Goal: Communication & Community: Share content

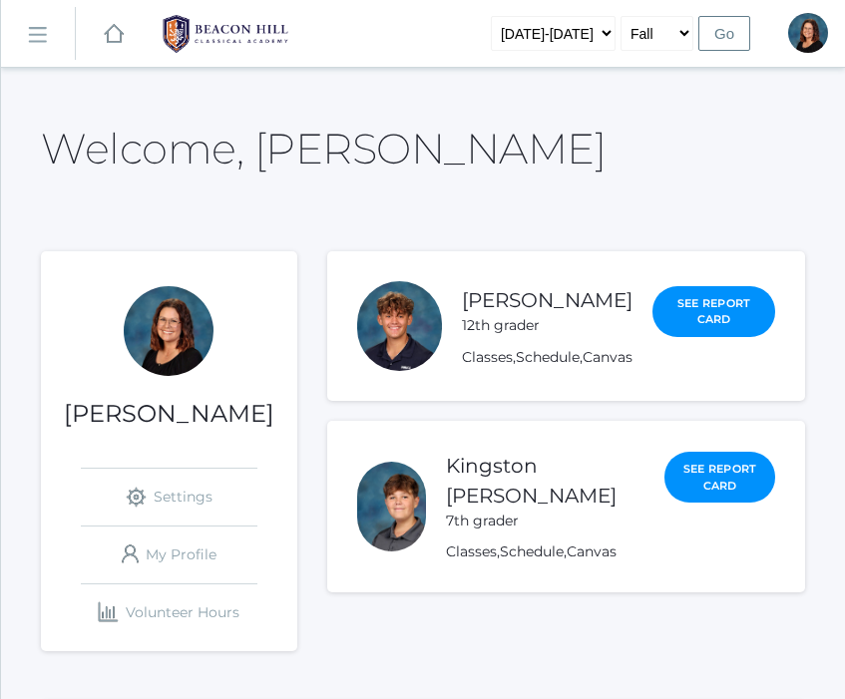
click at [29, 38] on rect at bounding box center [37, 36] width 32 height 32
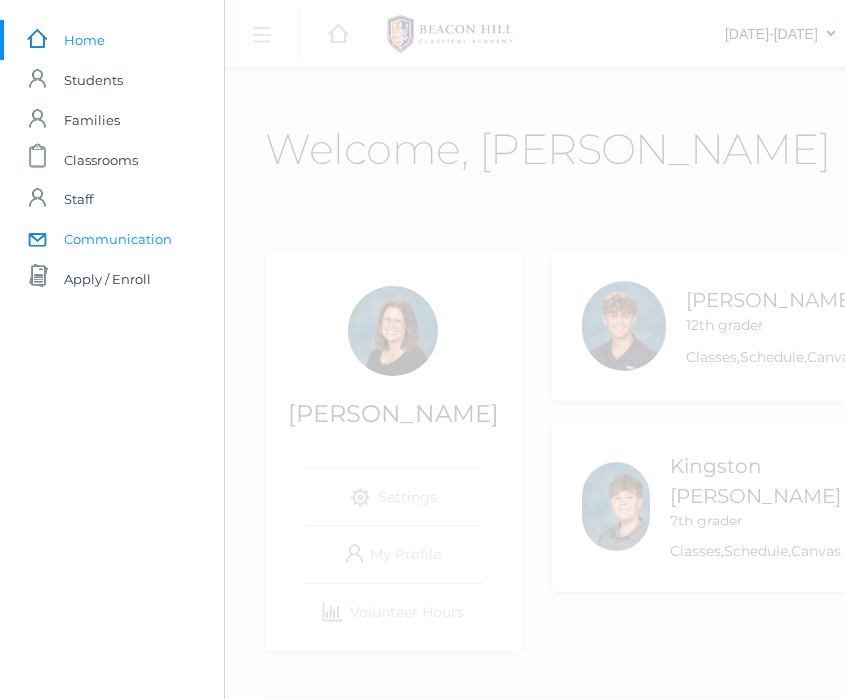
click at [94, 239] on span "Communication" at bounding box center [118, 239] width 108 height 40
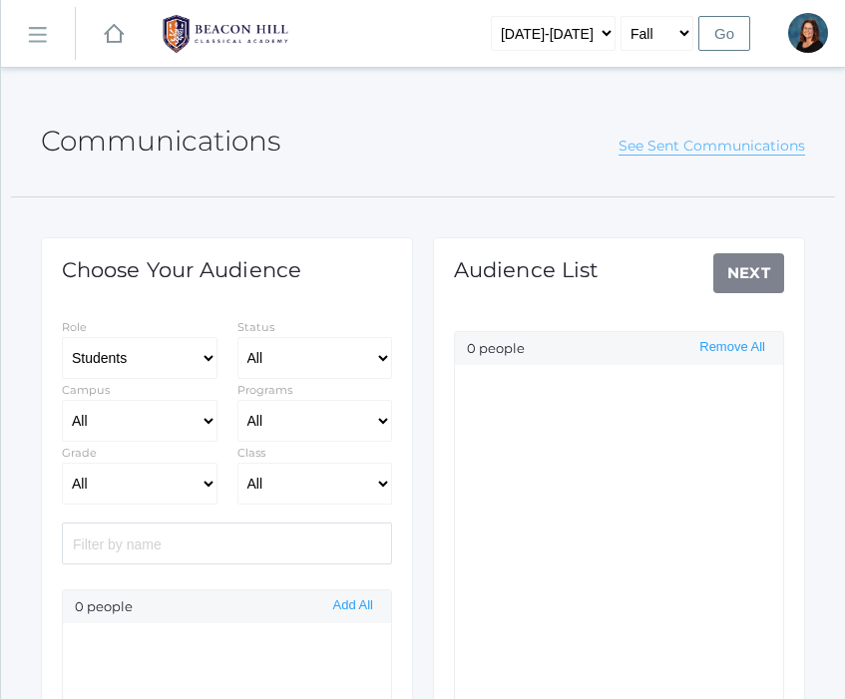
click at [652, 145] on link "See Sent Communications" at bounding box center [711, 146] width 187 height 19
select select "Enrolled"
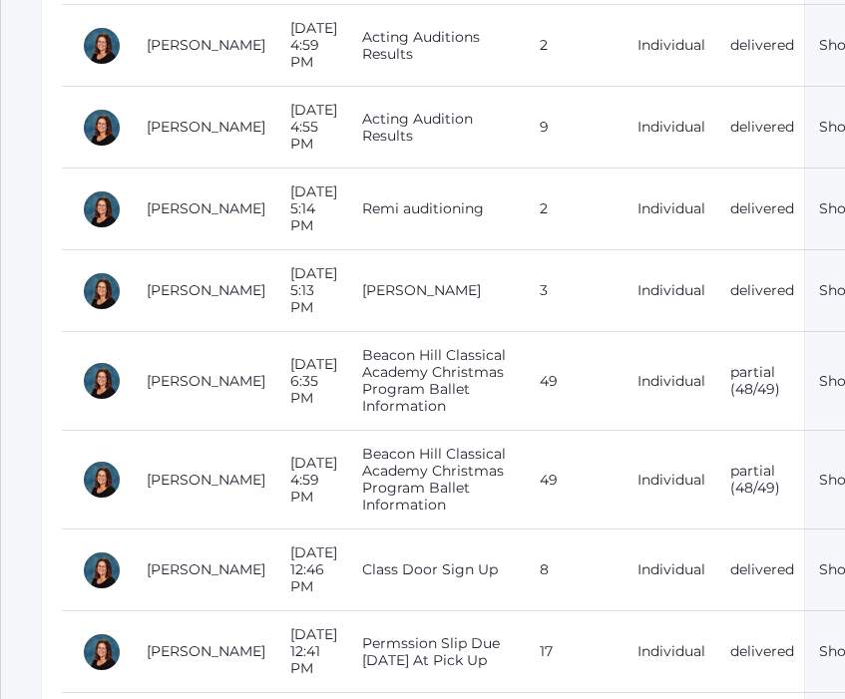
scroll to position [492, 0]
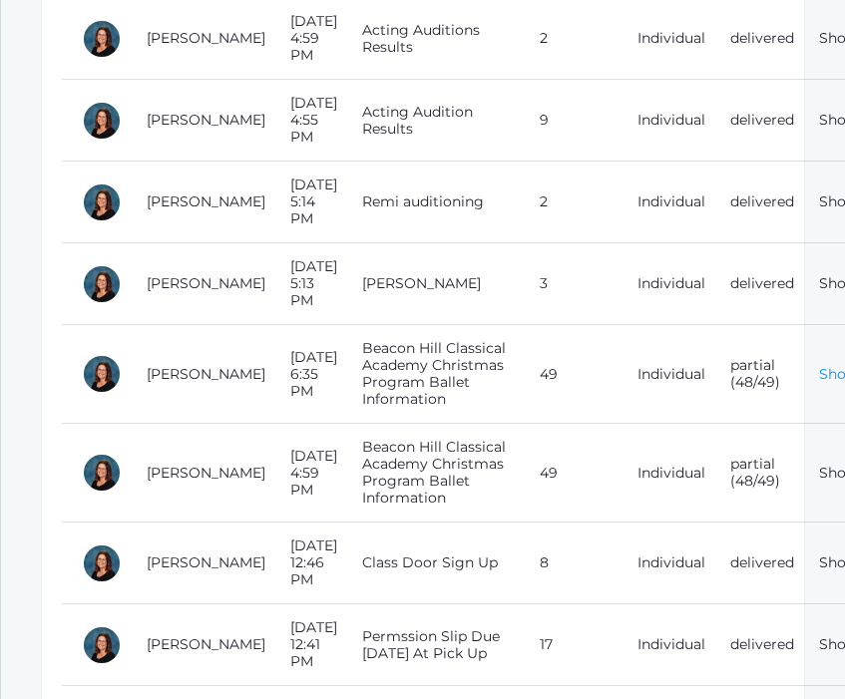
click at [819, 365] on link "Show" at bounding box center [838, 374] width 39 height 18
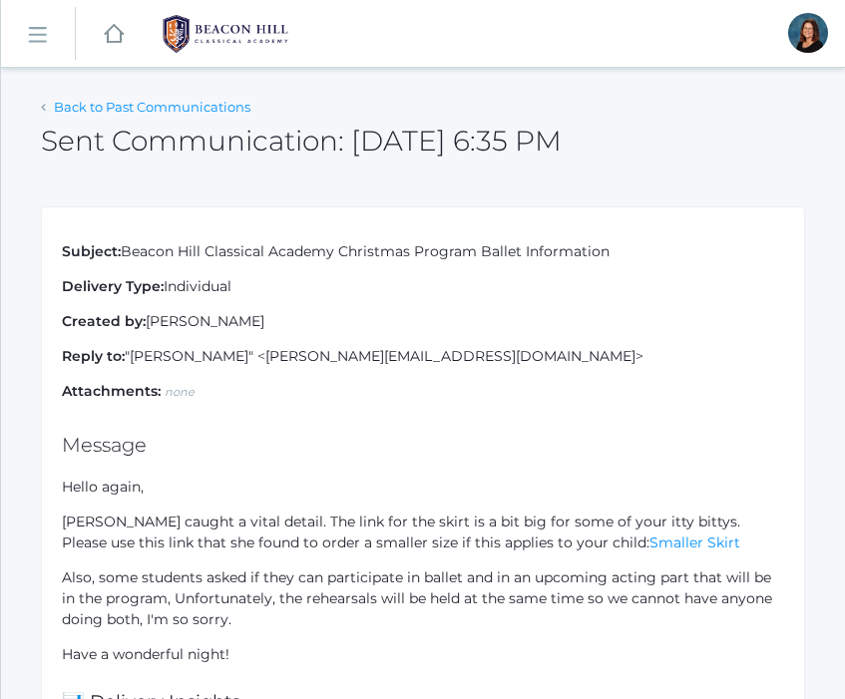
click at [75, 100] on link "Back to Past Communications" at bounding box center [152, 107] width 196 height 16
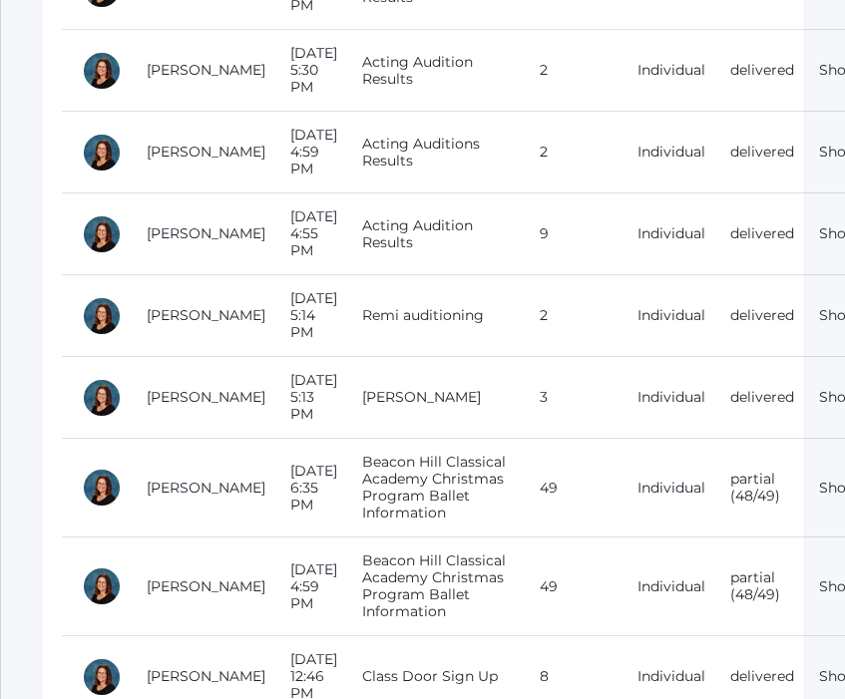
scroll to position [408, 0]
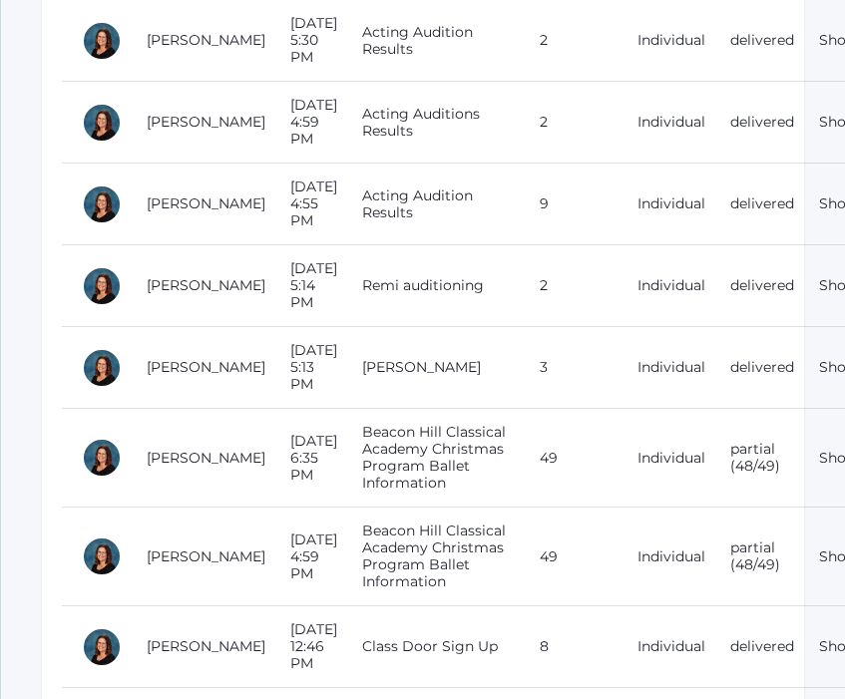
click at [342, 409] on td "Beacon Hill Classical Academy Christmas Program Ballet Information" at bounding box center [431, 458] width 178 height 99
click at [819, 449] on link "Show" at bounding box center [838, 458] width 39 height 18
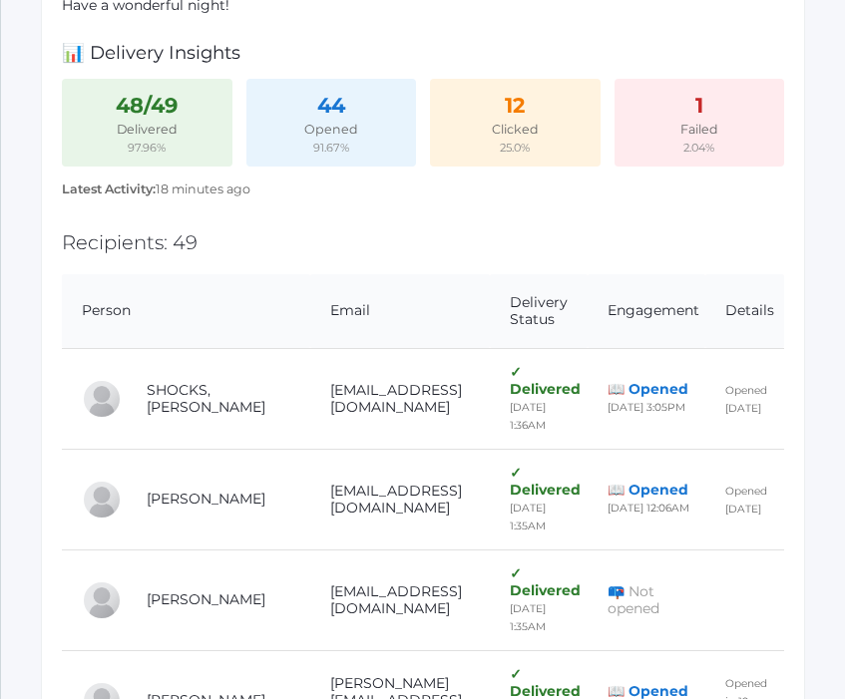
scroll to position [648, 0]
drag, startPoint x: 267, startPoint y: 381, endPoint x: 269, endPoint y: 398, distance: 17.1
click at [310, 398] on td "[EMAIL_ADDRESS][DOMAIN_NAME]" at bounding box center [400, 399] width 181 height 101
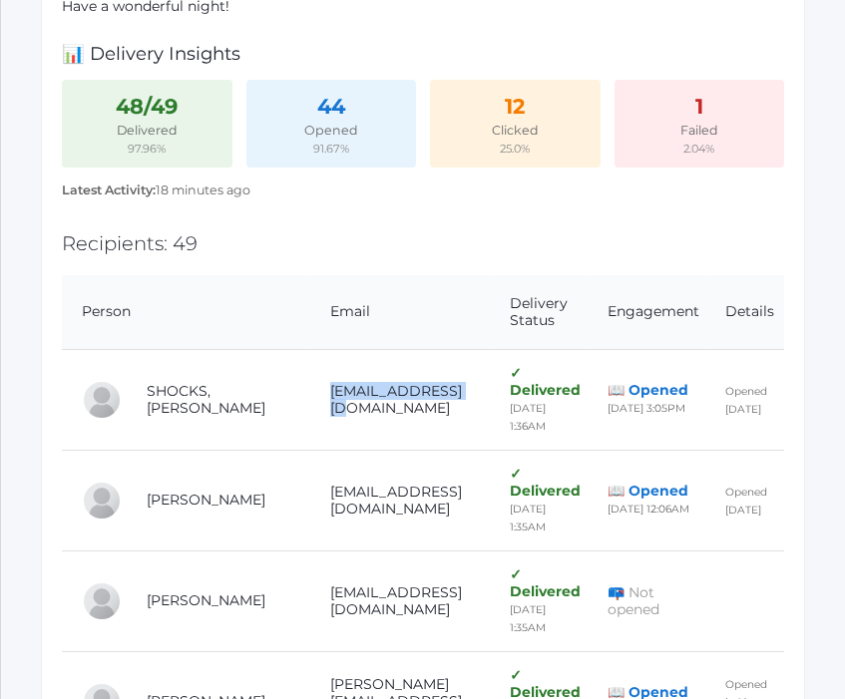
drag, startPoint x: 422, startPoint y: 396, endPoint x: 269, endPoint y: 388, distance: 152.8
click at [310, 388] on td "[EMAIL_ADDRESS][DOMAIN_NAME]" at bounding box center [400, 399] width 181 height 101
copy td "[EMAIL_ADDRESS][DOMAIN_NAME]"
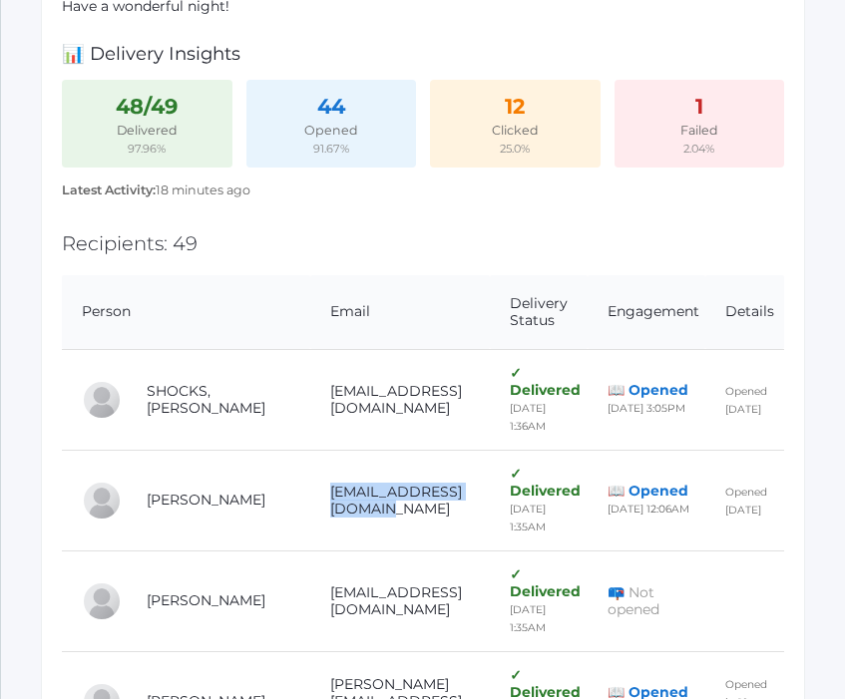
drag, startPoint x: 458, startPoint y: 474, endPoint x: 267, endPoint y: 482, distance: 190.7
click at [310, 482] on td "[EMAIL_ADDRESS][DOMAIN_NAME]" at bounding box center [400, 500] width 181 height 101
copy td "[EMAIL_ADDRESS][DOMAIN_NAME]"
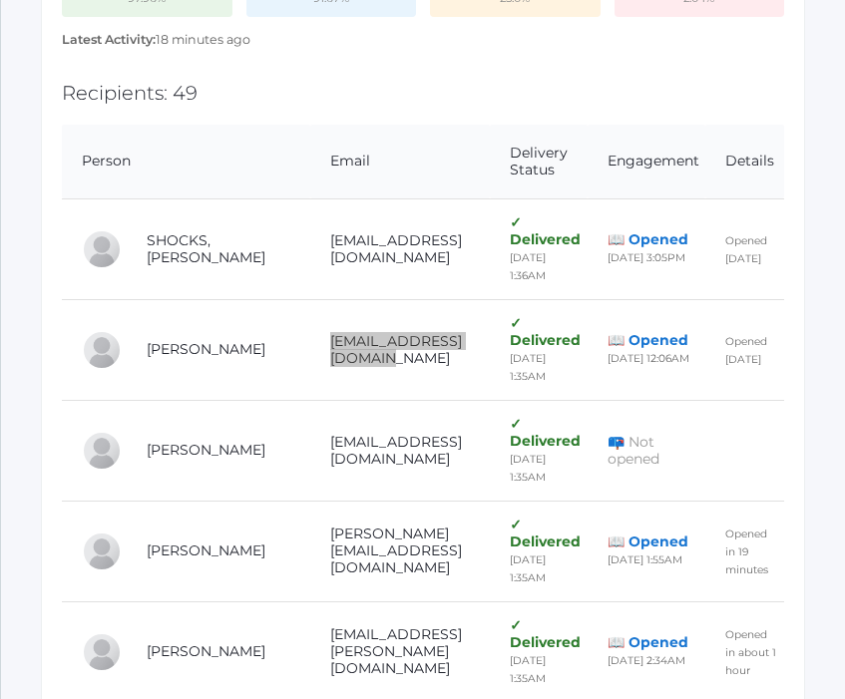
scroll to position [815, 0]
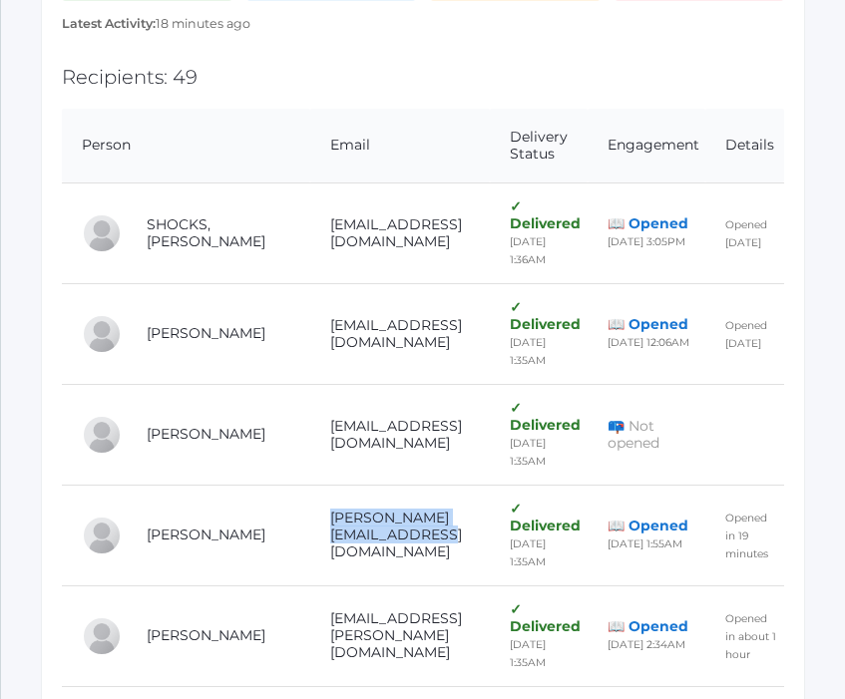
drag, startPoint x: 472, startPoint y: 477, endPoint x: 269, endPoint y: 482, distance: 202.5
click at [310, 485] on td "[PERSON_NAME][EMAIL_ADDRESS][DOMAIN_NAME]" at bounding box center [400, 535] width 181 height 101
copy td "[PERSON_NAME][EMAIL_ADDRESS][DOMAIN_NAME]"
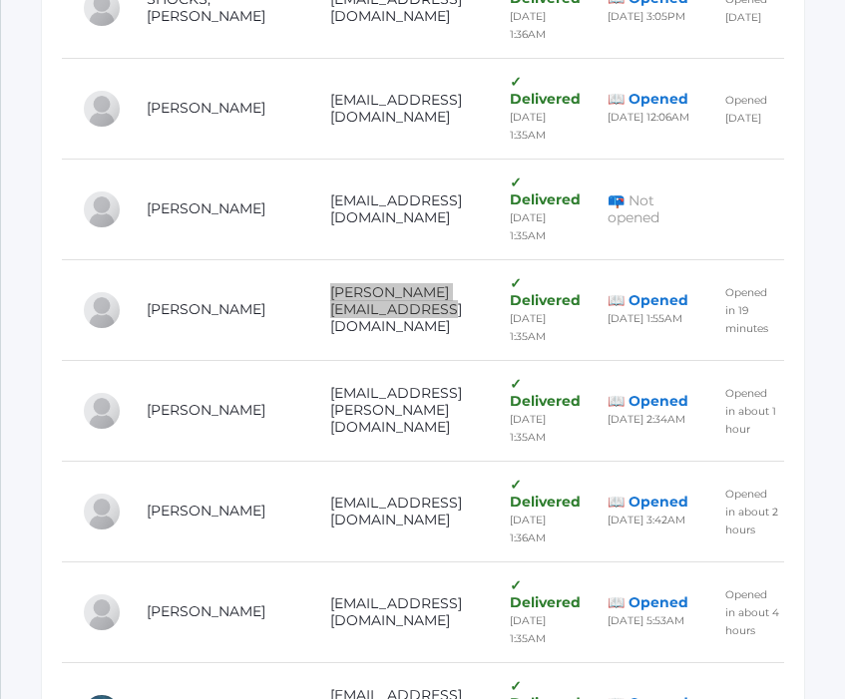
scroll to position [1041, 0]
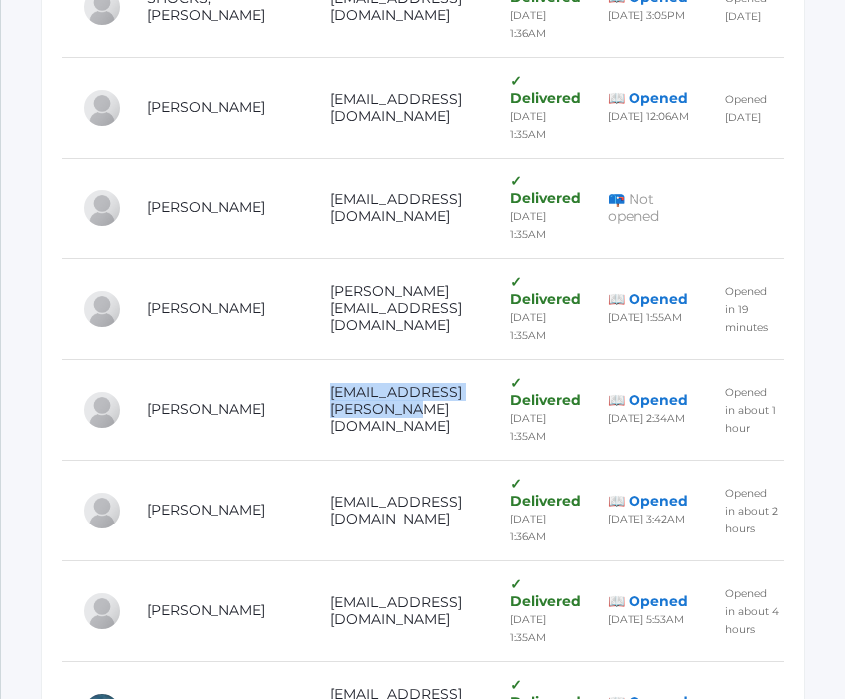
drag, startPoint x: 463, startPoint y: 335, endPoint x: 398, endPoint y: 304, distance: 71.8
click at [398, 359] on td "[EMAIL_ADDRESS][PERSON_NAME][DOMAIN_NAME]" at bounding box center [400, 409] width 181 height 101
copy td "[EMAIL_ADDRESS][PERSON_NAME][DOMAIN_NAME]"
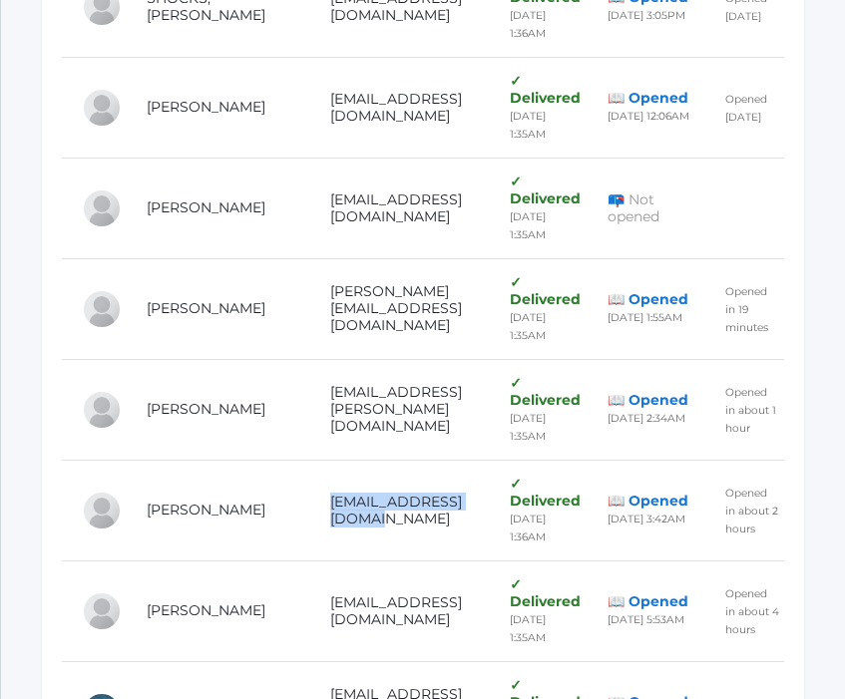
drag, startPoint x: 433, startPoint y: 423, endPoint x: 267, endPoint y: 427, distance: 165.6
click at [310, 460] on td "[EMAIL_ADDRESS][DOMAIN_NAME]" at bounding box center [400, 510] width 181 height 101
copy td "[EMAIL_ADDRESS][DOMAIN_NAME]"
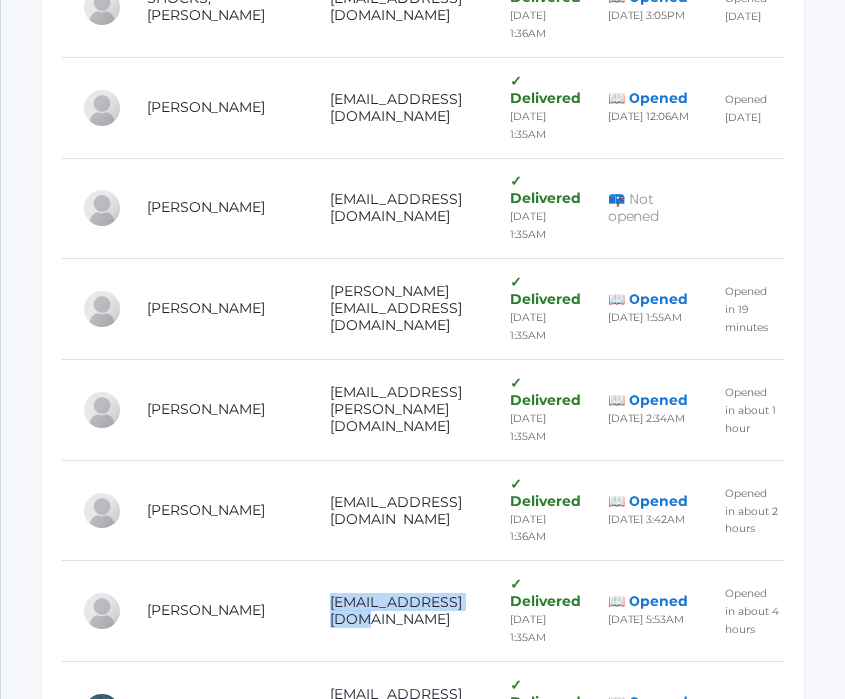
drag, startPoint x: 265, startPoint y: 508, endPoint x: 419, endPoint y: 510, distance: 153.6
click at [419, 561] on td "[EMAIL_ADDRESS][DOMAIN_NAME]" at bounding box center [400, 611] width 181 height 101
copy td "[EMAIL_ADDRESS][DOMAIN_NAME]"
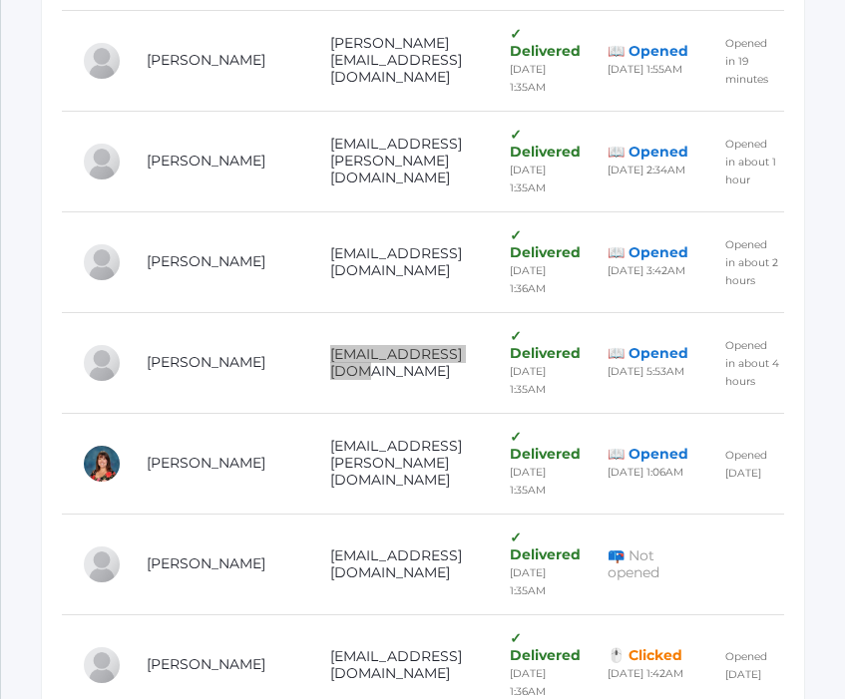
scroll to position [1373, 0]
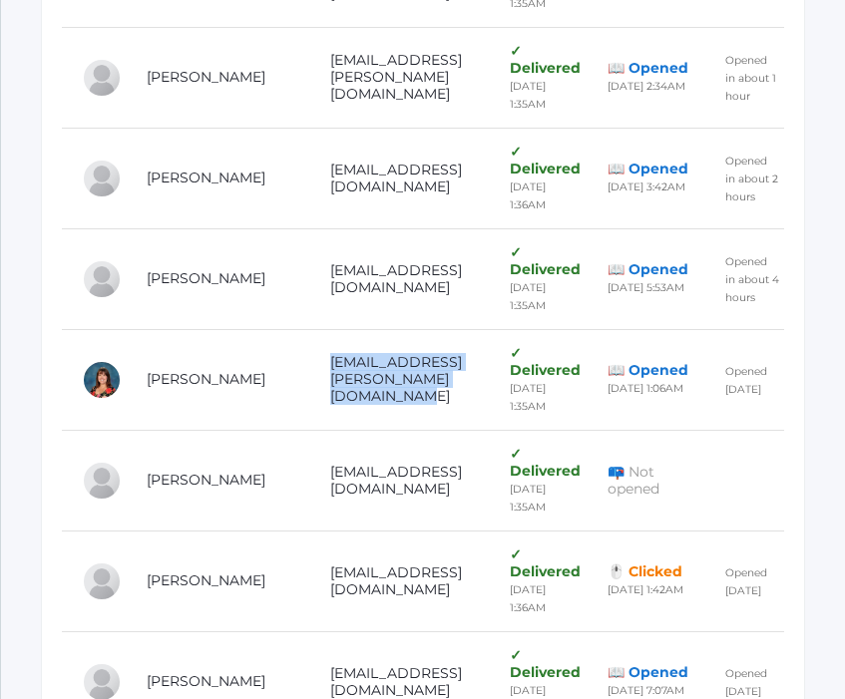
drag, startPoint x: 266, startPoint y: 261, endPoint x: 517, endPoint y: 271, distance: 250.5
click at [491, 329] on td "[EMAIL_ADDRESS][PERSON_NAME][DOMAIN_NAME]" at bounding box center [400, 379] width 181 height 101
copy td "[EMAIL_ADDRESS][PERSON_NAME][DOMAIN_NAME]"
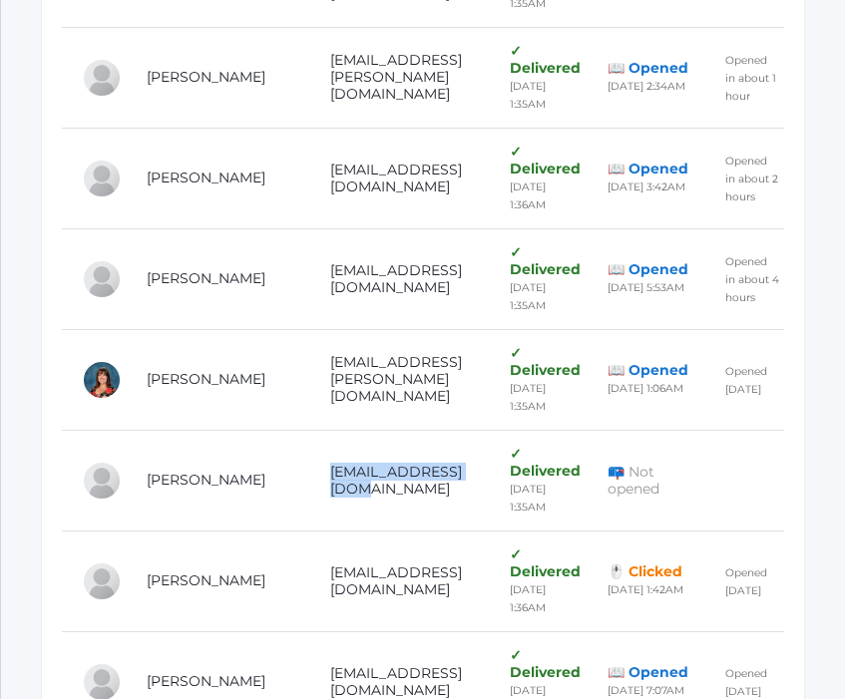
drag, startPoint x: 266, startPoint y: 343, endPoint x: 423, endPoint y: 348, distance: 156.7
click at [423, 430] on td "[EMAIL_ADDRESS][DOMAIN_NAME]" at bounding box center [400, 480] width 181 height 101
copy td "[EMAIL_ADDRESS][DOMAIN_NAME]"
click at [310, 531] on td "[EMAIL_ADDRESS][DOMAIN_NAME]" at bounding box center [400, 581] width 181 height 101
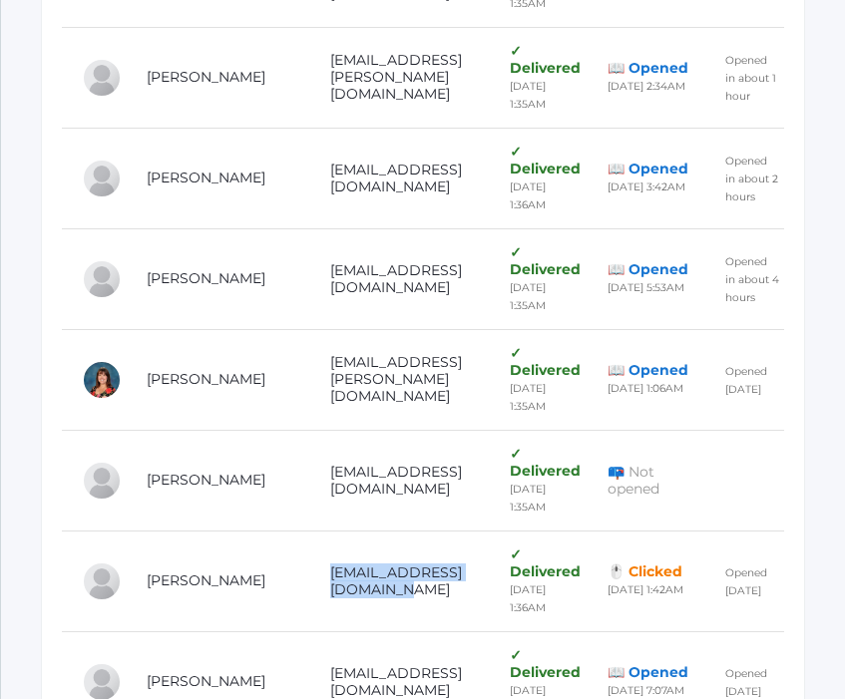
drag, startPoint x: 265, startPoint y: 429, endPoint x: 451, endPoint y: 433, distance: 185.5
click at [451, 531] on td "[EMAIL_ADDRESS][DOMAIN_NAME]" at bounding box center [400, 581] width 181 height 101
copy td "[EMAIL_ADDRESS][DOMAIN_NAME]"
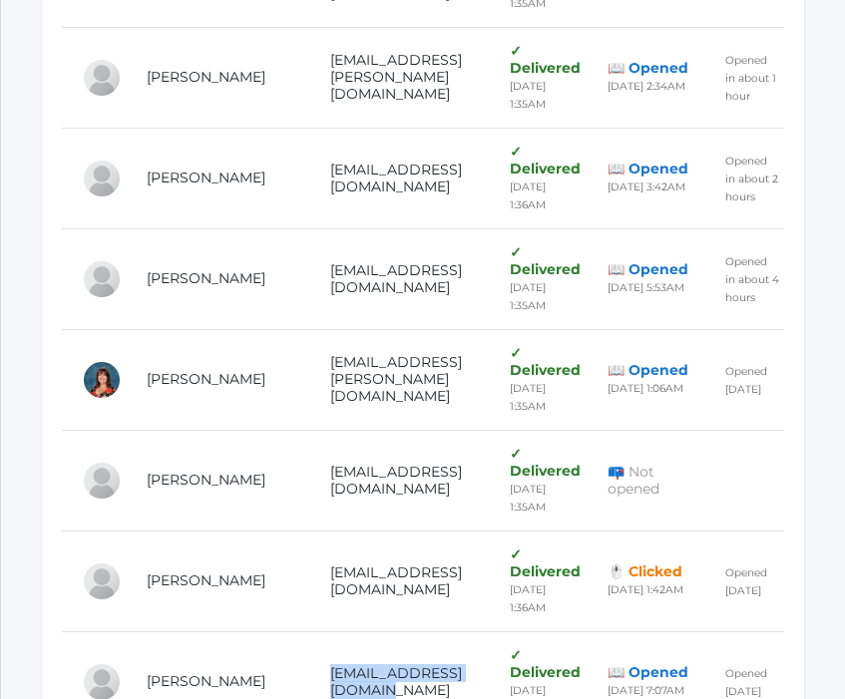
drag, startPoint x: 266, startPoint y: 515, endPoint x: 457, endPoint y: 519, distance: 190.5
click at [457, 631] on td "[EMAIL_ADDRESS][DOMAIN_NAME]" at bounding box center [400, 681] width 181 height 101
copy td "[EMAIL_ADDRESS][DOMAIN_NAME]"
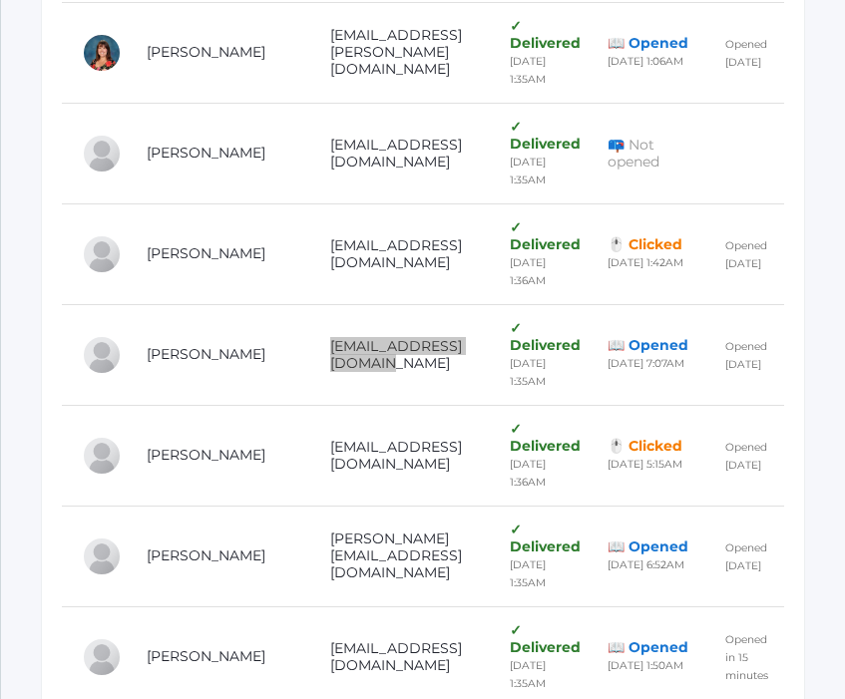
scroll to position [1704, 0]
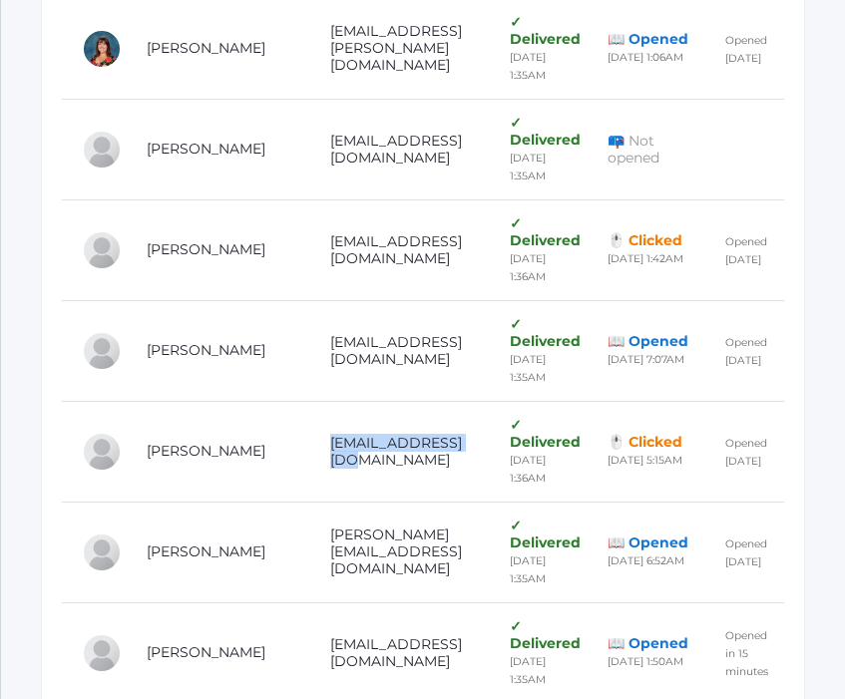
drag, startPoint x: 264, startPoint y: 259, endPoint x: 431, endPoint y: 267, distance: 166.7
click at [431, 401] on td "[EMAIL_ADDRESS][DOMAIN_NAME]" at bounding box center [400, 451] width 181 height 101
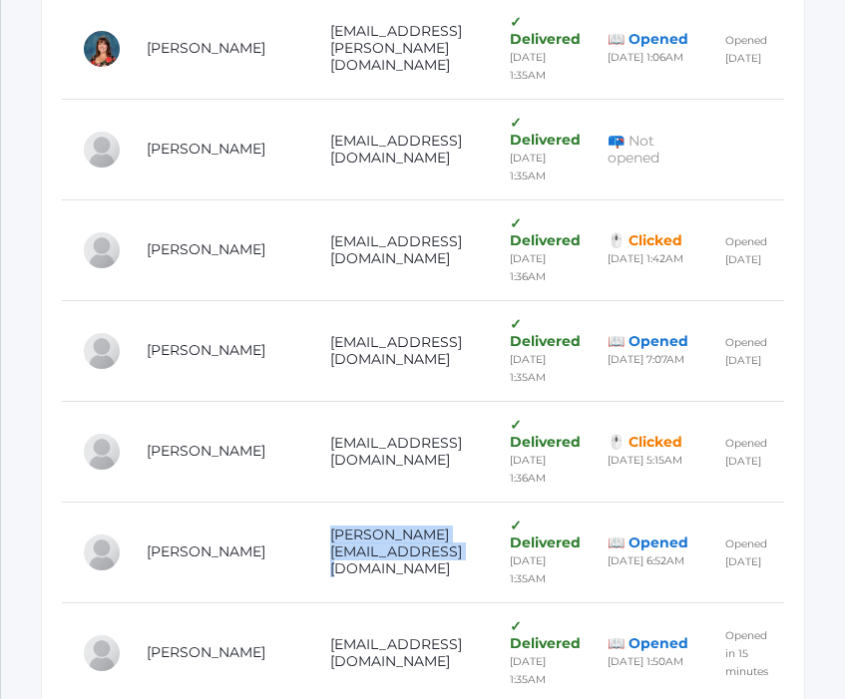
drag, startPoint x: 265, startPoint y: 348, endPoint x: 493, endPoint y: 345, distance: 227.4
click at [491, 502] on td "[PERSON_NAME][EMAIL_ADDRESS][DOMAIN_NAME]" at bounding box center [400, 552] width 181 height 101
click at [310, 602] on td "[EMAIL_ADDRESS][DOMAIN_NAME]" at bounding box center [400, 652] width 181 height 101
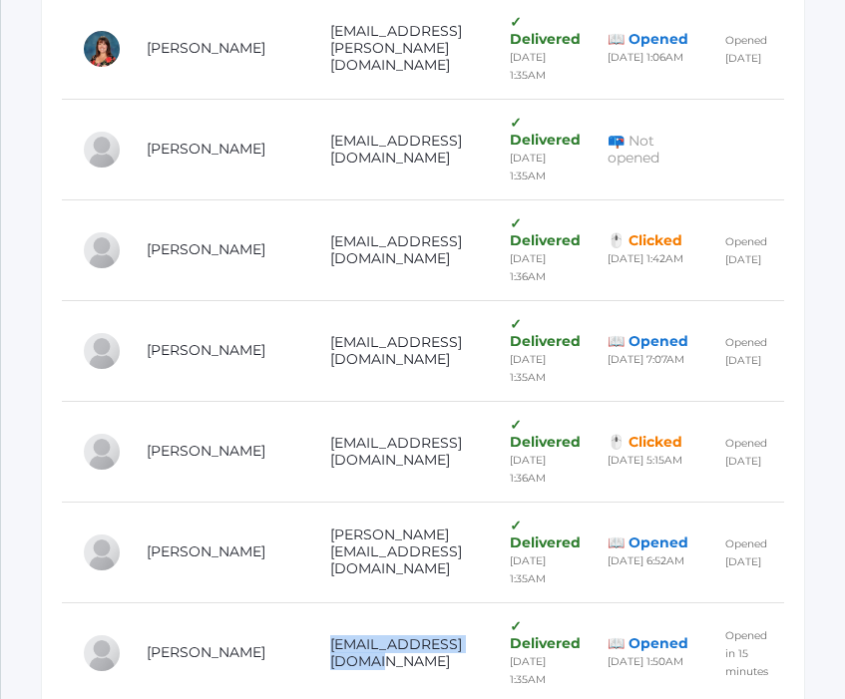
drag, startPoint x: 265, startPoint y: 433, endPoint x: 467, endPoint y: 429, distance: 201.5
click at [467, 602] on td "[EMAIL_ADDRESS][DOMAIN_NAME]" at bounding box center [400, 652] width 181 height 101
drag, startPoint x: 264, startPoint y: 517, endPoint x: 456, endPoint y: 520, distance: 191.5
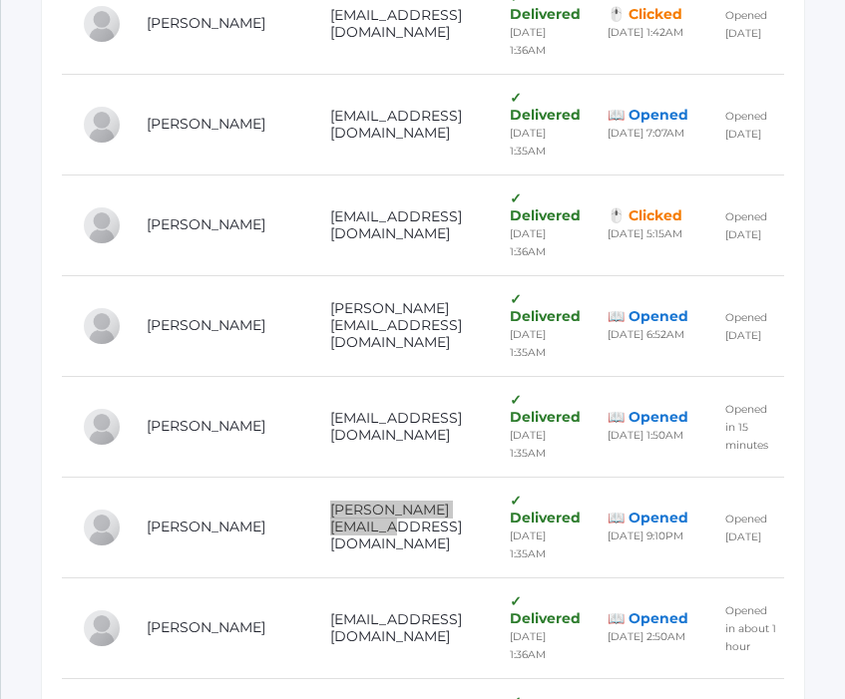
scroll to position [1935, 0]
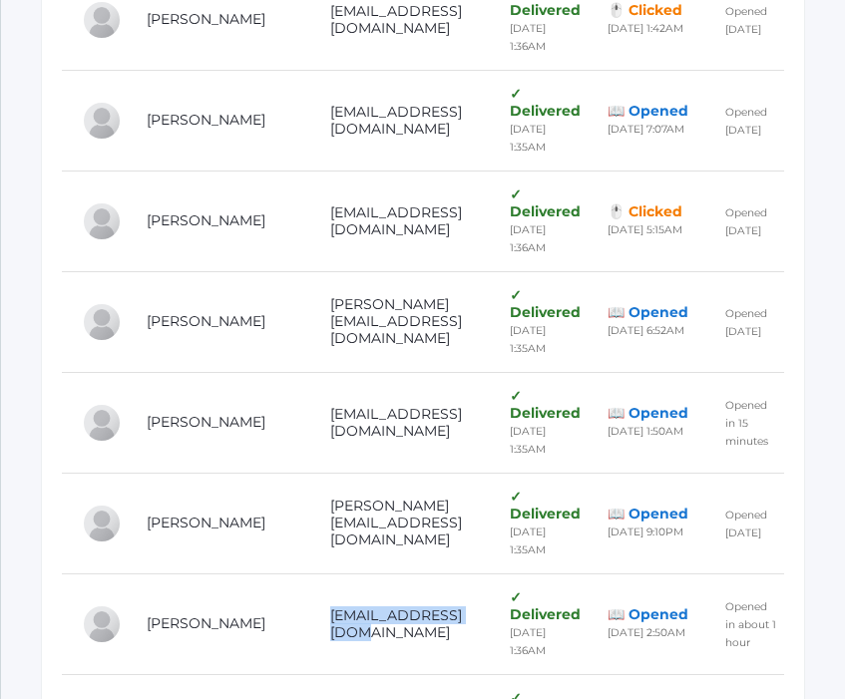
drag, startPoint x: 425, startPoint y: 376, endPoint x: 266, endPoint y: 372, distance: 158.6
click at [310, 573] on td "[EMAIL_ADDRESS][DOMAIN_NAME]" at bounding box center [400, 623] width 181 height 101
drag, startPoint x: 462, startPoint y: 457, endPoint x: 266, endPoint y: 454, distance: 195.5
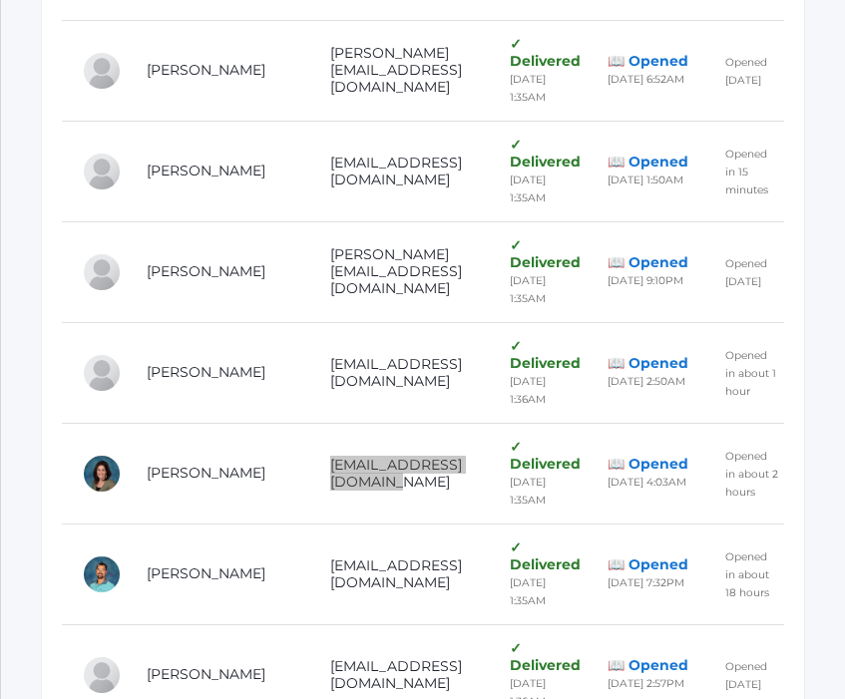
scroll to position [2203, 0]
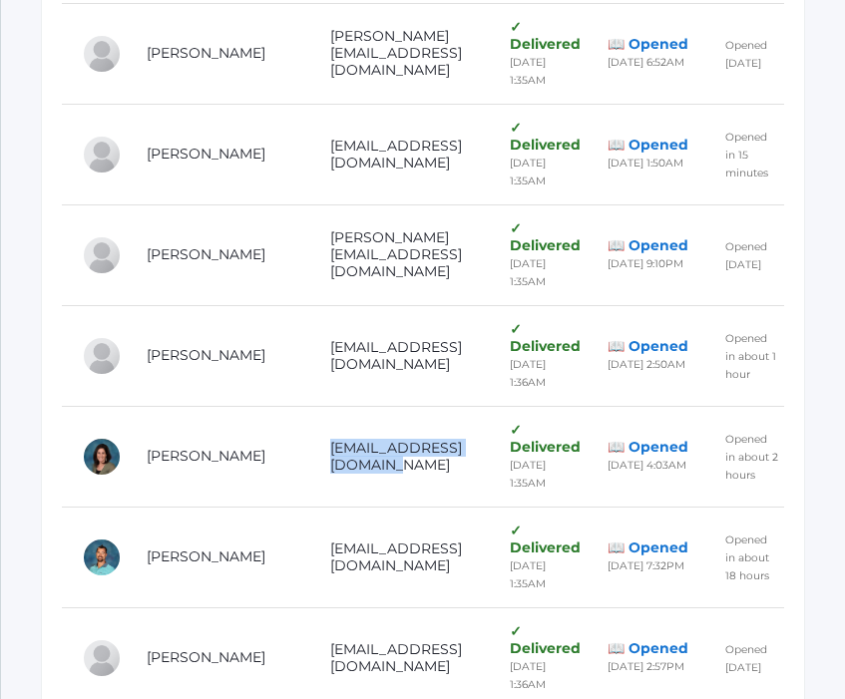
drag, startPoint x: 486, startPoint y: 279, endPoint x: 254, endPoint y: 280, distance: 231.4
click at [310, 507] on td "[EMAIL_ADDRESS][DOMAIN_NAME]" at bounding box center [400, 557] width 181 height 101
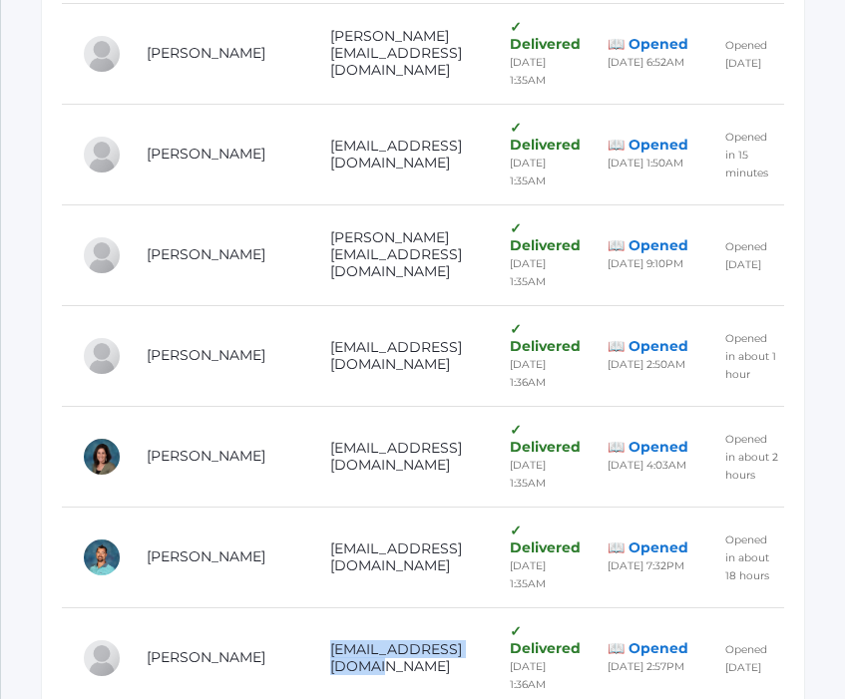
drag, startPoint x: 456, startPoint y: 362, endPoint x: 266, endPoint y: 361, distance: 189.5
click at [310, 607] on td "[EMAIL_ADDRESS][DOMAIN_NAME]" at bounding box center [400, 657] width 181 height 101
drag, startPoint x: 432, startPoint y: 447, endPoint x: 261, endPoint y: 443, distance: 170.6
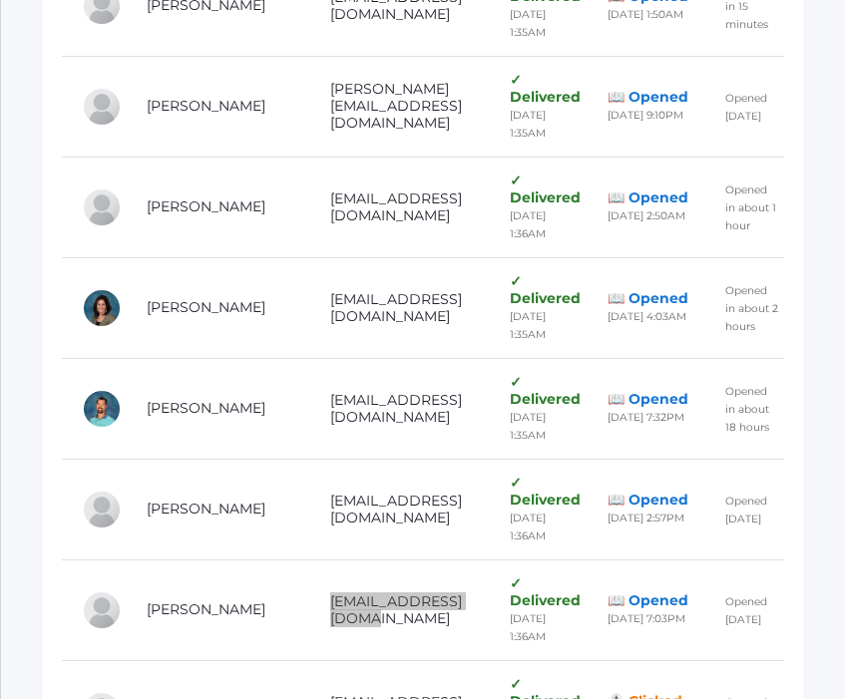
scroll to position [2372, 0]
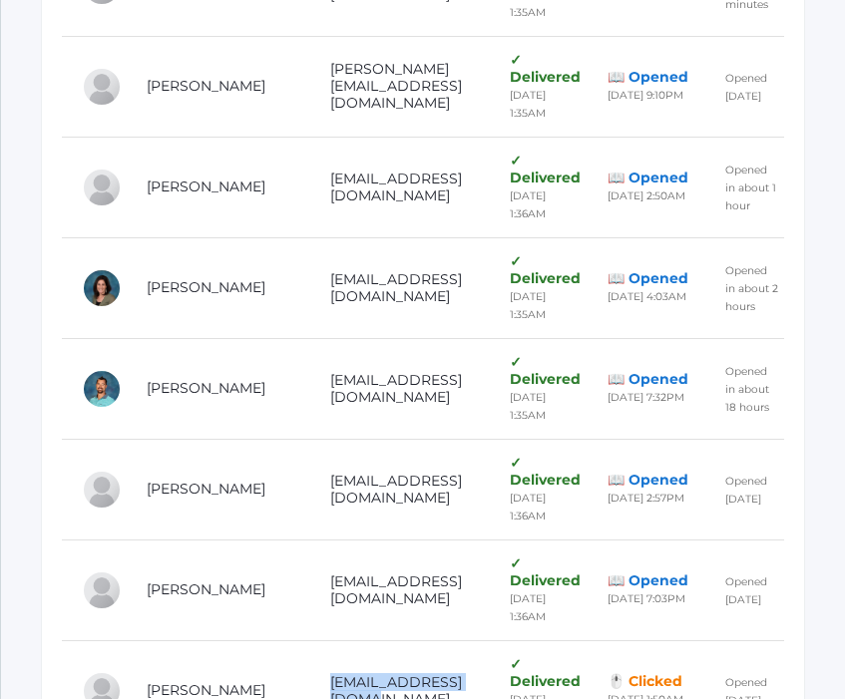
drag, startPoint x: 421, startPoint y: 362, endPoint x: 269, endPoint y: 365, distance: 151.6
click at [310, 640] on td "[EMAIL_ADDRESS][DOMAIN_NAME]" at bounding box center [400, 690] width 181 height 101
drag, startPoint x: 457, startPoint y: 446, endPoint x: 268, endPoint y: 447, distance: 188.5
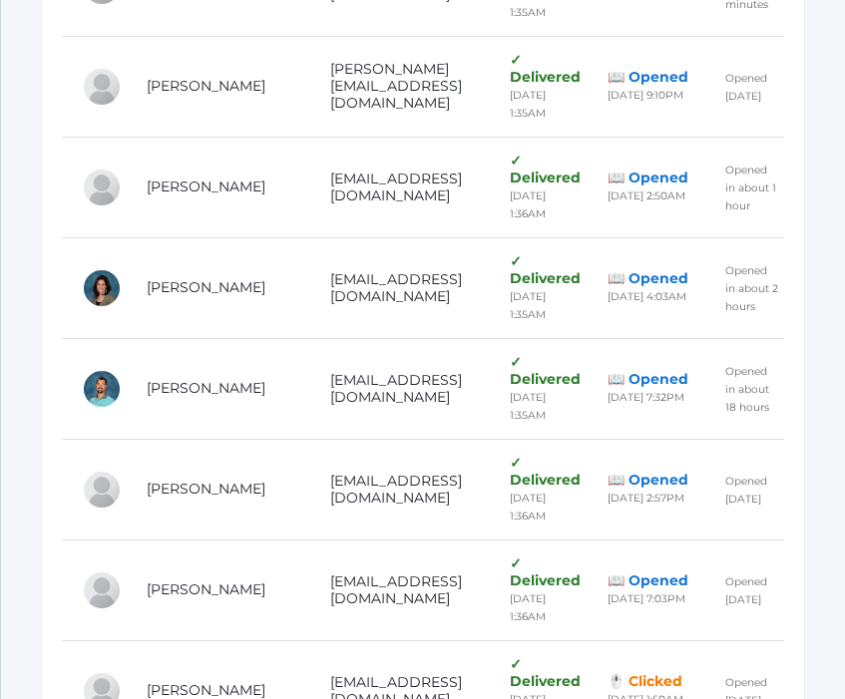
drag, startPoint x: 538, startPoint y: 537, endPoint x: 268, endPoint y: 535, distance: 269.3
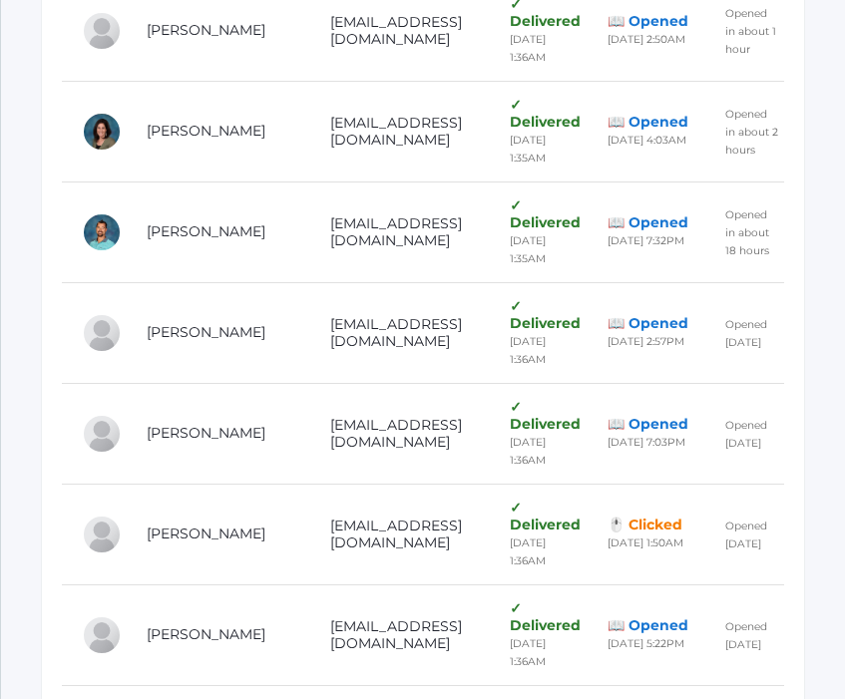
scroll to position [2540, 0]
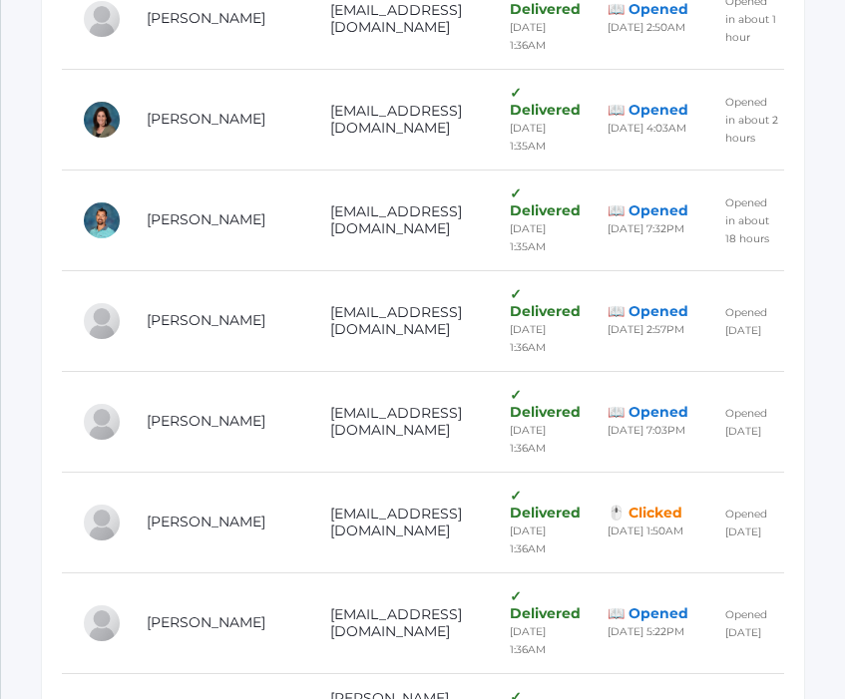
drag, startPoint x: 401, startPoint y: 448, endPoint x: 263, endPoint y: 450, distance: 137.6
drag, startPoint x: 471, startPoint y: 527, endPoint x: 263, endPoint y: 519, distance: 207.6
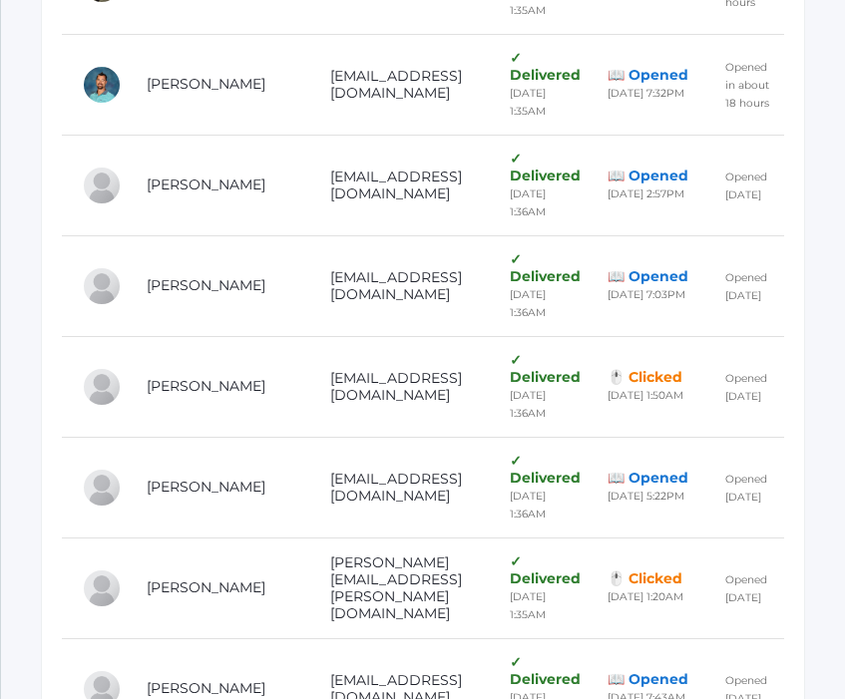
scroll to position [2682, 0]
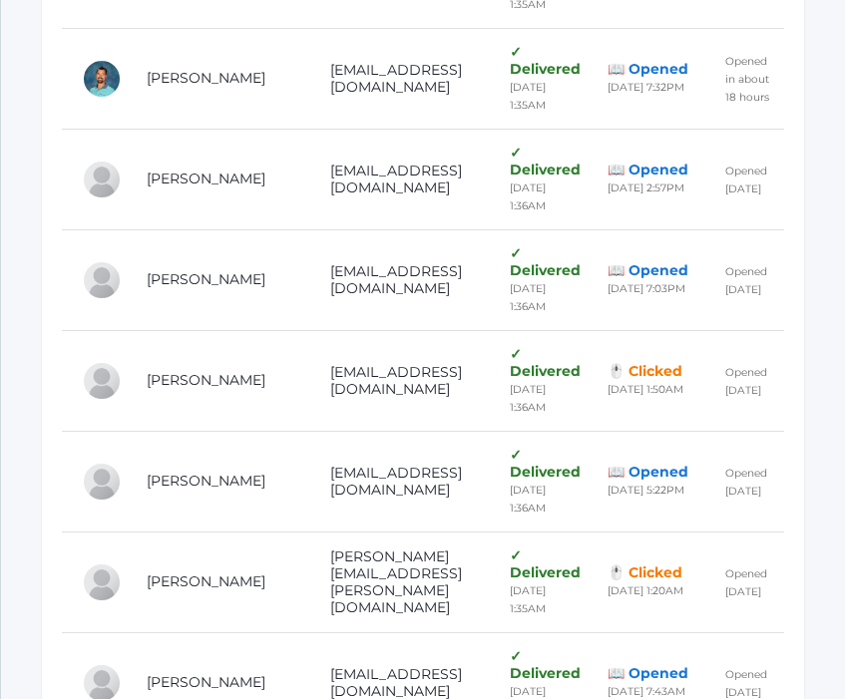
drag, startPoint x: 527, startPoint y: 469, endPoint x: 261, endPoint y: 471, distance: 265.3
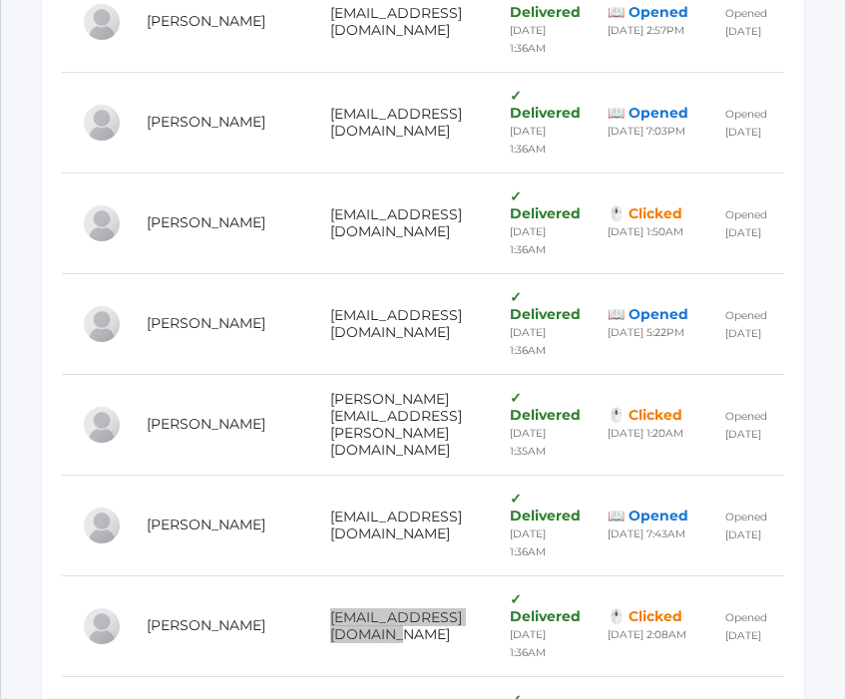
scroll to position [2842, 0]
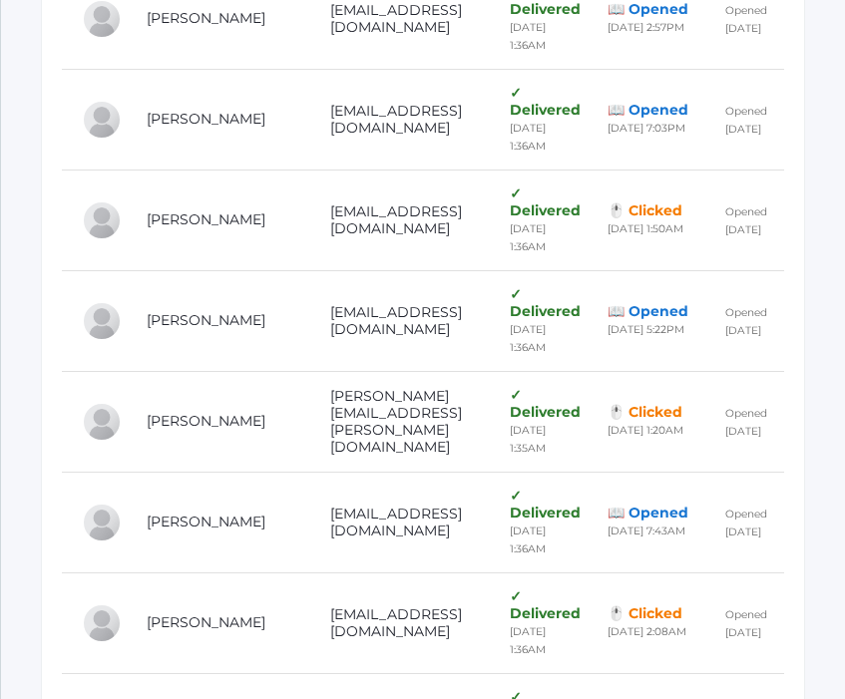
drag, startPoint x: 484, startPoint y: 394, endPoint x: 251, endPoint y: 400, distance: 232.5
drag, startPoint x: 418, startPoint y: 479, endPoint x: 240, endPoint y: 475, distance: 177.6
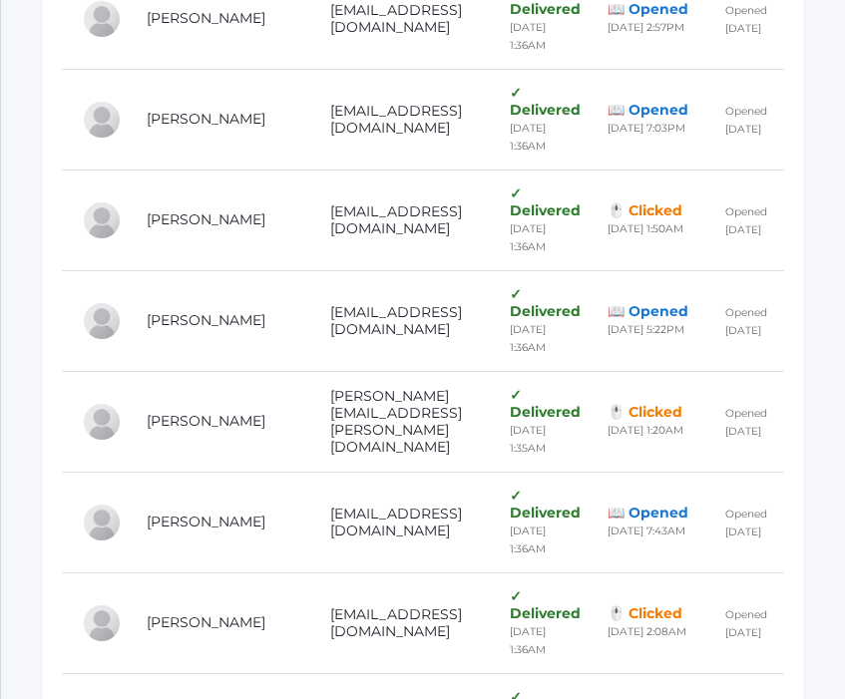
drag, startPoint x: 419, startPoint y: 481, endPoint x: 269, endPoint y: 486, distance: 149.7
drag, startPoint x: 421, startPoint y: 478, endPoint x: 269, endPoint y: 481, distance: 151.6
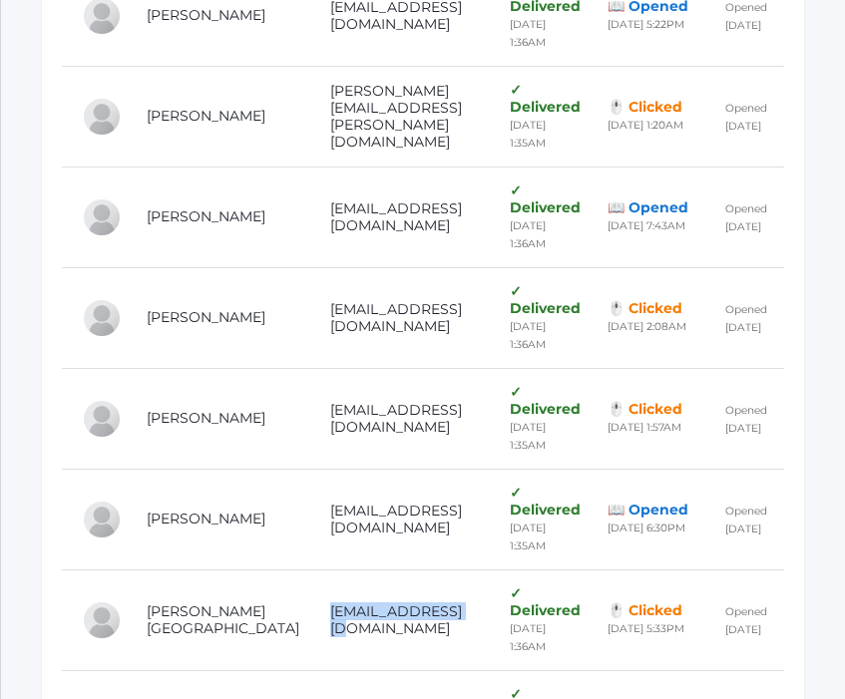
scroll to position [3161, 0]
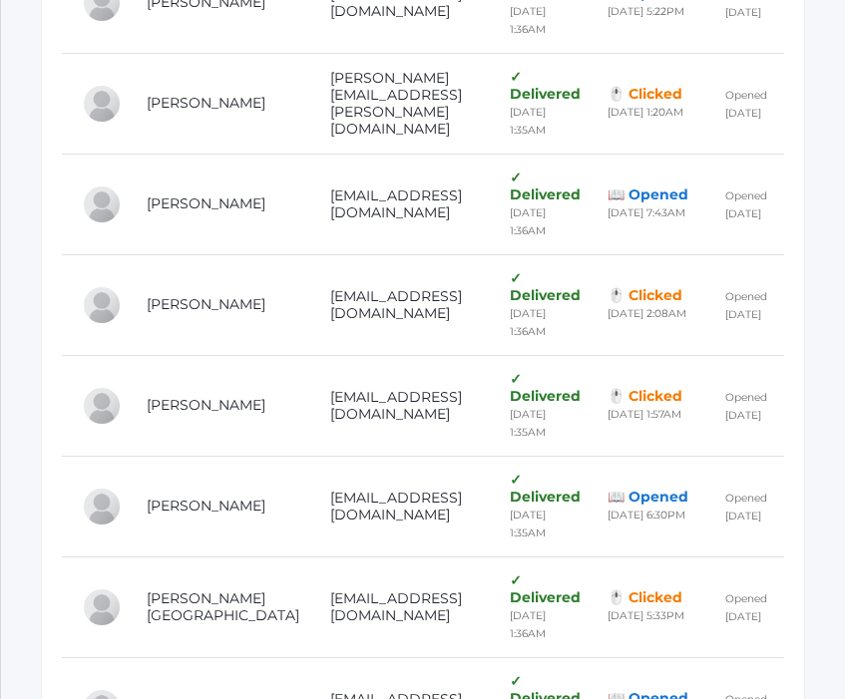
click at [442, 657] on td "[EMAIL_ADDRESS][DOMAIN_NAME]" at bounding box center [400, 707] width 181 height 101
drag, startPoint x: 434, startPoint y: 243, endPoint x: 271, endPoint y: 231, distance: 163.0
click at [310, 657] on td "[EMAIL_ADDRESS][DOMAIN_NAME]" at bounding box center [400, 707] width 181 height 101
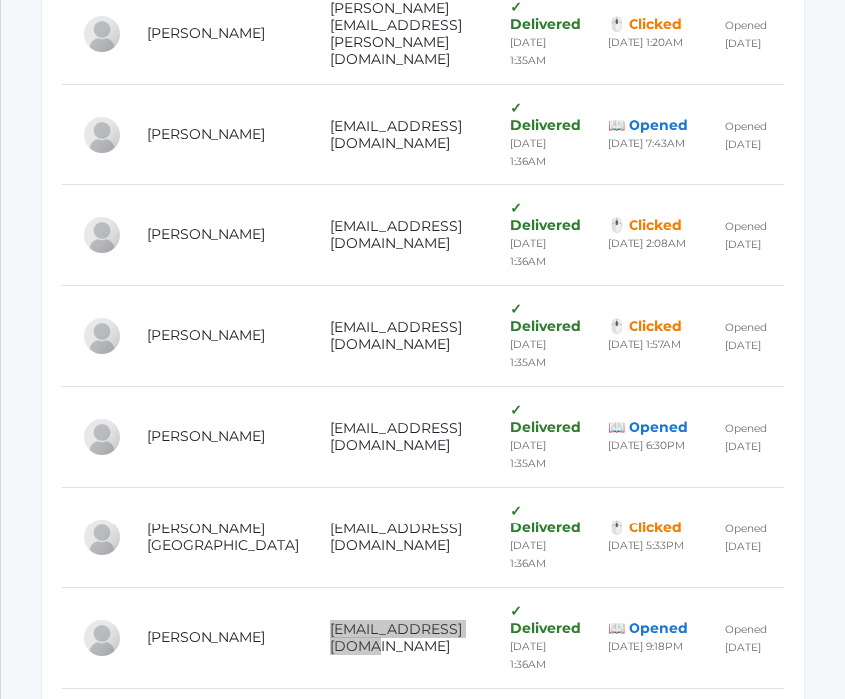
scroll to position [3231, 0]
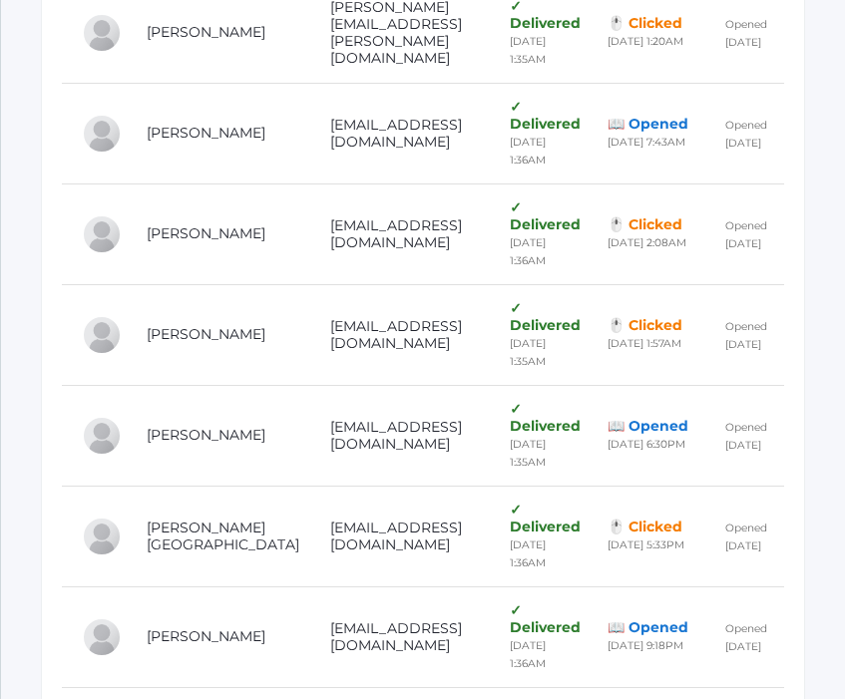
drag, startPoint x: 354, startPoint y: 261, endPoint x: 257, endPoint y: 261, distance: 96.7
drag, startPoint x: 436, startPoint y: 350, endPoint x: 268, endPoint y: 346, distance: 167.6
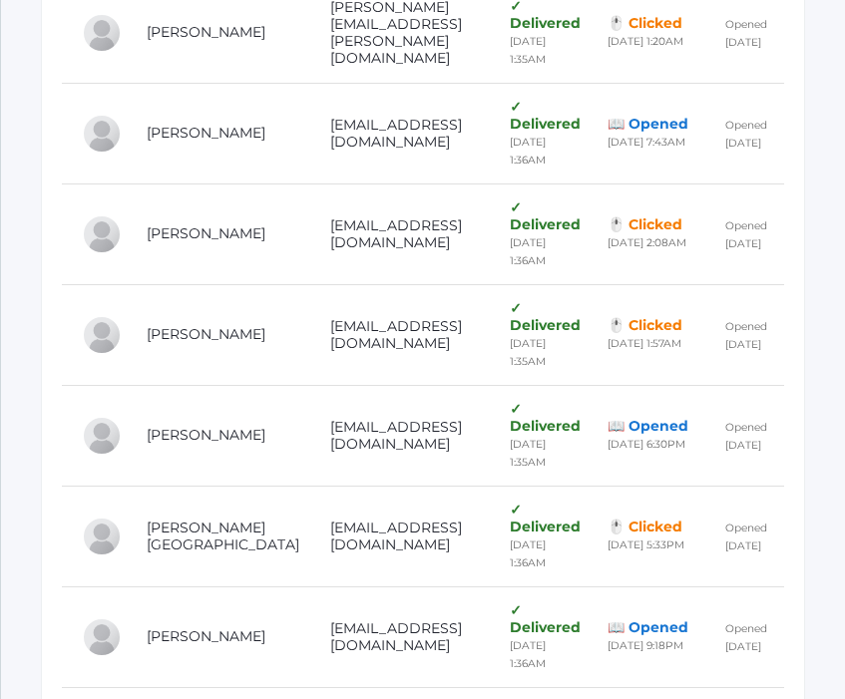
drag, startPoint x: 436, startPoint y: 346, endPoint x: 258, endPoint y: 352, distance: 177.6
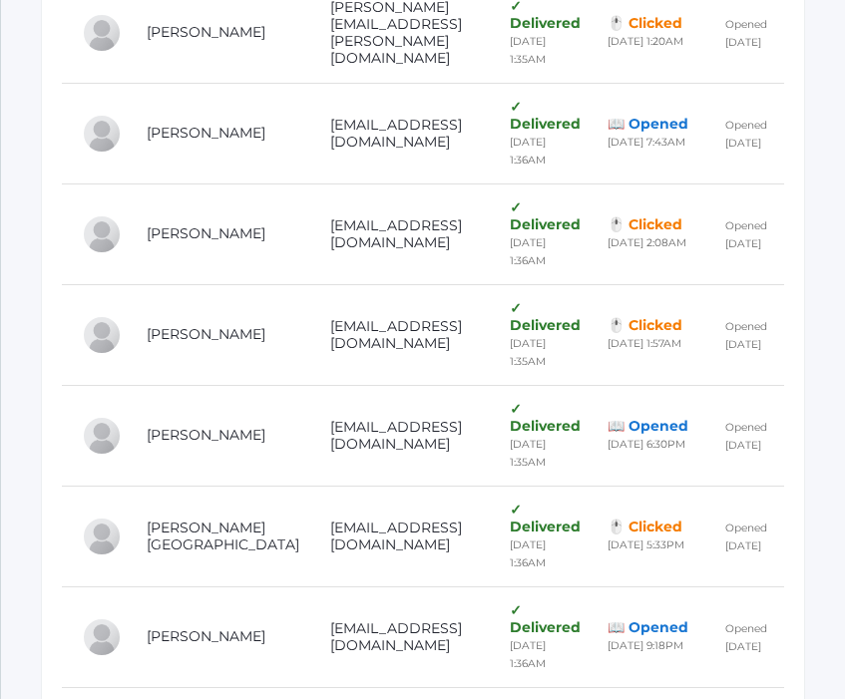
drag, startPoint x: 424, startPoint y: 432, endPoint x: 268, endPoint y: 432, distance: 155.6
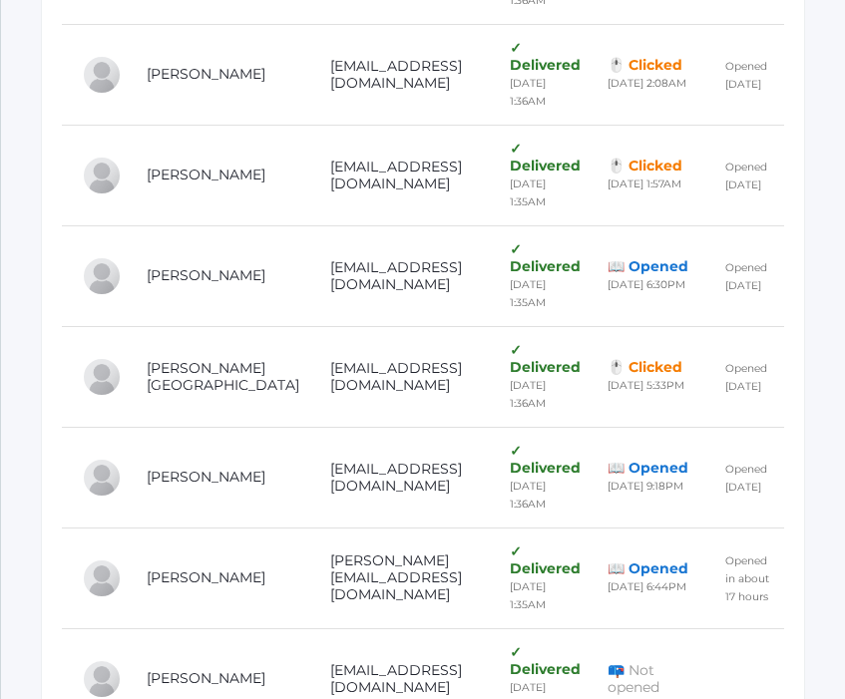
scroll to position [3395, 0]
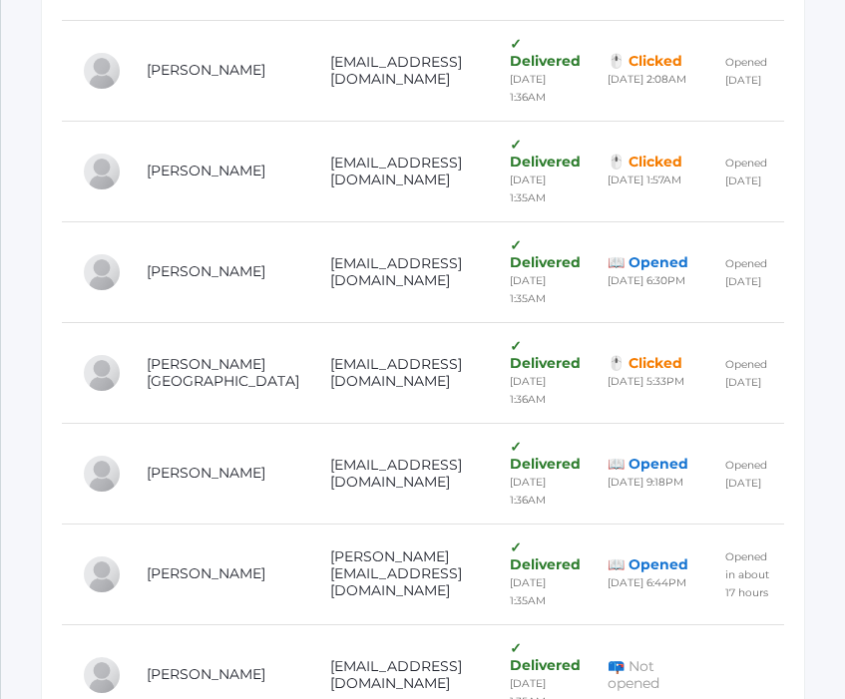
drag, startPoint x: 445, startPoint y: 352, endPoint x: 253, endPoint y: 352, distance: 191.5
drag, startPoint x: 435, startPoint y: 438, endPoint x: 259, endPoint y: 440, distance: 175.5
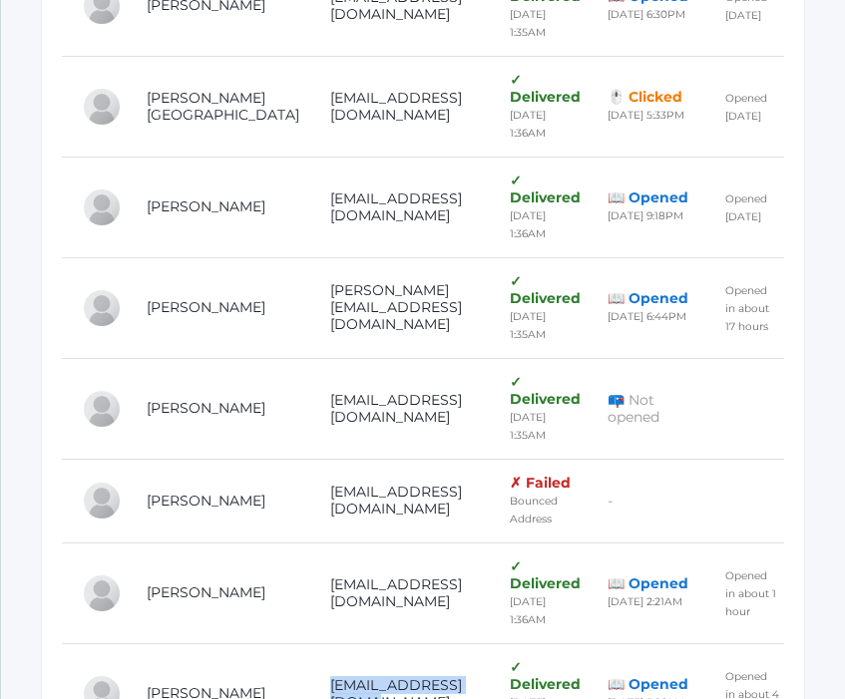
scroll to position [3674, 0]
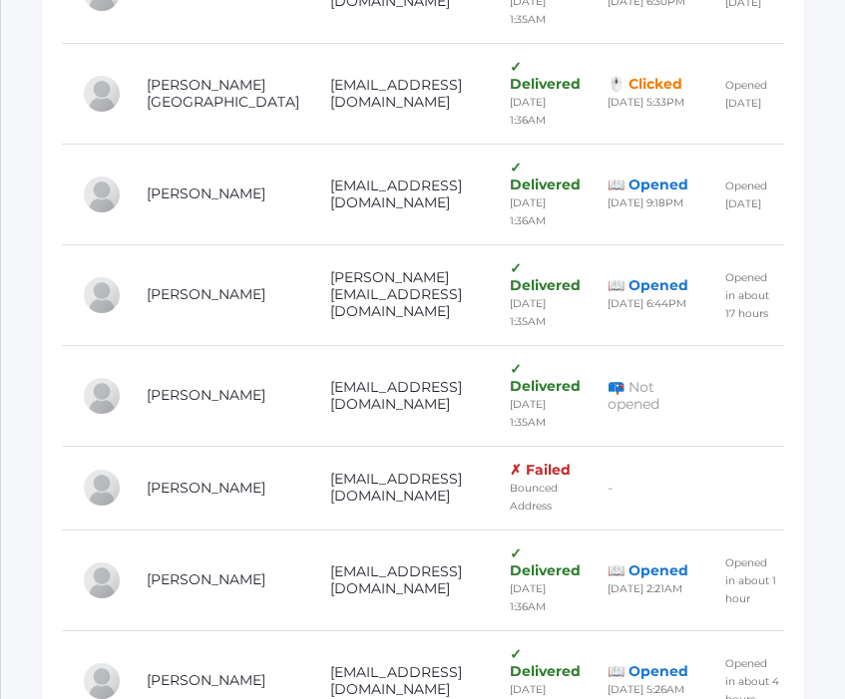
drag, startPoint x: 465, startPoint y: 246, endPoint x: 268, endPoint y: 242, distance: 196.5
drag, startPoint x: 415, startPoint y: 329, endPoint x: 267, endPoint y: 333, distance: 147.7
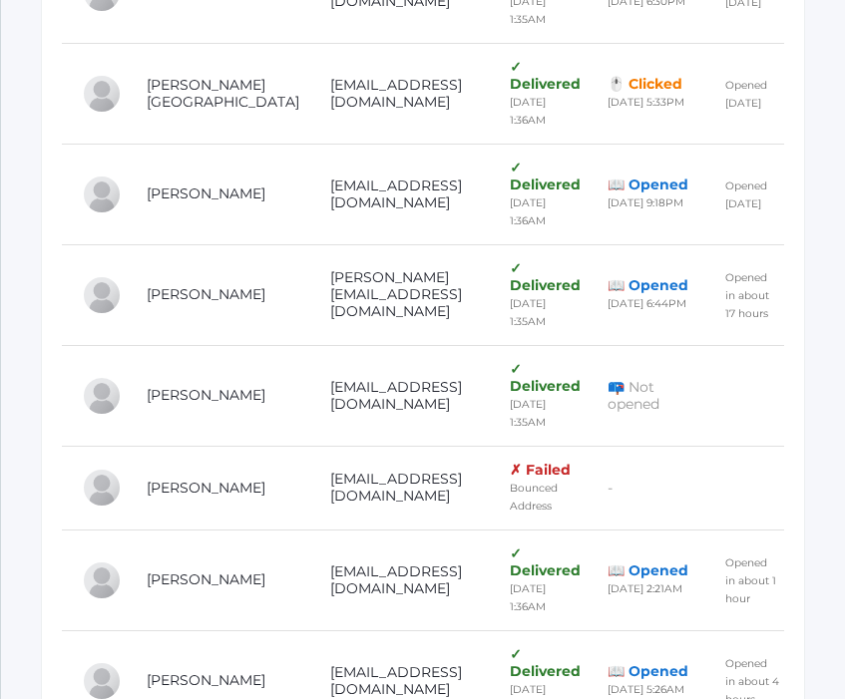
drag, startPoint x: 414, startPoint y: 330, endPoint x: 261, endPoint y: 332, distance: 152.6
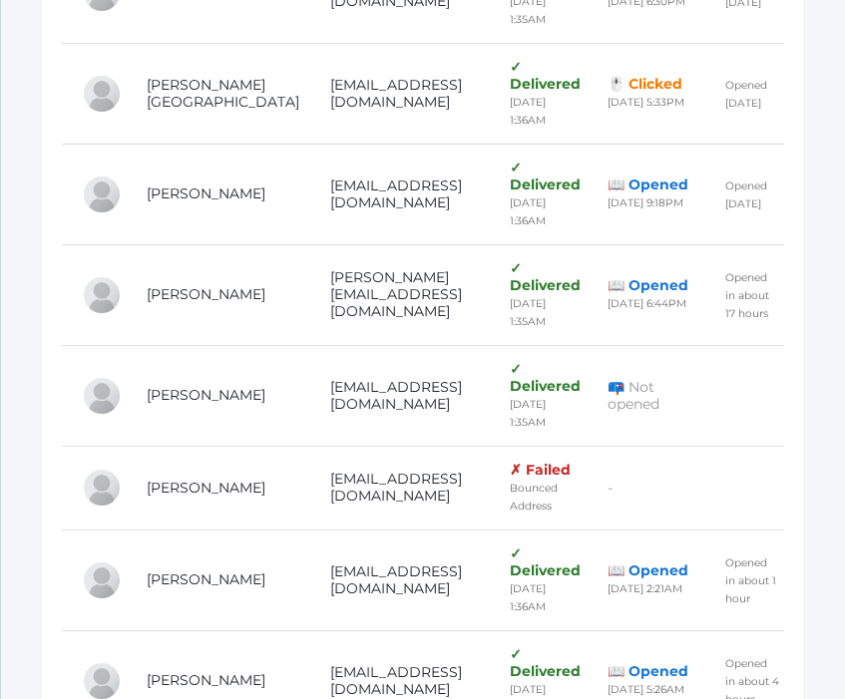
drag, startPoint x: 421, startPoint y: 425, endPoint x: 266, endPoint y: 429, distance: 154.6
drag, startPoint x: 474, startPoint y: 531, endPoint x: 268, endPoint y: 530, distance: 205.5
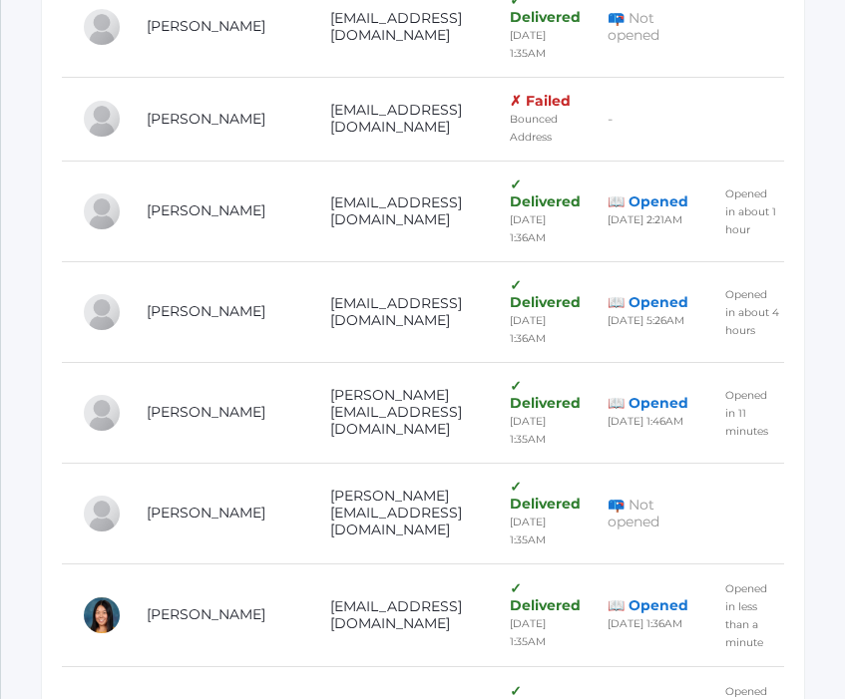
scroll to position [4051, 0]
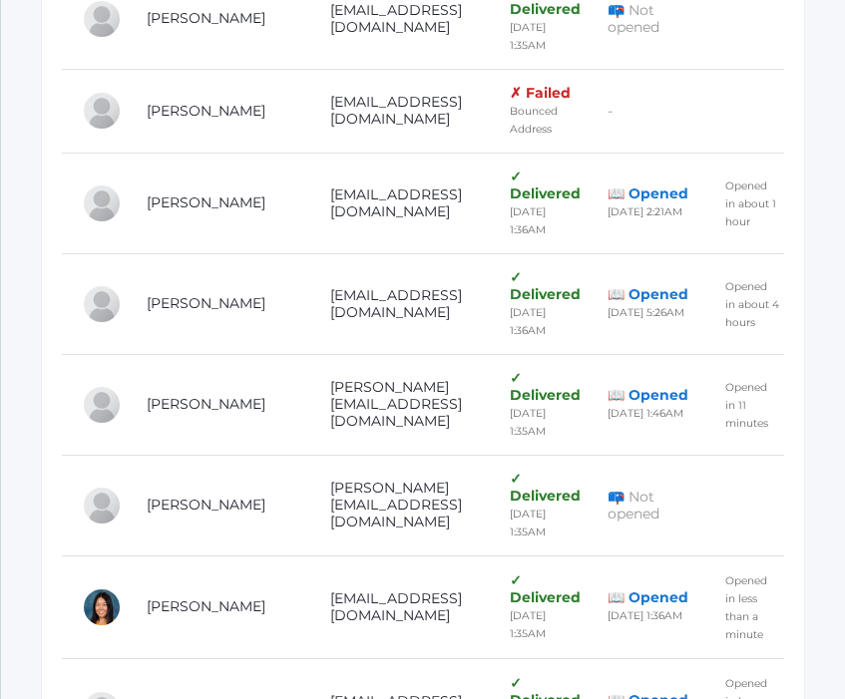
drag, startPoint x: 412, startPoint y: 249, endPoint x: 264, endPoint y: 252, distance: 147.6
drag, startPoint x: 443, startPoint y: 335, endPoint x: 266, endPoint y: 337, distance: 176.5
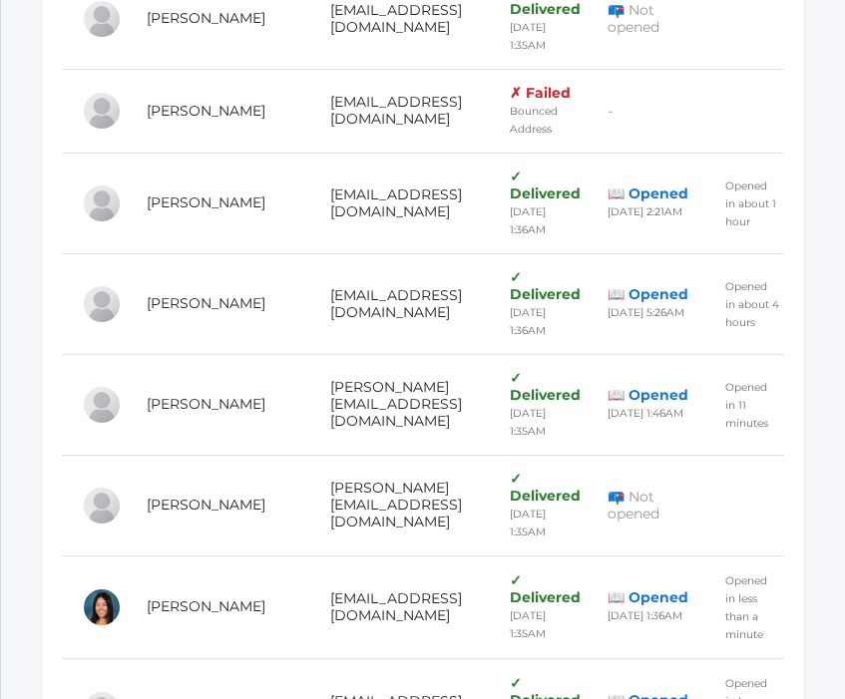
drag, startPoint x: 441, startPoint y: 420, endPoint x: 261, endPoint y: 417, distance: 179.5
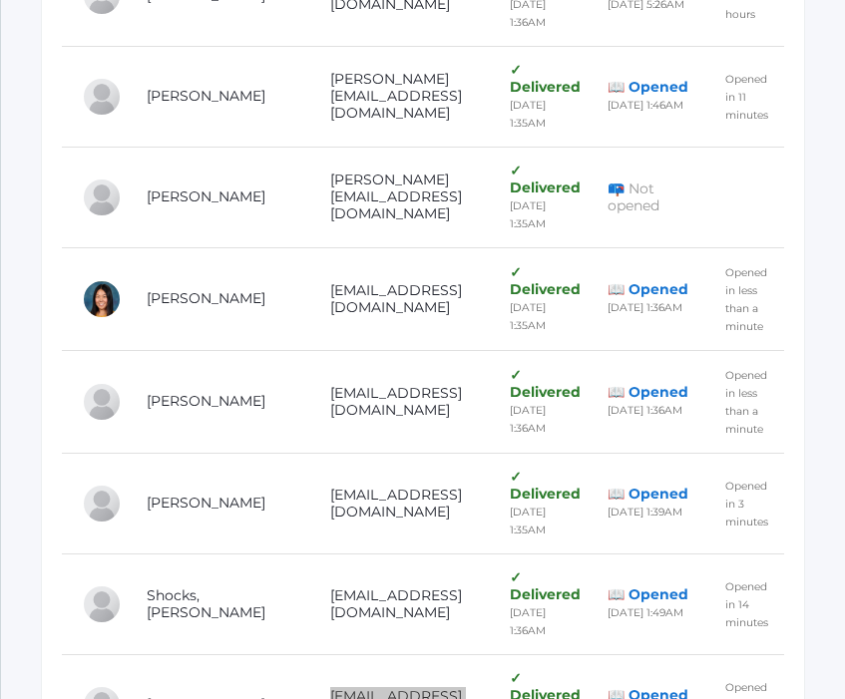
scroll to position [4362, 0]
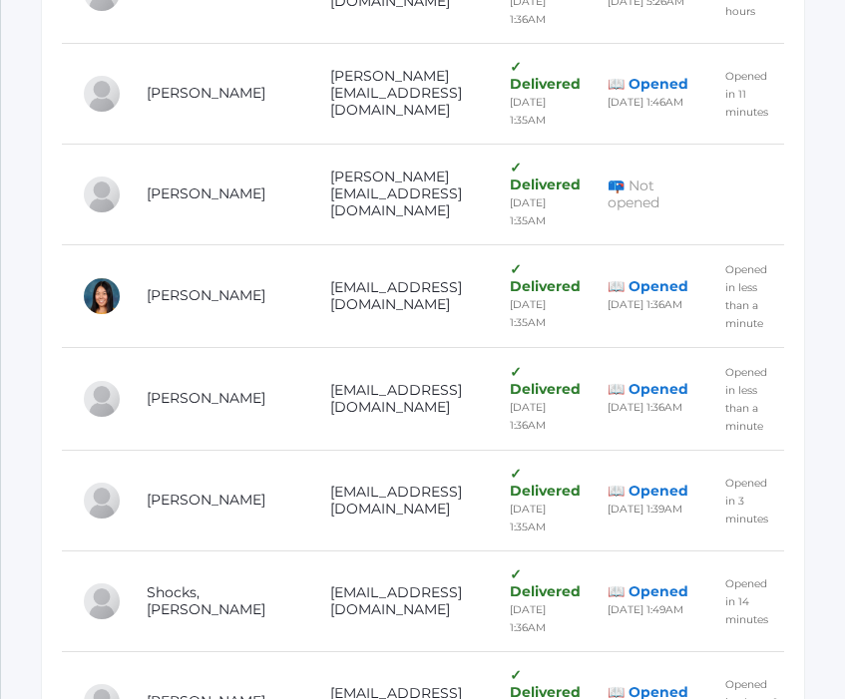
drag, startPoint x: 398, startPoint y: 194, endPoint x: 260, endPoint y: 191, distance: 137.7
drag, startPoint x: 410, startPoint y: 281, endPoint x: 260, endPoint y: 282, distance: 149.6
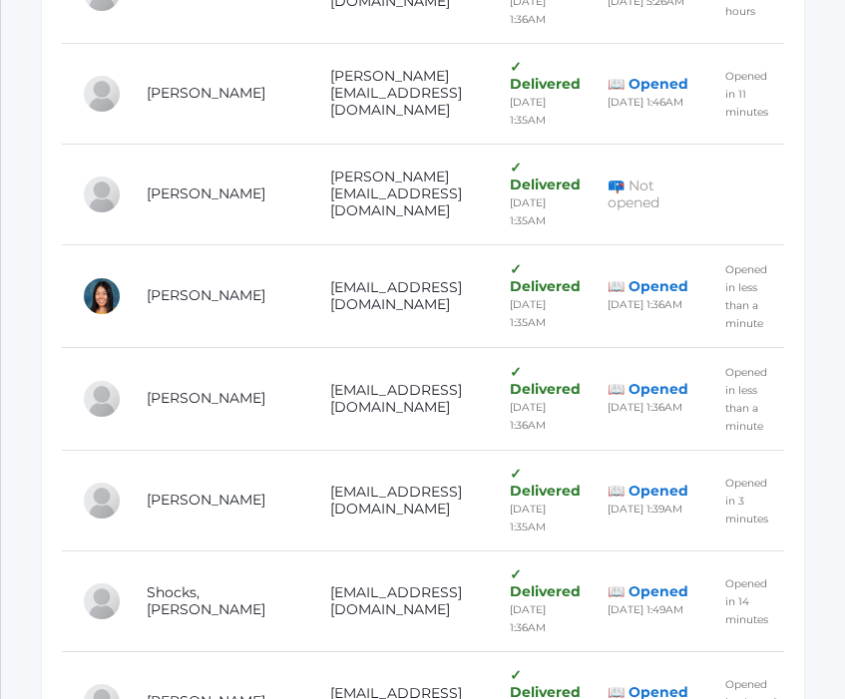
drag, startPoint x: 423, startPoint y: 368, endPoint x: 264, endPoint y: 369, distance: 158.6
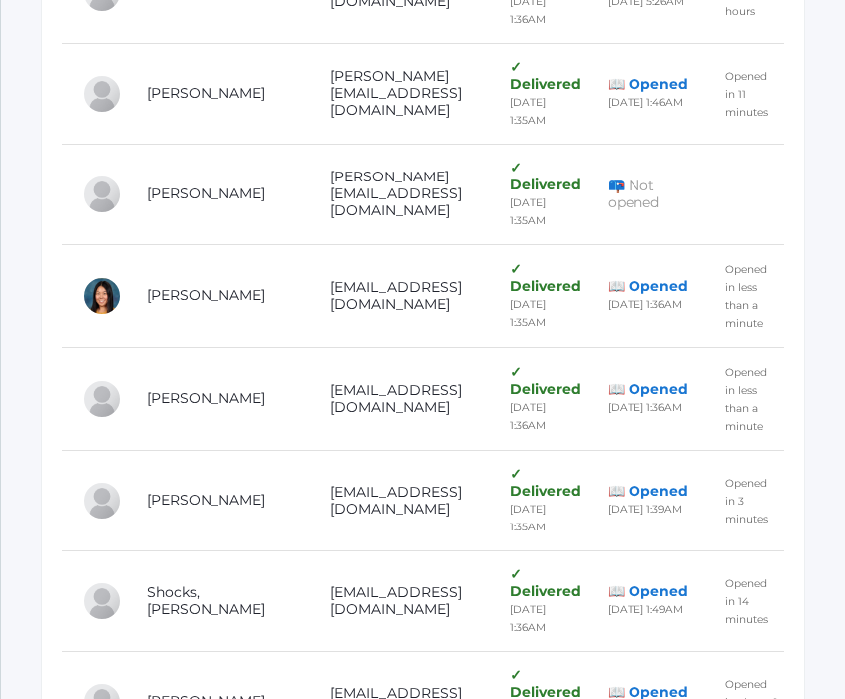
drag, startPoint x: 480, startPoint y: 455, endPoint x: 264, endPoint y: 456, distance: 215.4
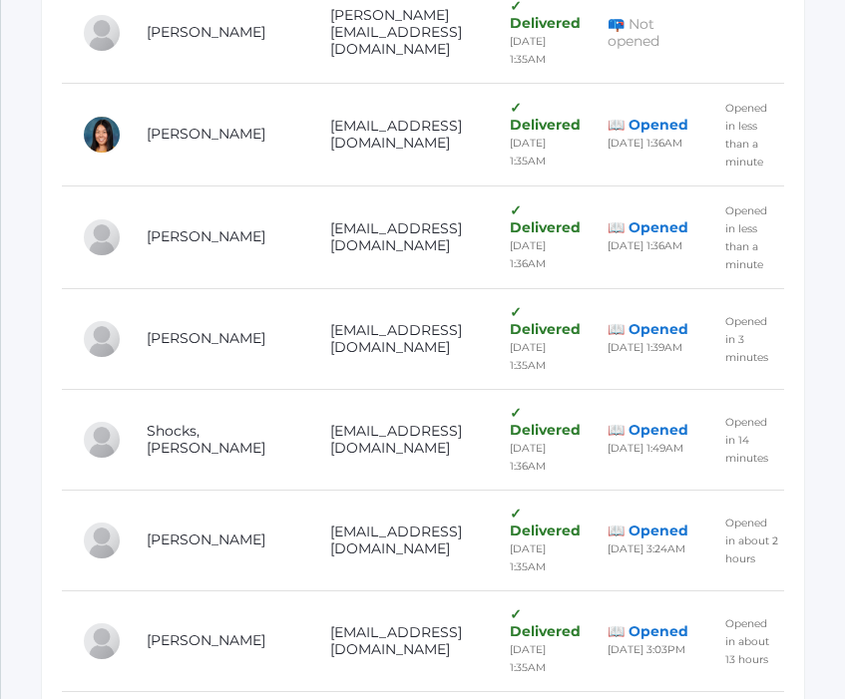
scroll to position [4586, 0]
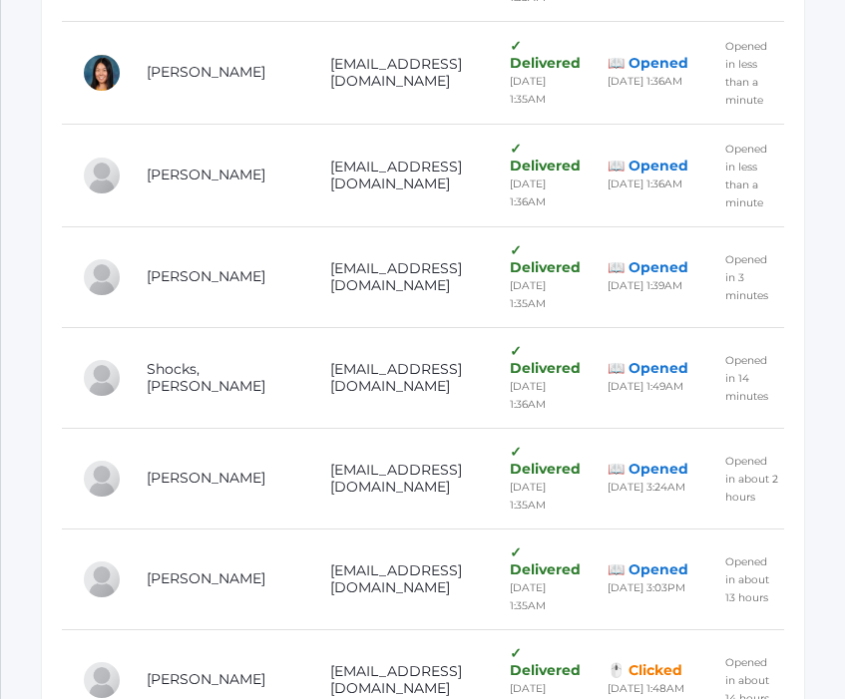
drag, startPoint x: 454, startPoint y: 316, endPoint x: 244, endPoint y: 310, distance: 209.5
drag, startPoint x: 463, startPoint y: 316, endPoint x: 269, endPoint y: 324, distance: 193.6
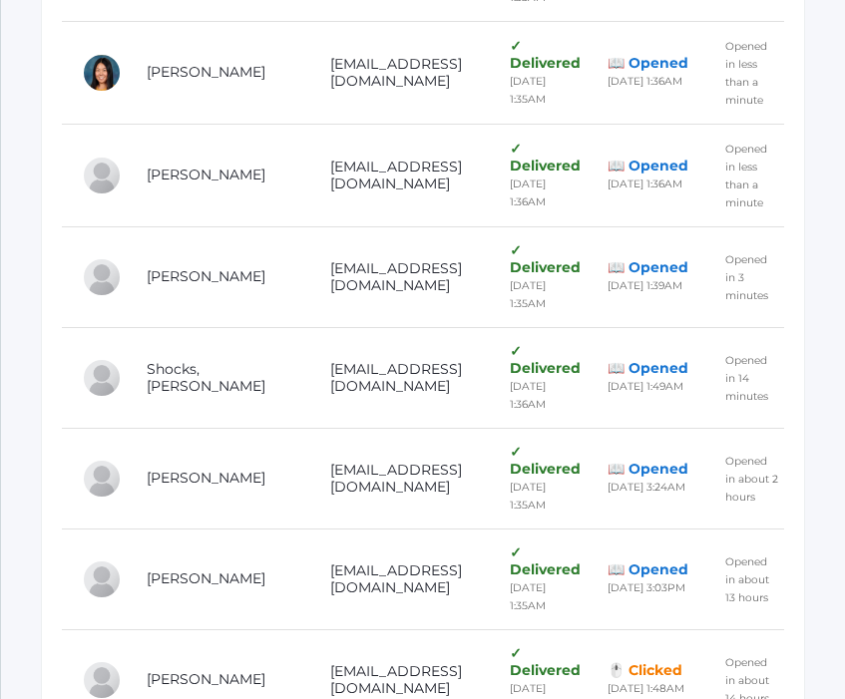
drag, startPoint x: 457, startPoint y: 319, endPoint x: 265, endPoint y: 319, distance: 191.5
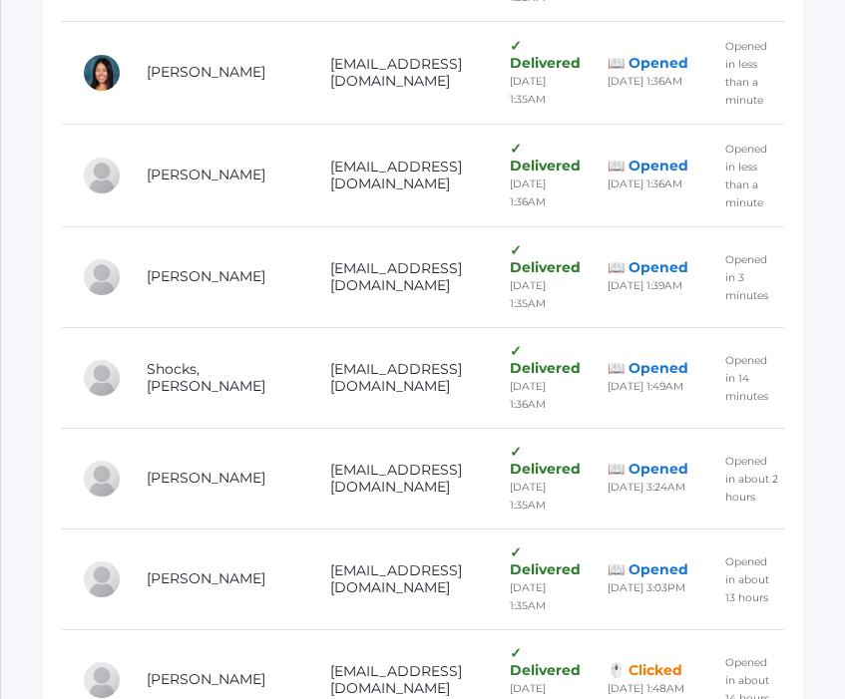
drag, startPoint x: 422, startPoint y: 403, endPoint x: 268, endPoint y: 398, distance: 153.7
drag, startPoint x: 474, startPoint y: 489, endPoint x: 267, endPoint y: 473, distance: 207.1
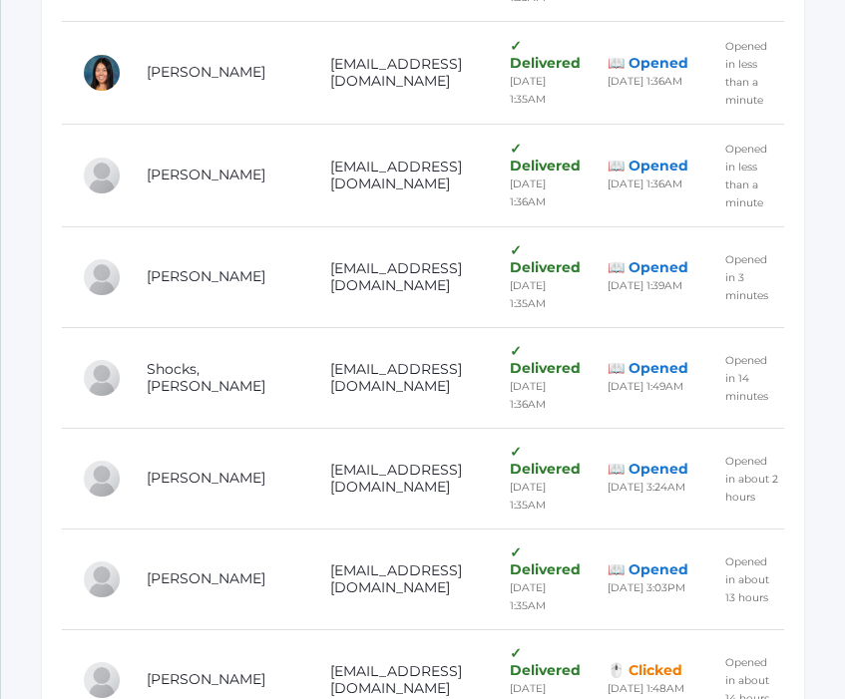
drag, startPoint x: 472, startPoint y: 568, endPoint x: 260, endPoint y: 569, distance: 211.4
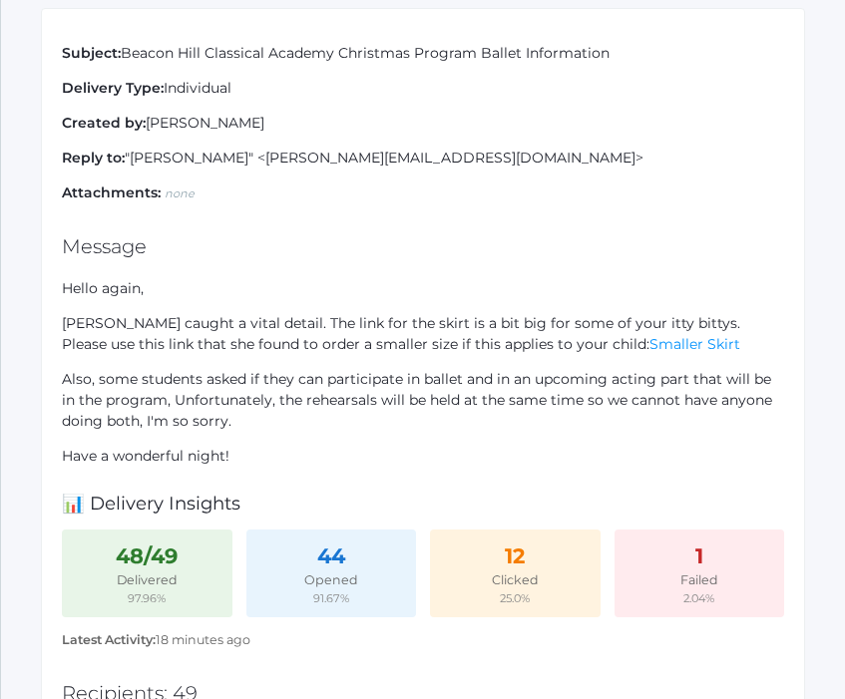
scroll to position [0, 0]
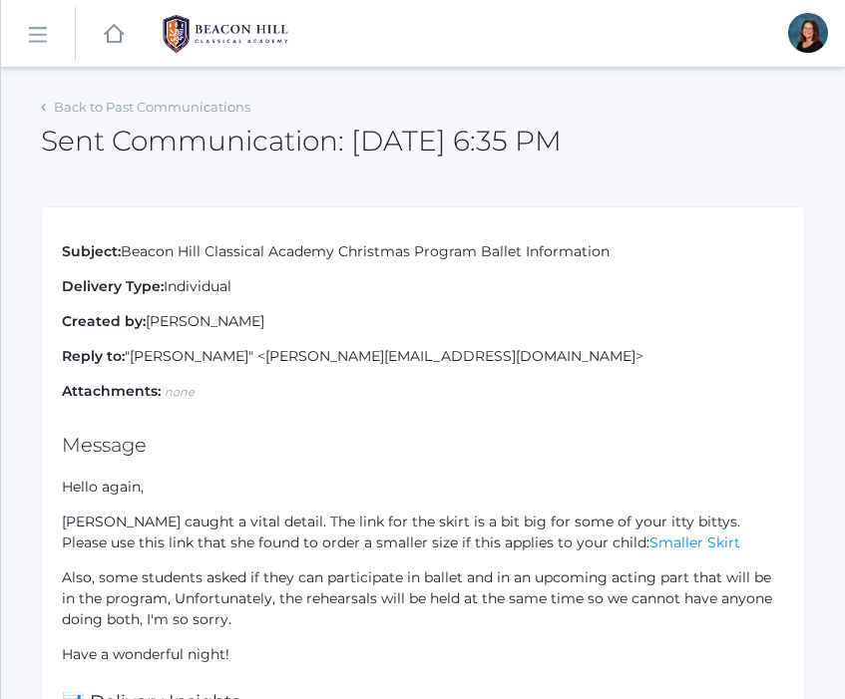
click at [58, 20] on link "icons/ui/navigation/hamburger Created with Sketch." at bounding box center [38, 34] width 74 height 54
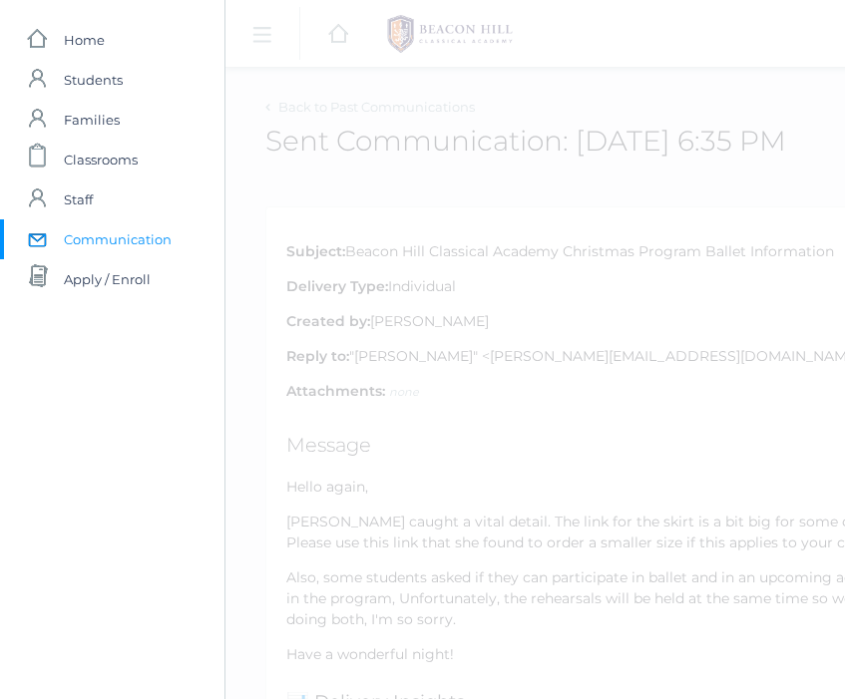
click at [85, 241] on span "Communication" at bounding box center [118, 239] width 108 height 40
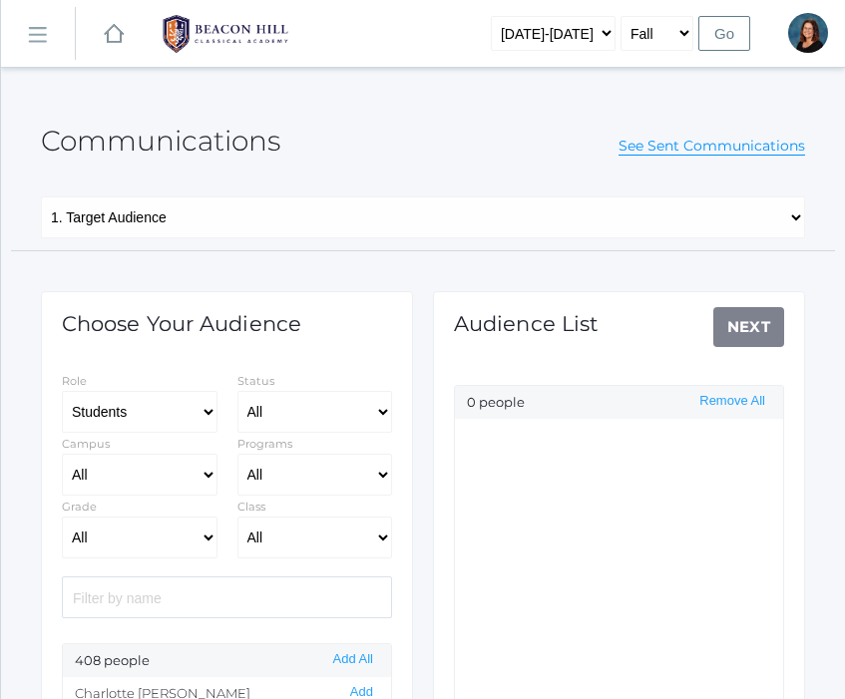
select select "Enrolled"
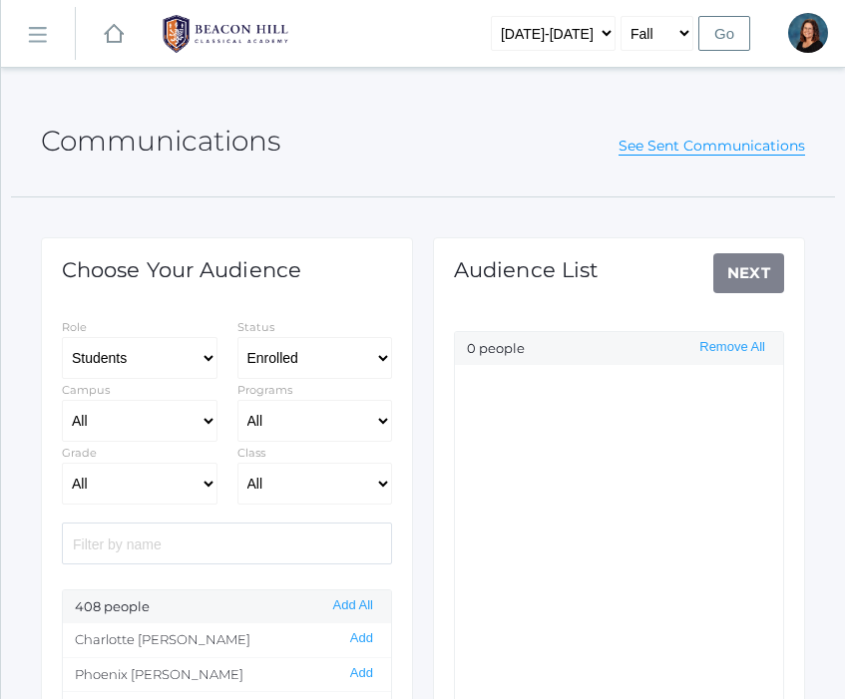
click at [172, 540] on input "search" at bounding box center [227, 544] width 330 height 42
type input "claire"
click at [358, 634] on button "Add" at bounding box center [361, 638] width 35 height 17
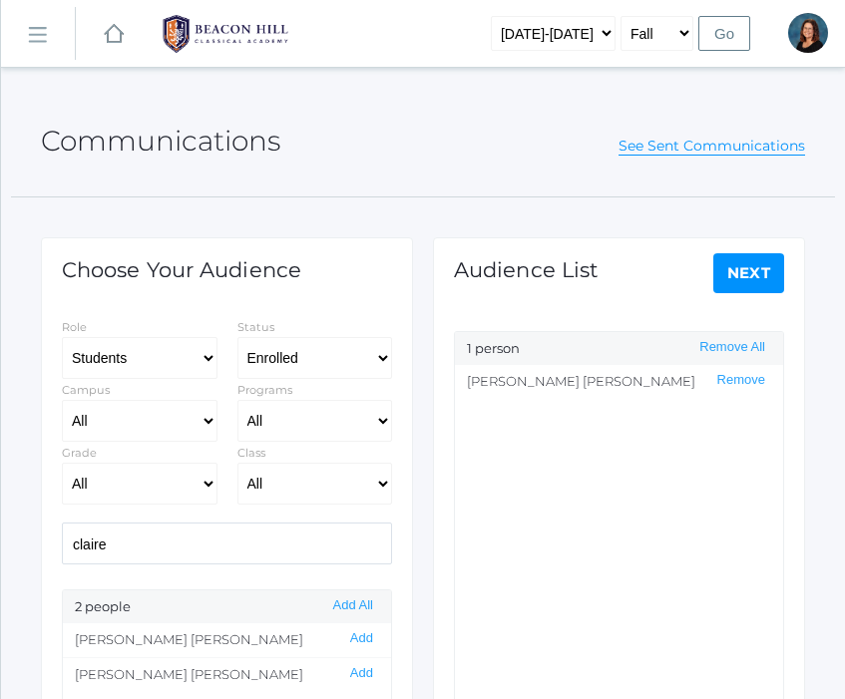
click at [743, 274] on link "Next" at bounding box center [749, 273] width 72 height 40
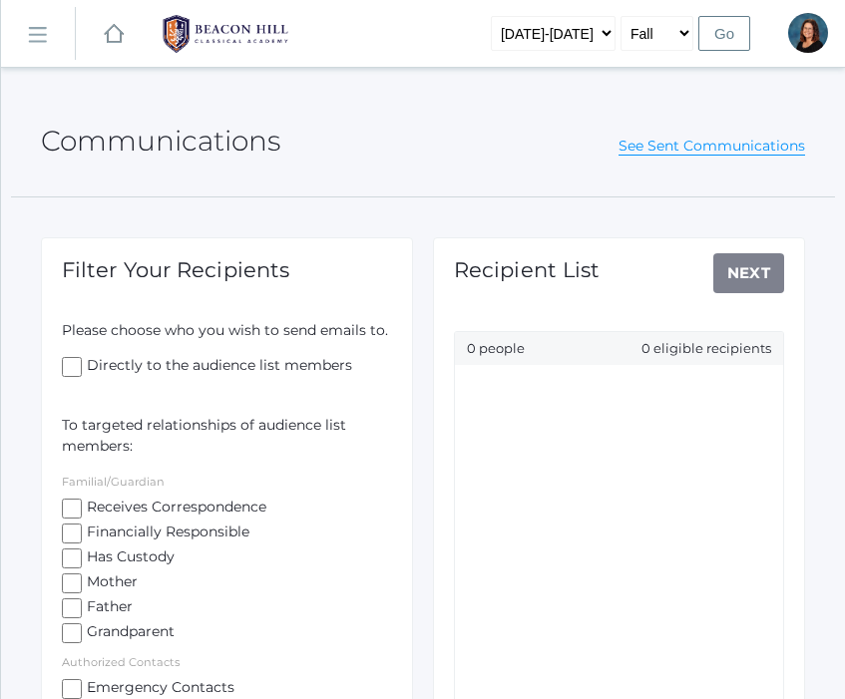
click at [68, 508] on input "Receives Correspondence" at bounding box center [72, 509] width 20 height 20
checkbox input "true"
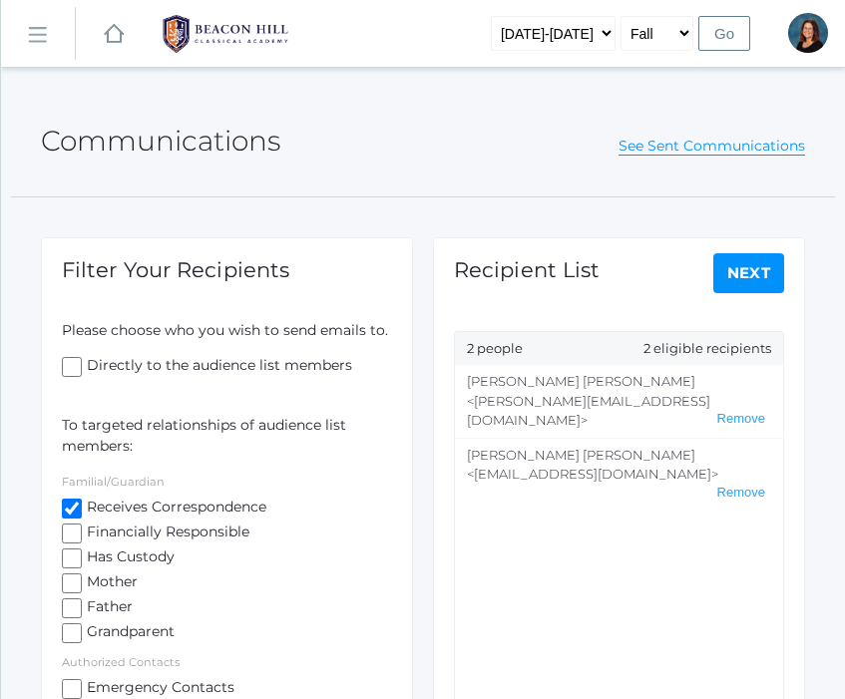
click at [727, 273] on link "Next" at bounding box center [749, 273] width 72 height 40
select select "1"
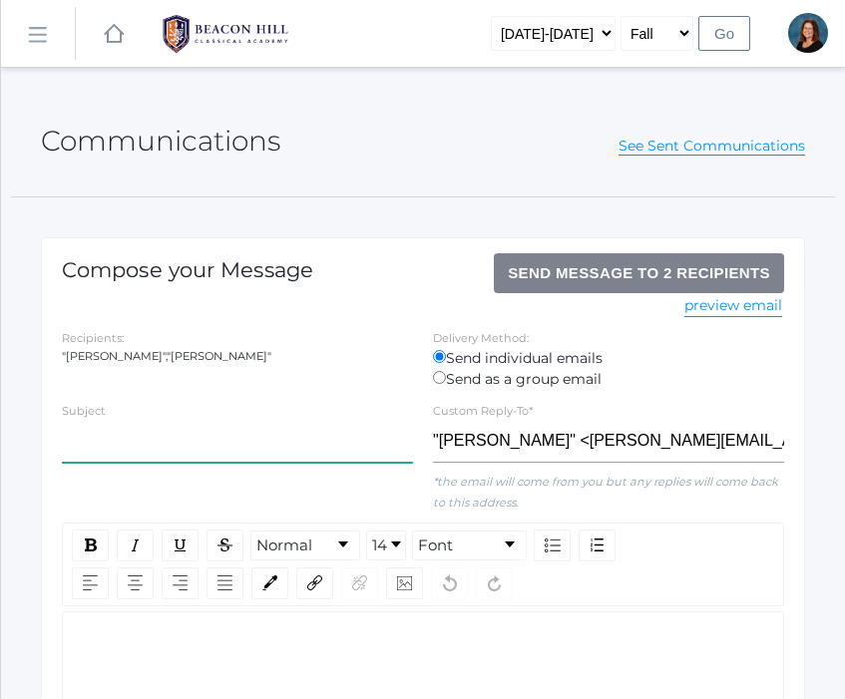
click at [212, 433] on input "text" at bounding box center [237, 442] width 351 height 42
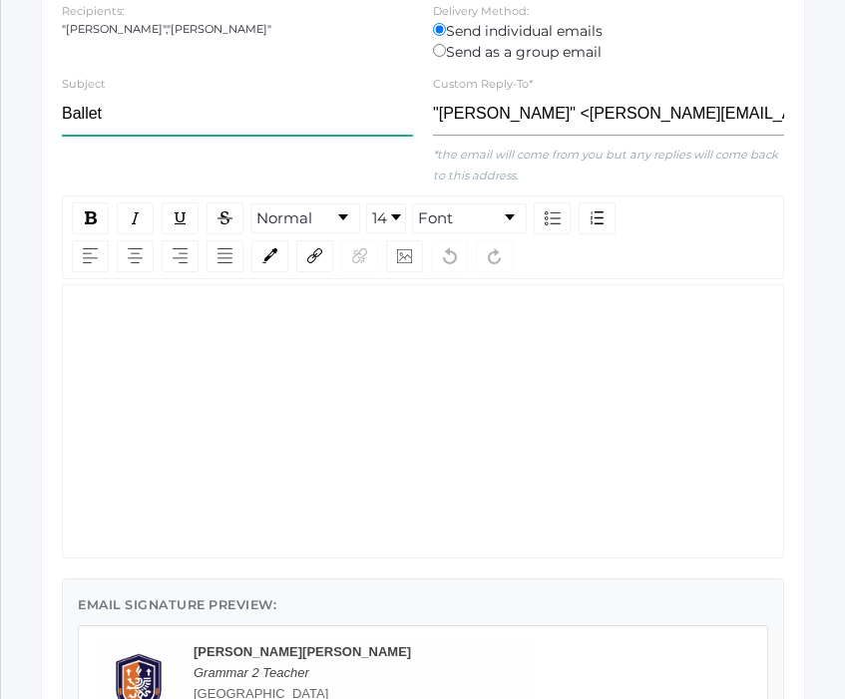
scroll to position [328, 0]
type input "Ballet"
click at [193, 441] on div "rdw-wrapper" at bounding box center [423, 420] width 722 height 274
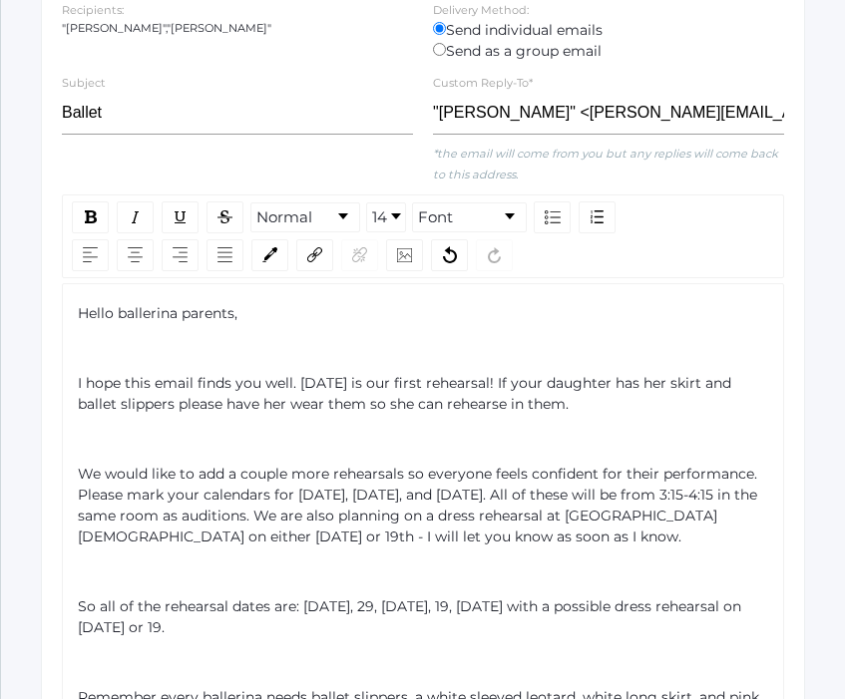
click at [87, 361] on div "Hello ballerina parents, I hope this email finds you well. [DATE] is our first …" at bounding box center [423, 596] width 691 height 586
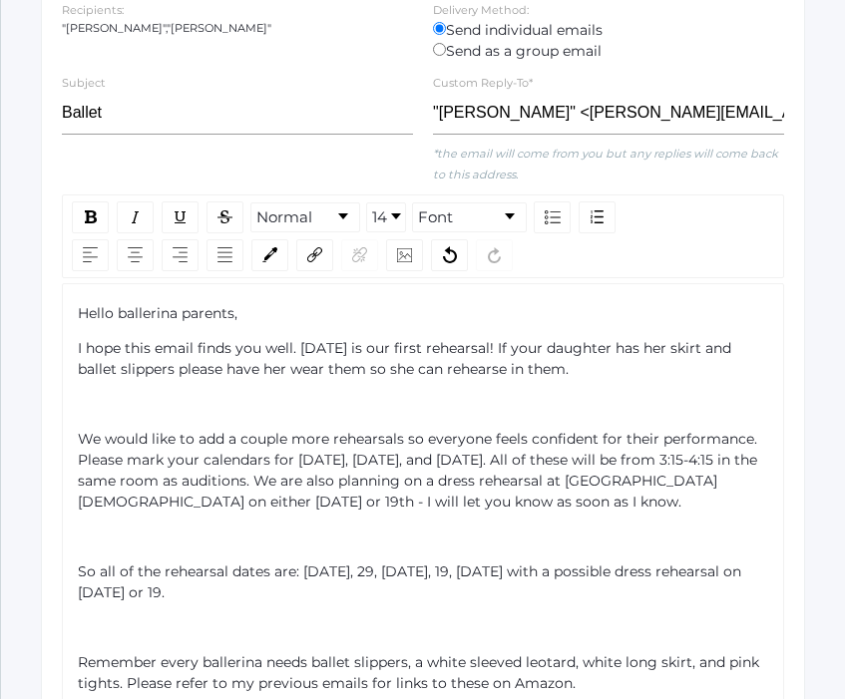
click at [75, 318] on div "Hello ballerina parents, I hope this email finds you well. [DATE] is our first …" at bounding box center [423, 578] width 722 height 591
click at [78, 312] on span "Hello ballerina parents," at bounding box center [158, 313] width 160 height 18
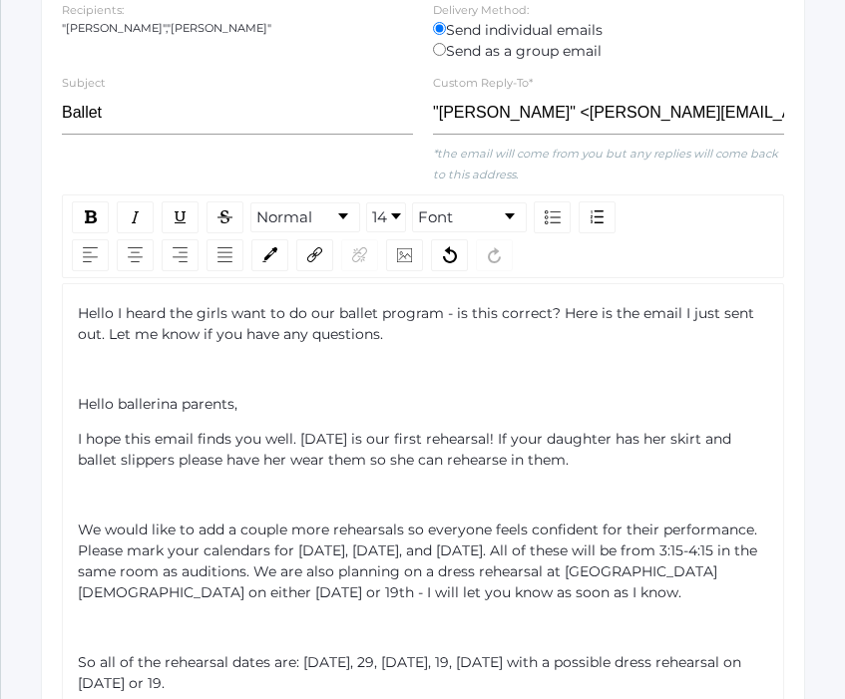
click at [80, 322] on div "Hello I heard the girls want to do our ballet program - is this correct? Here i…" at bounding box center [423, 324] width 691 height 42
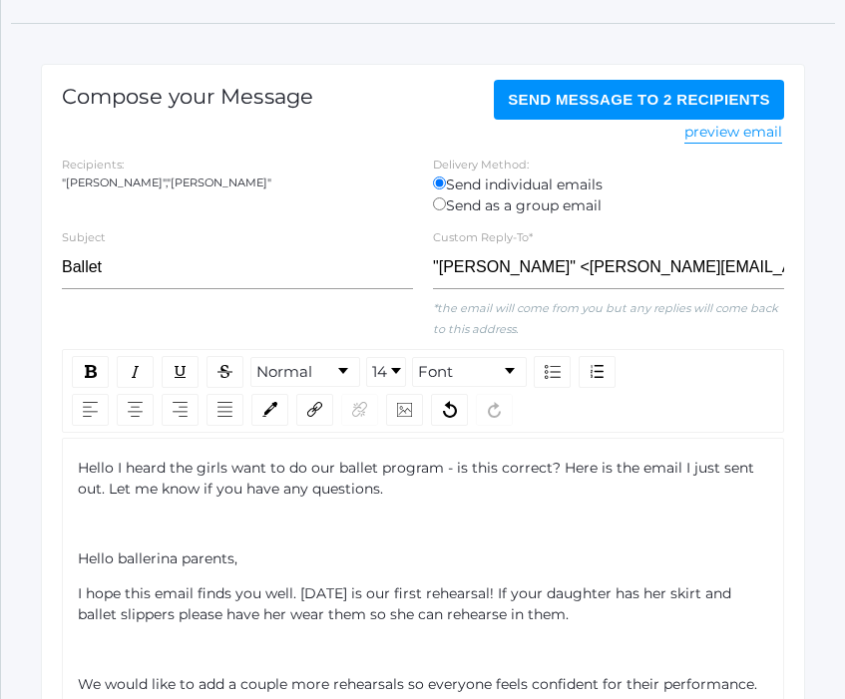
scroll to position [160, 0]
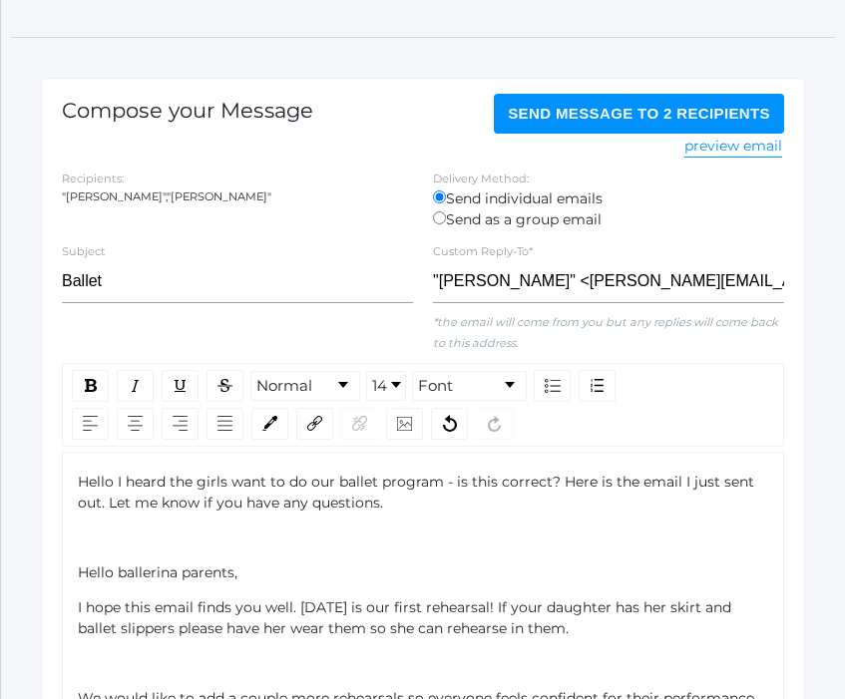
click at [574, 110] on span "Send Message to 2 recipients" at bounding box center [639, 113] width 262 height 17
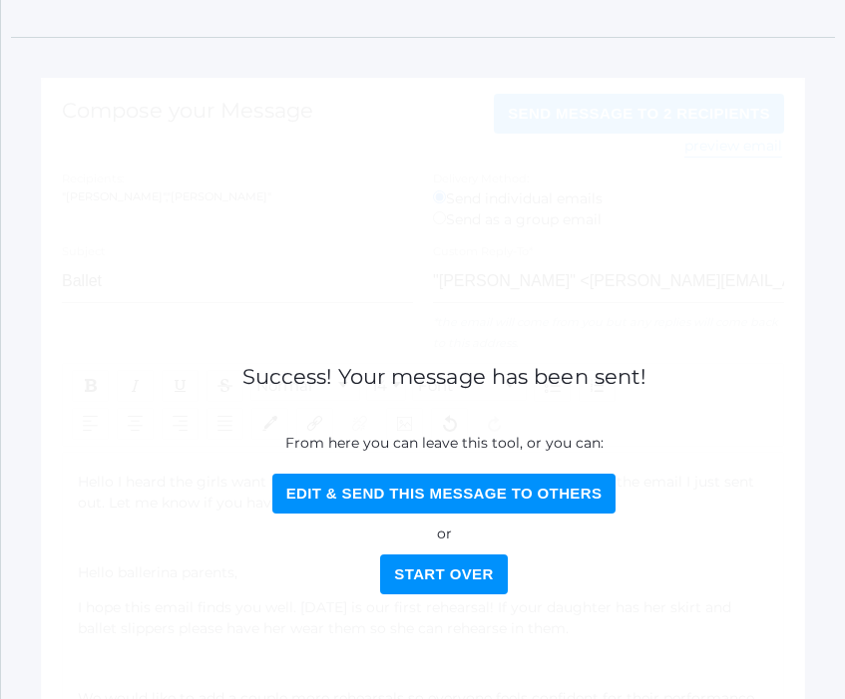
click at [457, 580] on button "Start Over" at bounding box center [443, 575] width 127 height 40
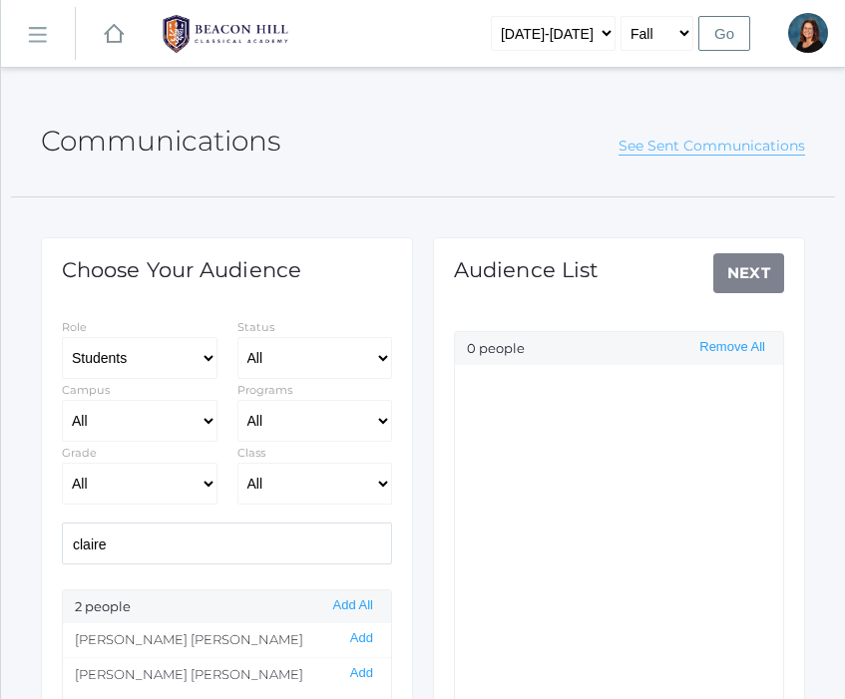
click at [682, 138] on link "See Sent Communications" at bounding box center [711, 146] width 187 height 19
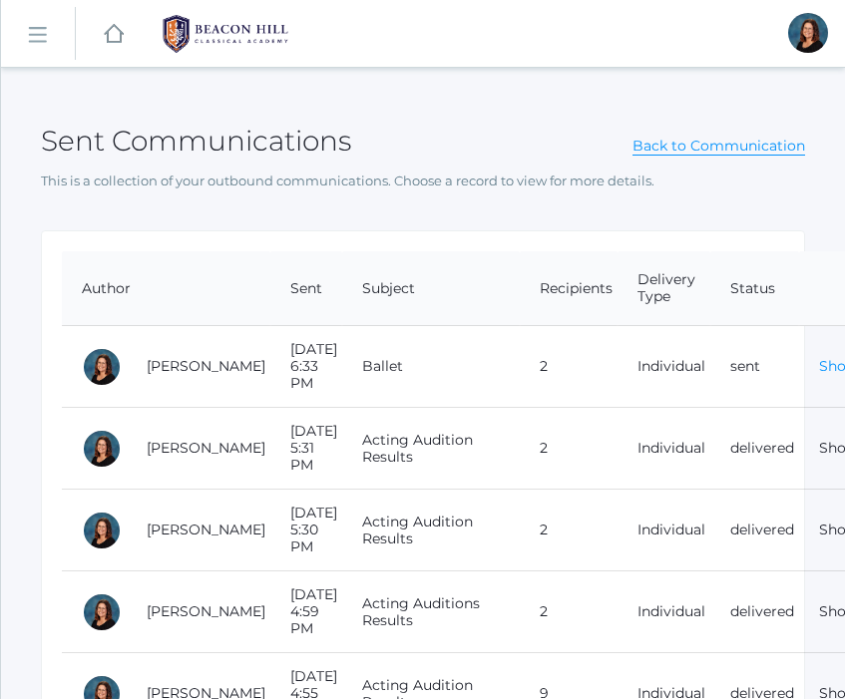
click at [819, 358] on link "Show" at bounding box center [838, 366] width 39 height 18
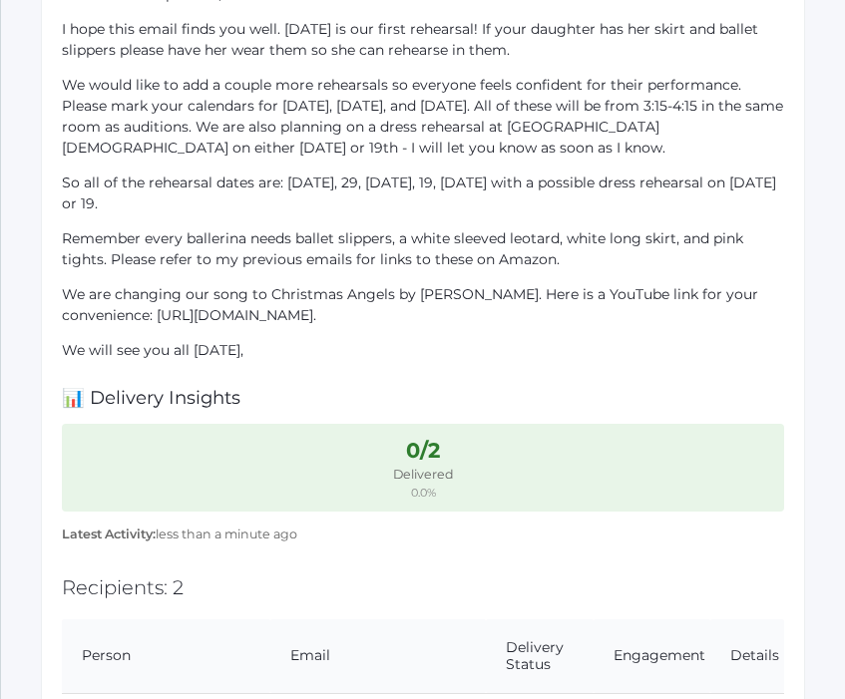
scroll to position [796, 0]
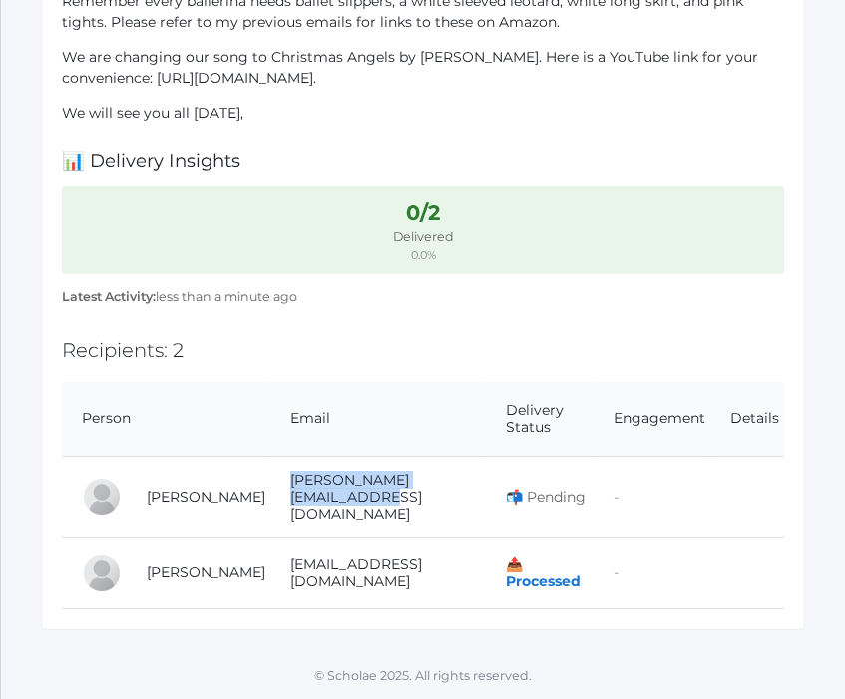
drag, startPoint x: 418, startPoint y: 514, endPoint x: 275, endPoint y: 492, distance: 144.3
click at [275, 492] on td "[PERSON_NAME][EMAIL_ADDRESS][DOMAIN_NAME]" at bounding box center [377, 497] width 215 height 82
click at [486, 568] on td "📤 Processed" at bounding box center [540, 573] width 108 height 71
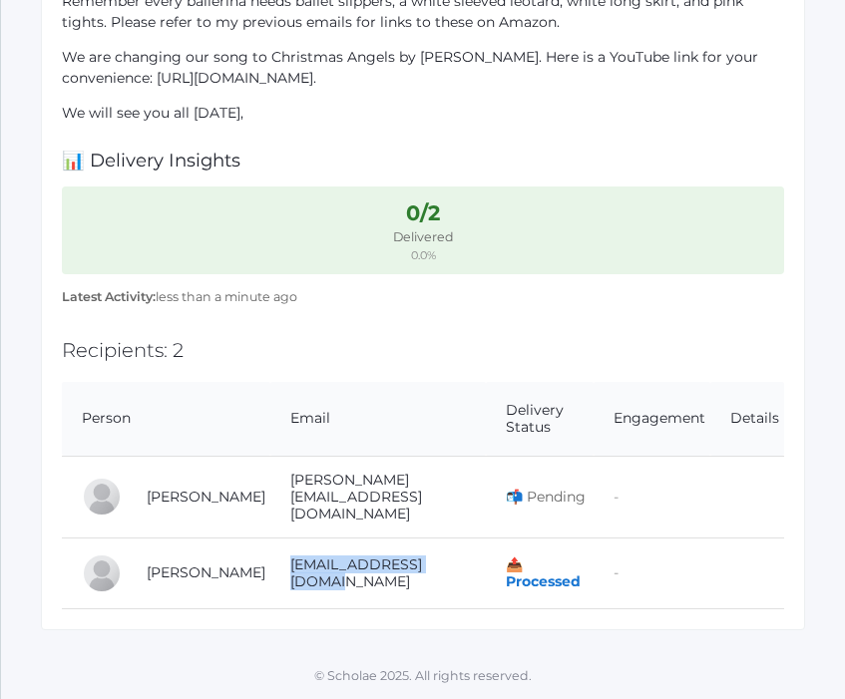
drag, startPoint x: 463, startPoint y: 572, endPoint x: 272, endPoint y: 563, distance: 190.7
click at [272, 563] on td "[EMAIL_ADDRESS][DOMAIN_NAME]" at bounding box center [377, 573] width 215 height 71
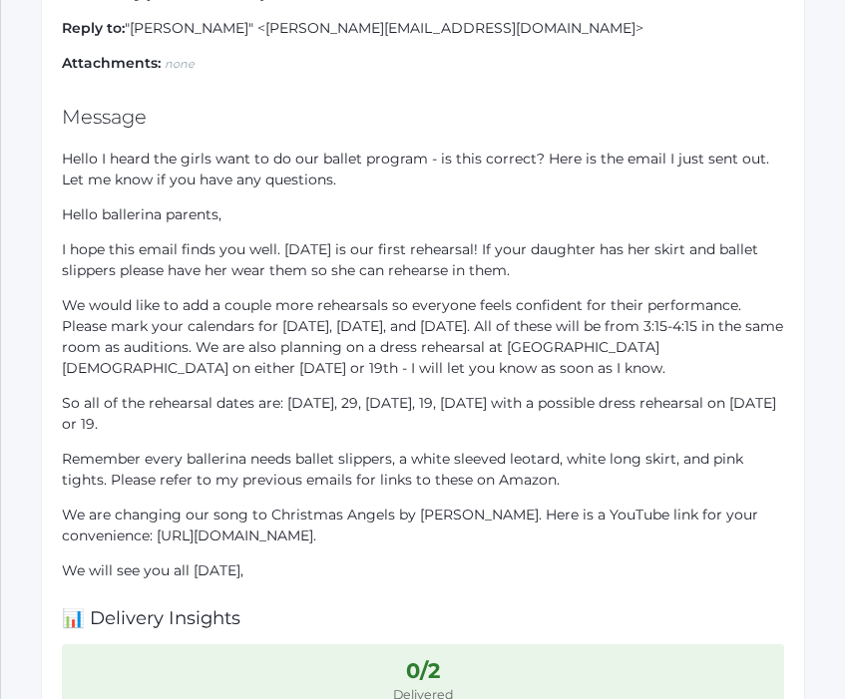
scroll to position [0, 0]
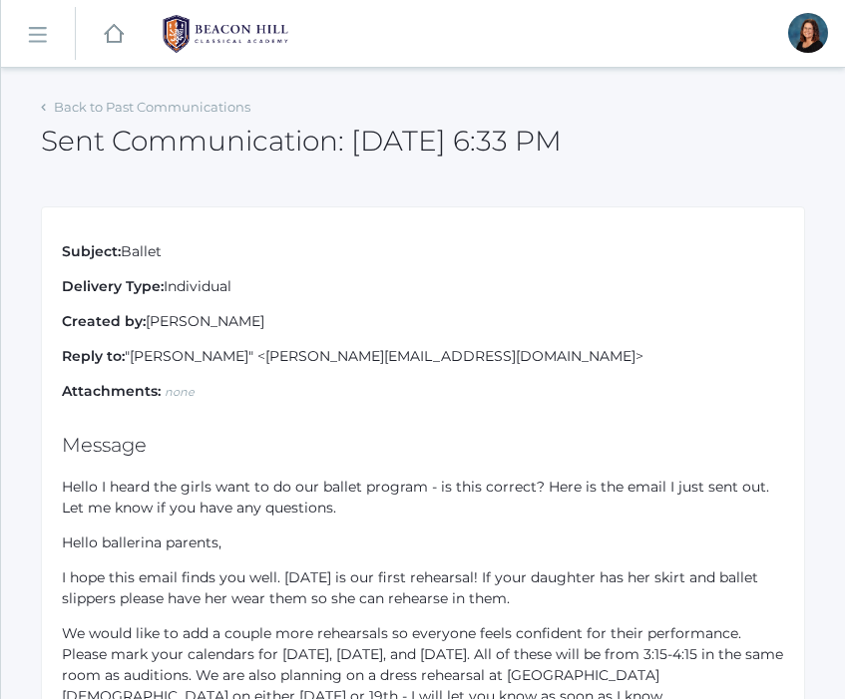
click at [35, 33] on rect at bounding box center [37, 36] width 32 height 32
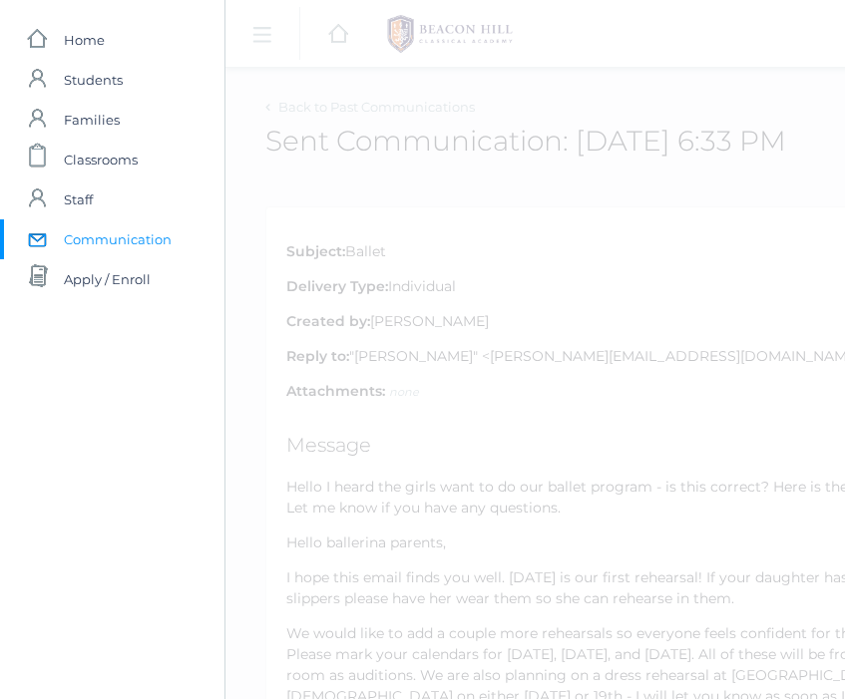
click at [88, 242] on span "Communication" at bounding box center [118, 239] width 108 height 40
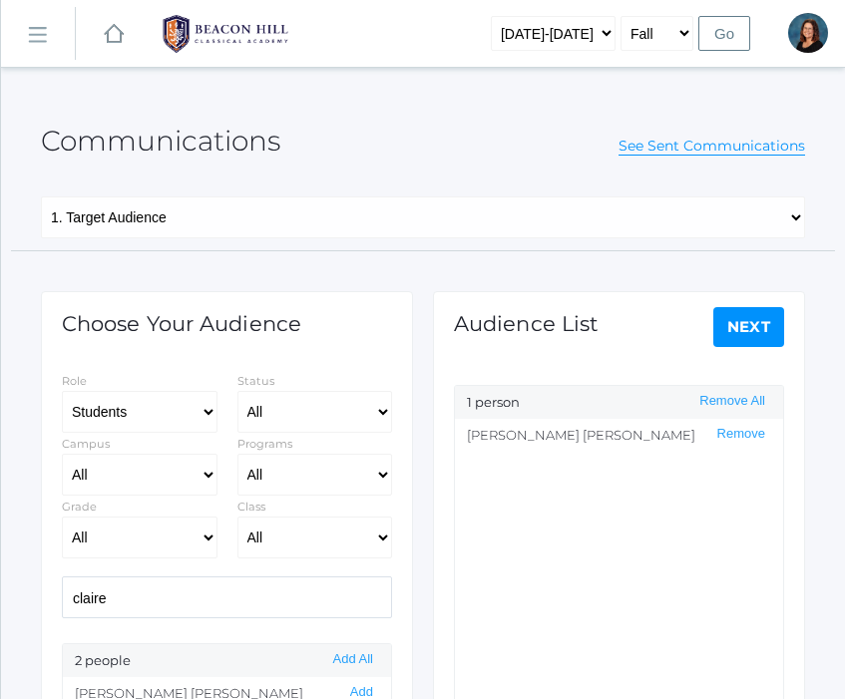
select select "Enrolled"
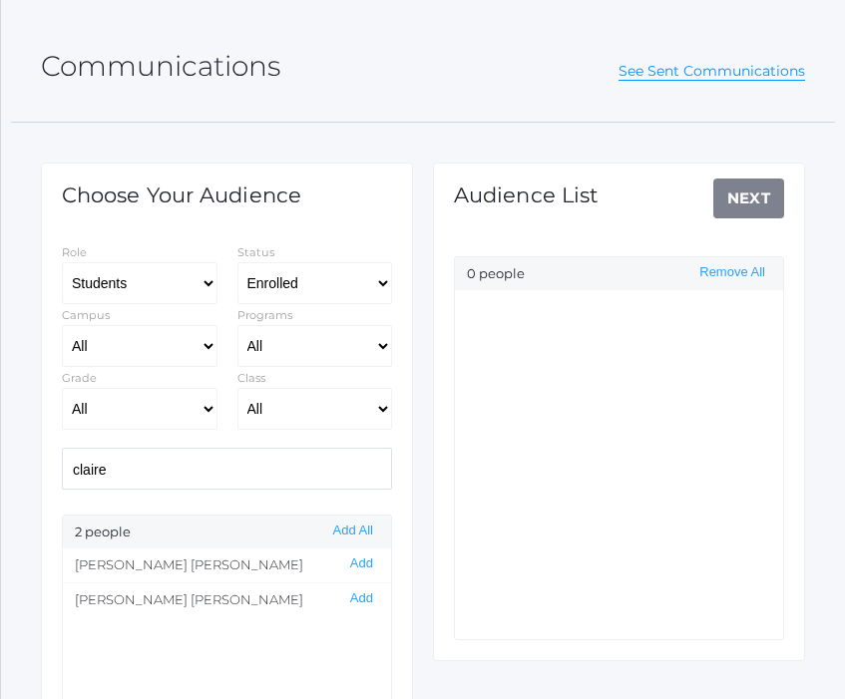
scroll to position [127, 0]
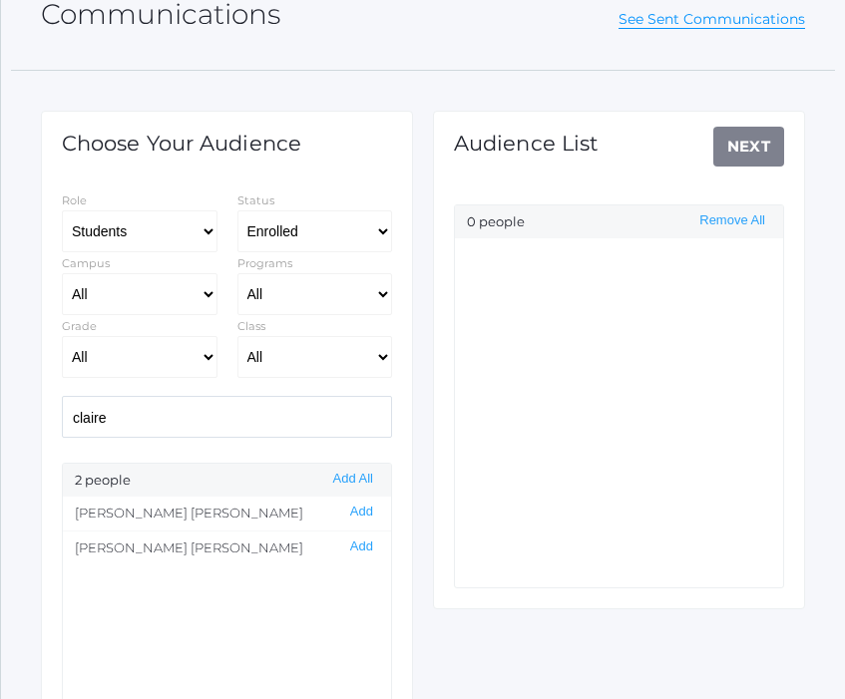
click at [102, 426] on input "claire" at bounding box center [227, 417] width 330 height 42
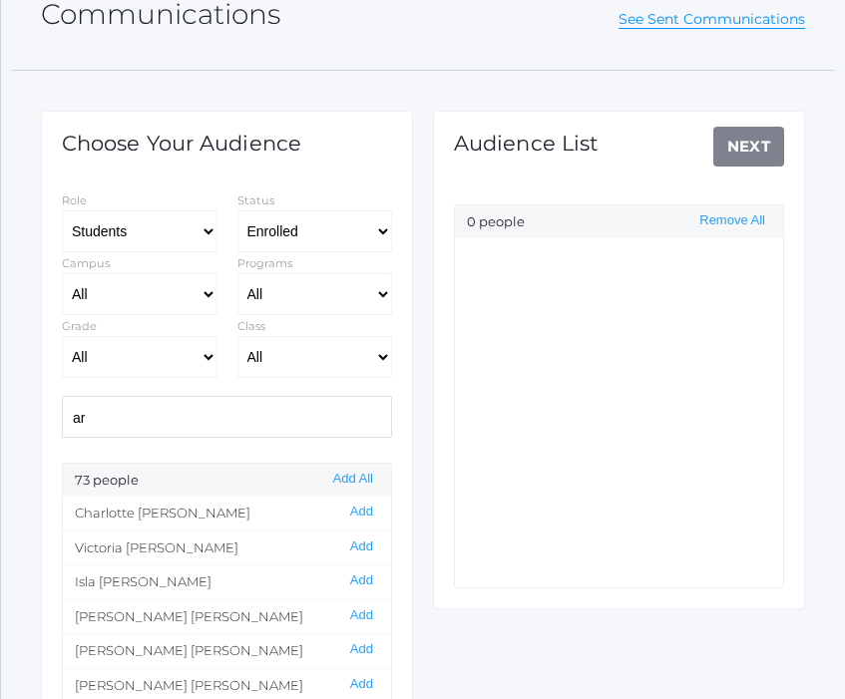
type input "a"
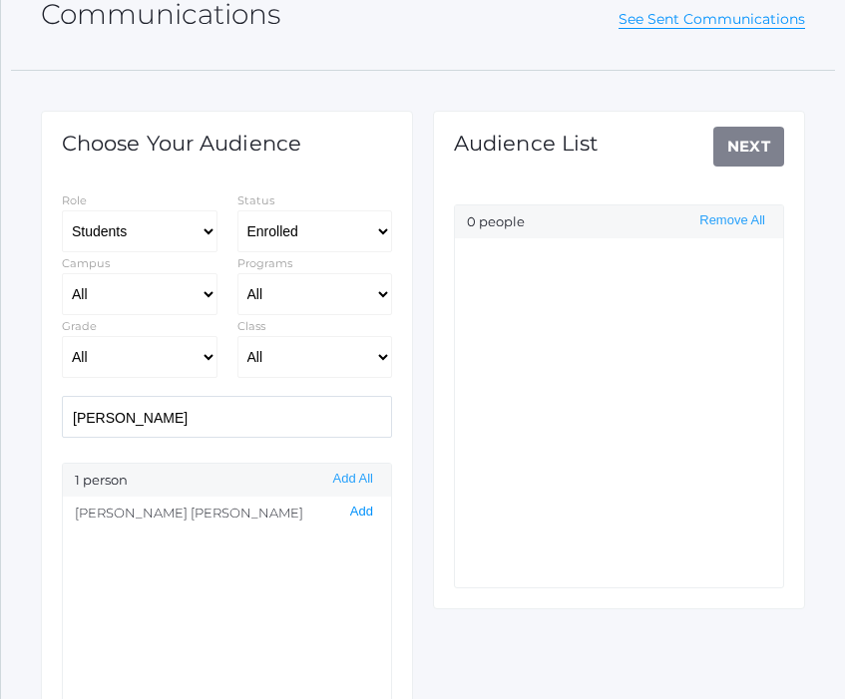
type input "[PERSON_NAME]"
click at [370, 513] on button "Add" at bounding box center [361, 512] width 35 height 17
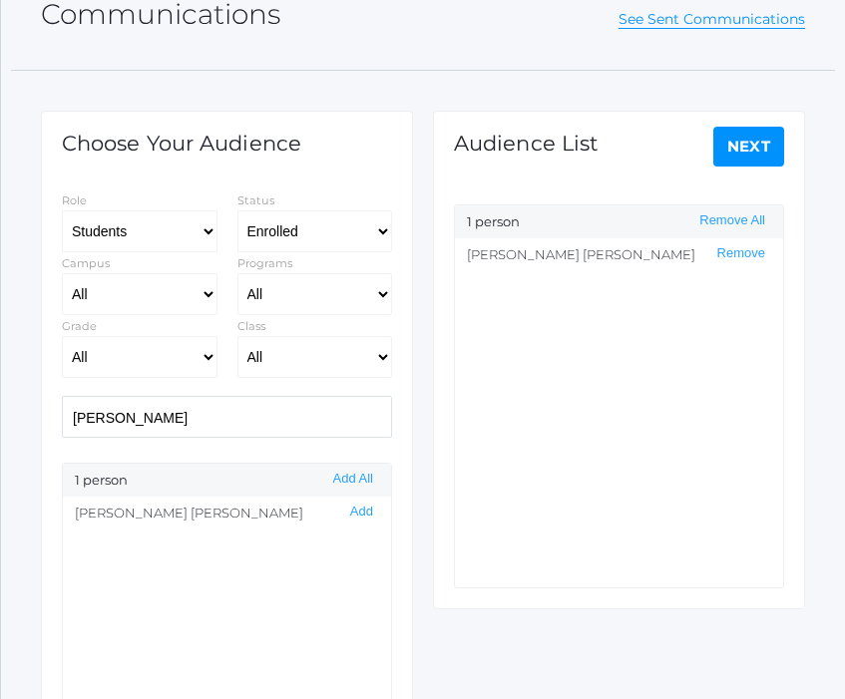
click at [756, 152] on link "Next" at bounding box center [749, 147] width 72 height 40
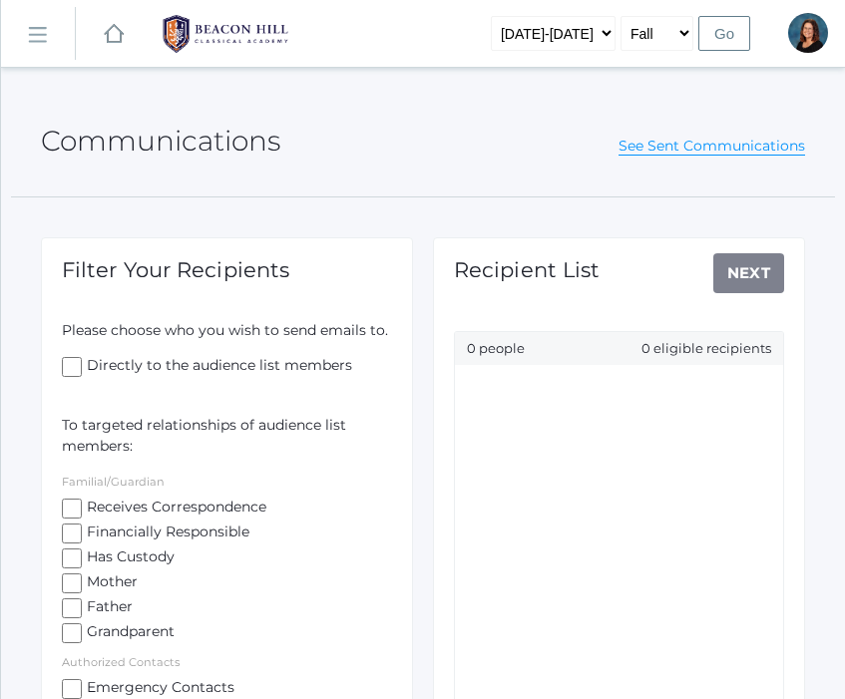
click at [79, 513] on input "Receives Correspondence" at bounding box center [72, 509] width 20 height 20
checkbox input "true"
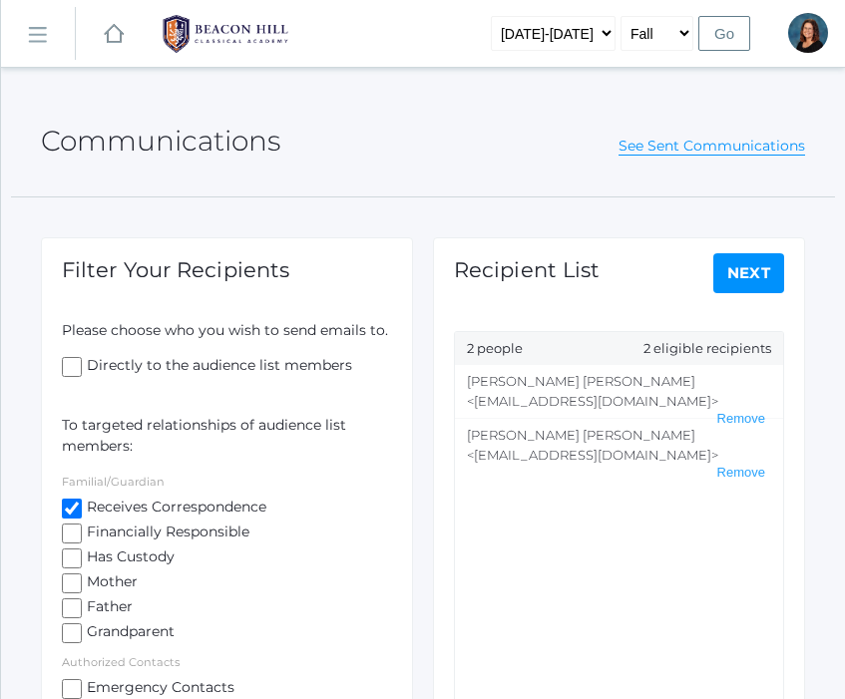
click at [743, 272] on link "Next" at bounding box center [749, 273] width 72 height 40
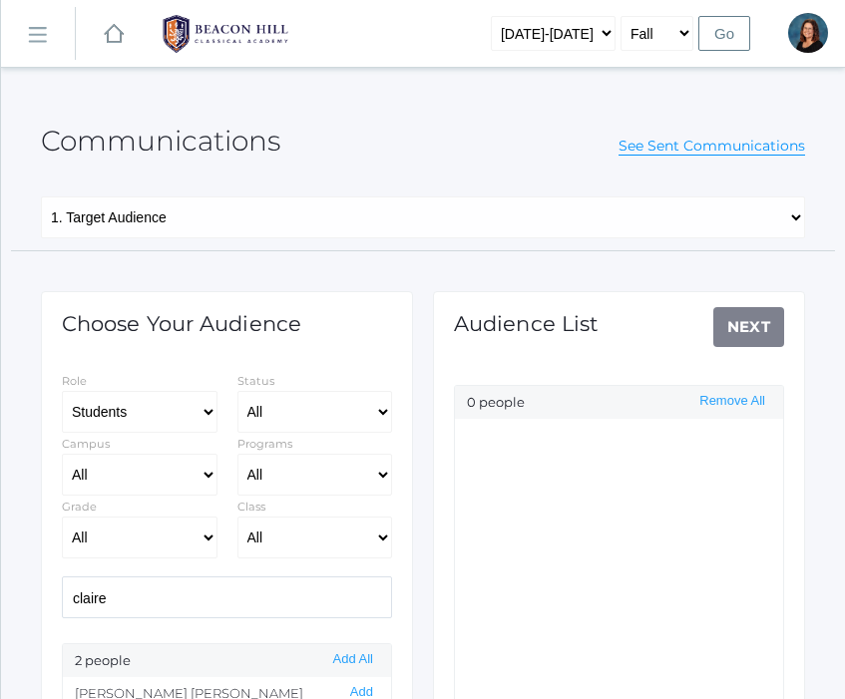
select select "1"
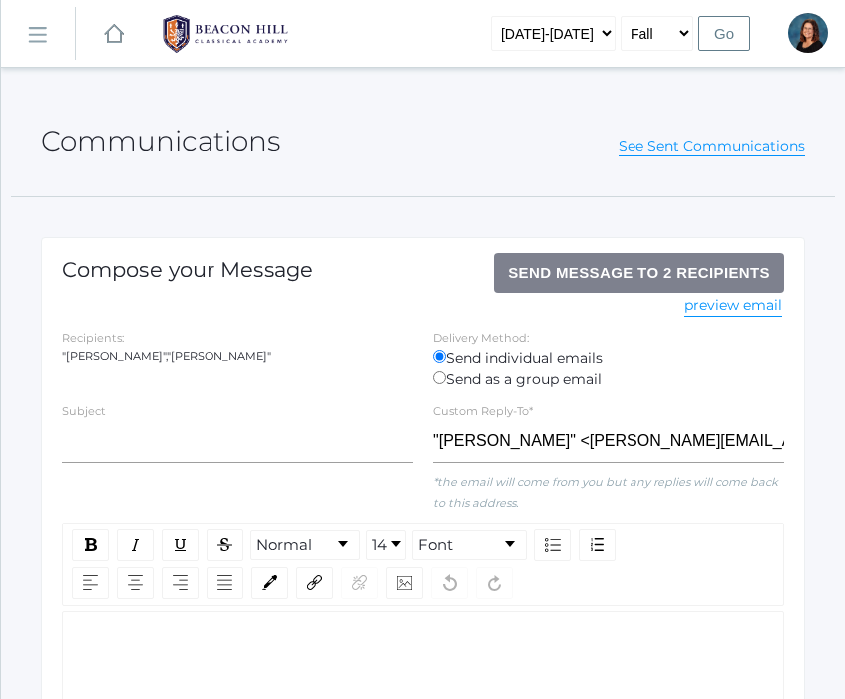
click at [286, 637] on div "rdw-editor" at bounding box center [423, 641] width 691 height 21
click at [147, 444] on input "text" at bounding box center [237, 442] width 351 height 42
click at [154, 443] on input "text" at bounding box center [237, 442] width 351 height 42
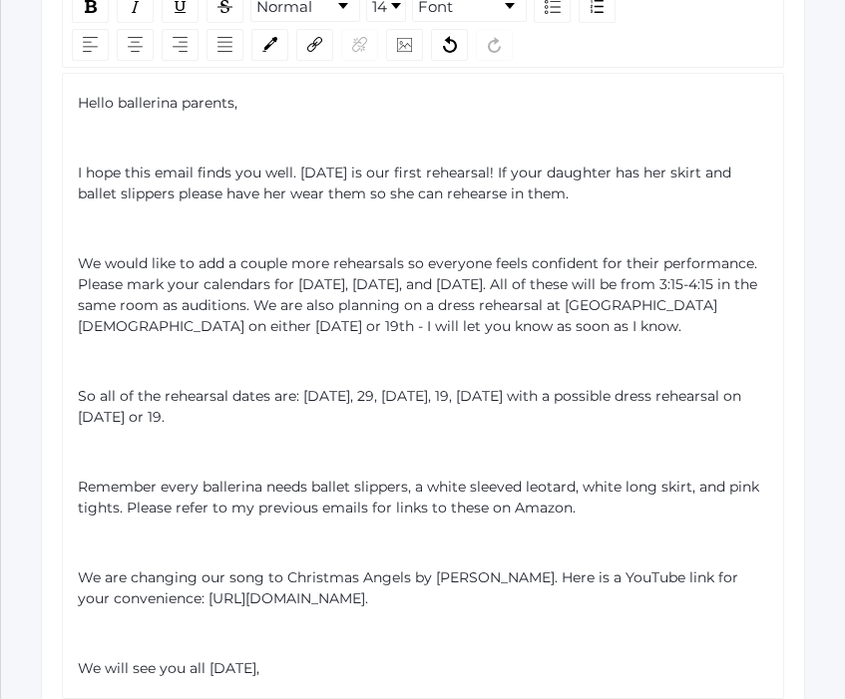
scroll to position [550, 0]
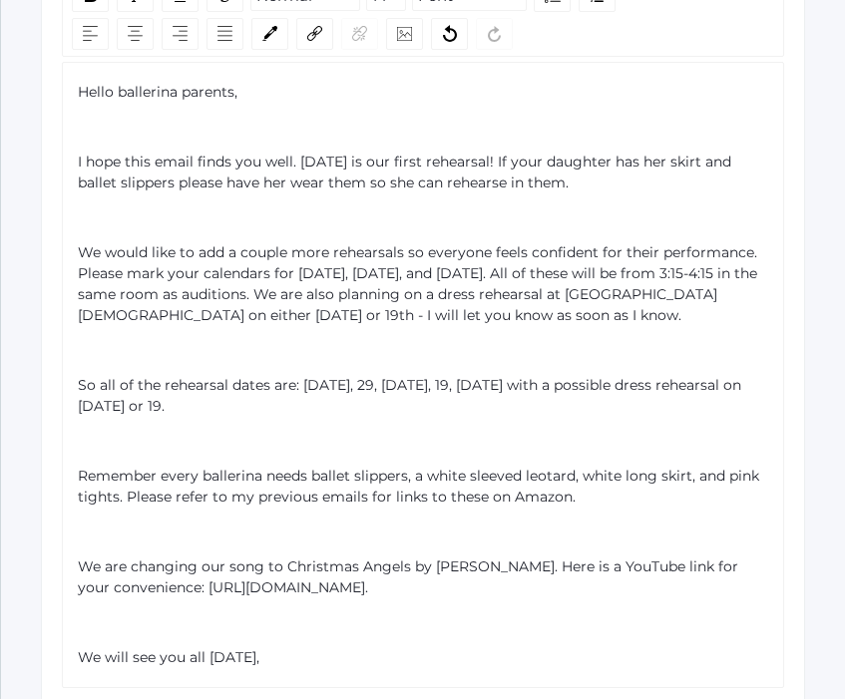
type input "Ballet"
click at [73, 231] on div "Hello ballerina parents, I hope this email finds you well. [DATE] is our first …" at bounding box center [423, 375] width 722 height 626
click at [88, 236] on div "Hello ballerina parents, I hope this email finds you well. [DATE] is our first …" at bounding box center [423, 375] width 691 height 586
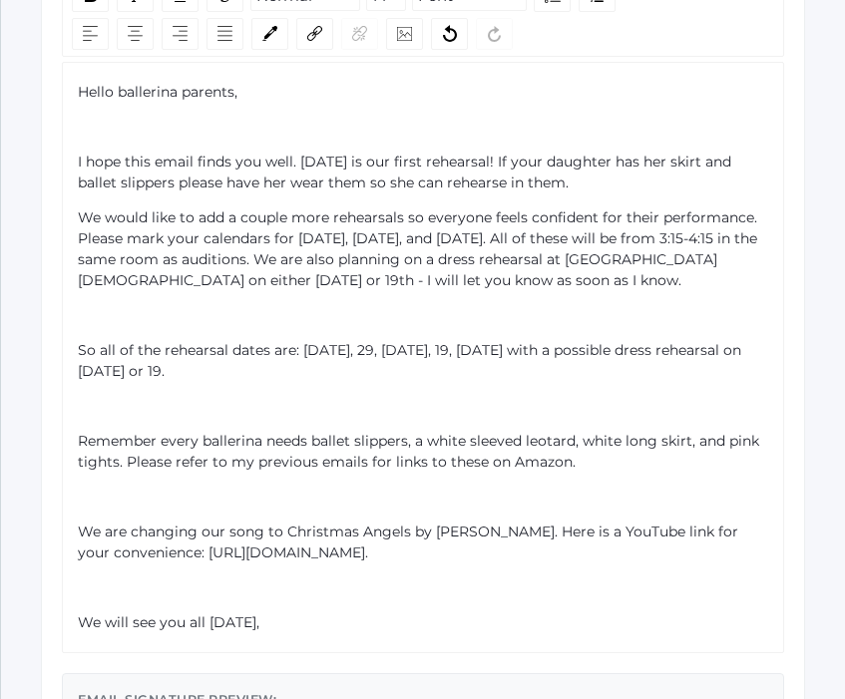
click at [75, 367] on div "Hello ballerina parents, I hope this email finds you well. [DATE] is our first …" at bounding box center [423, 357] width 722 height 591
click at [78, 367] on span "So all of the rehearsal dates are: [DATE], 29, [DATE], 19, [DATE] with a possib…" at bounding box center [411, 360] width 667 height 39
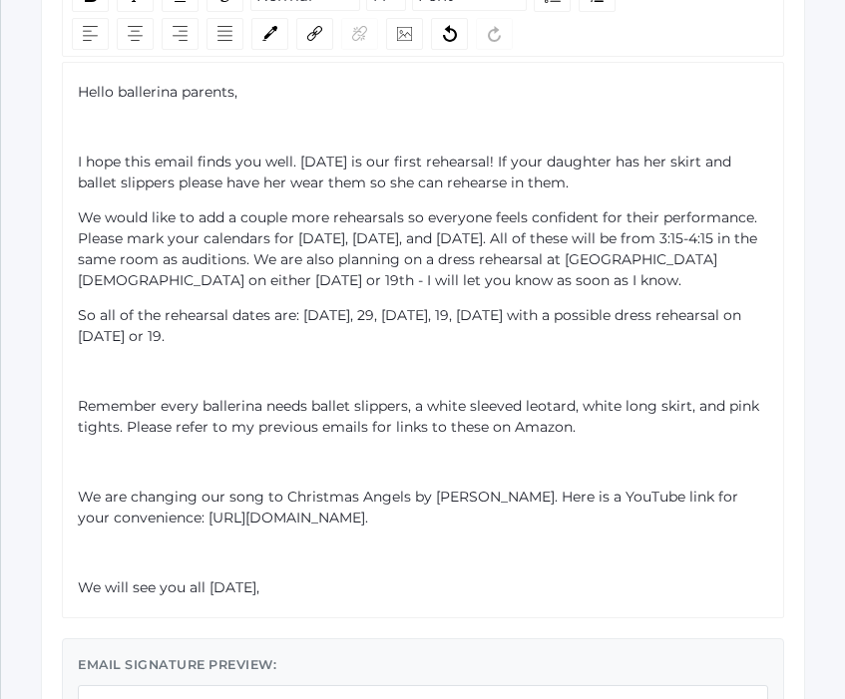
click at [80, 426] on span "Remember every ballerina needs ballet slippers, a white sleeved leotard, white …" at bounding box center [420, 416] width 685 height 39
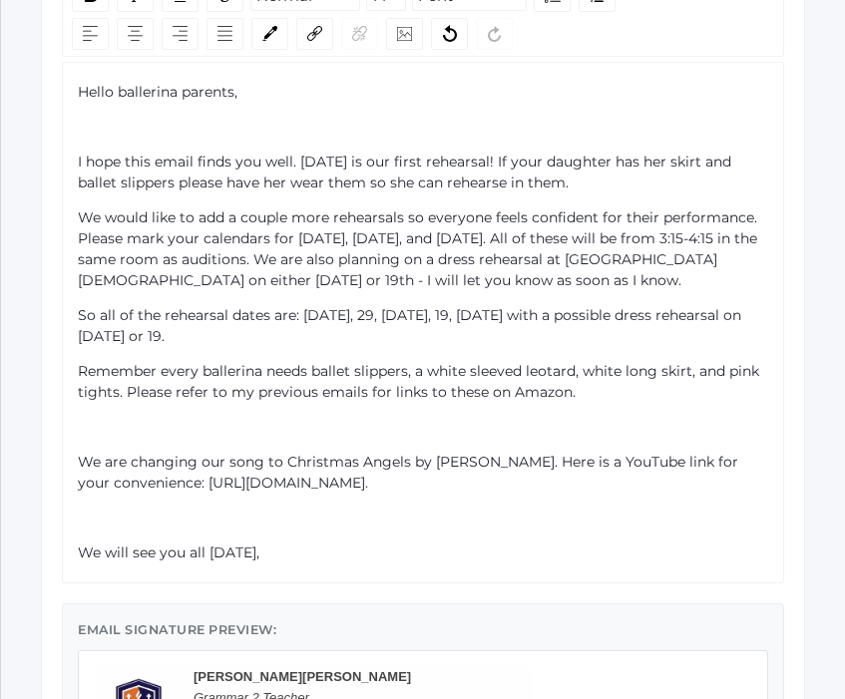
click at [78, 483] on span "We are changing our song to Christmas Angels by [PERSON_NAME]. Here is a YouTub…" at bounding box center [410, 472] width 664 height 39
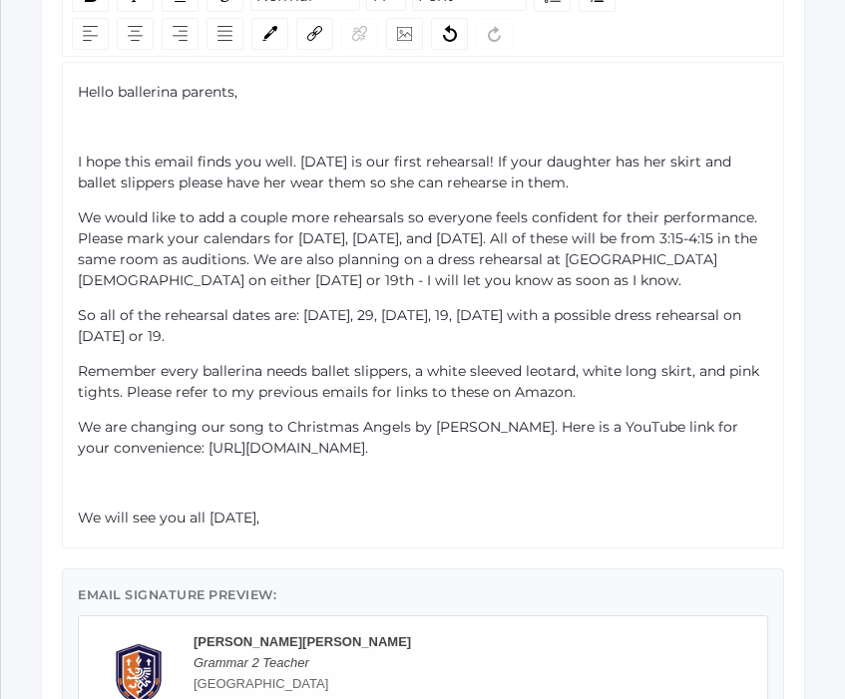
click at [79, 527] on span "We will see you all [DATE]," at bounding box center [169, 518] width 182 height 18
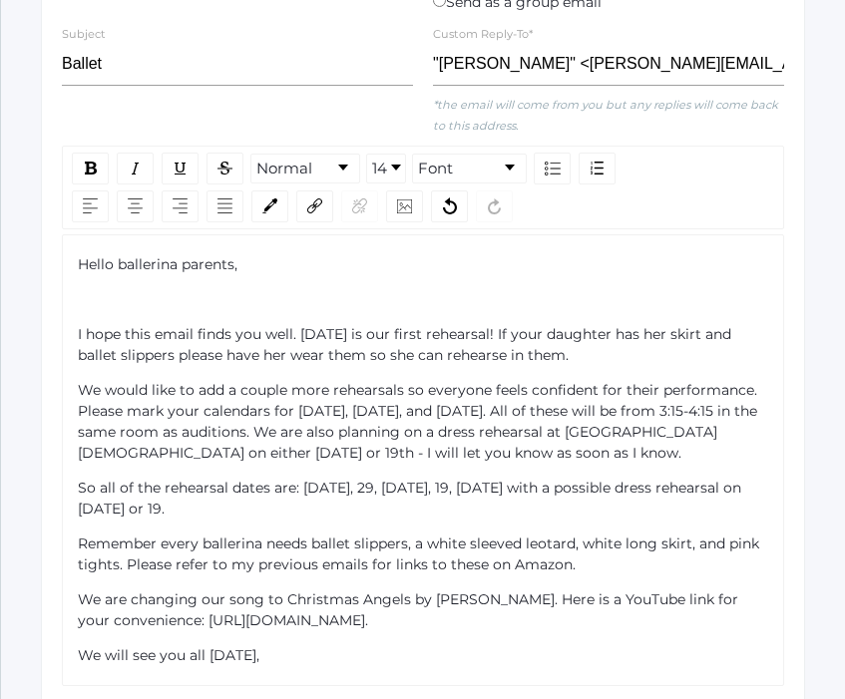
scroll to position [0, 0]
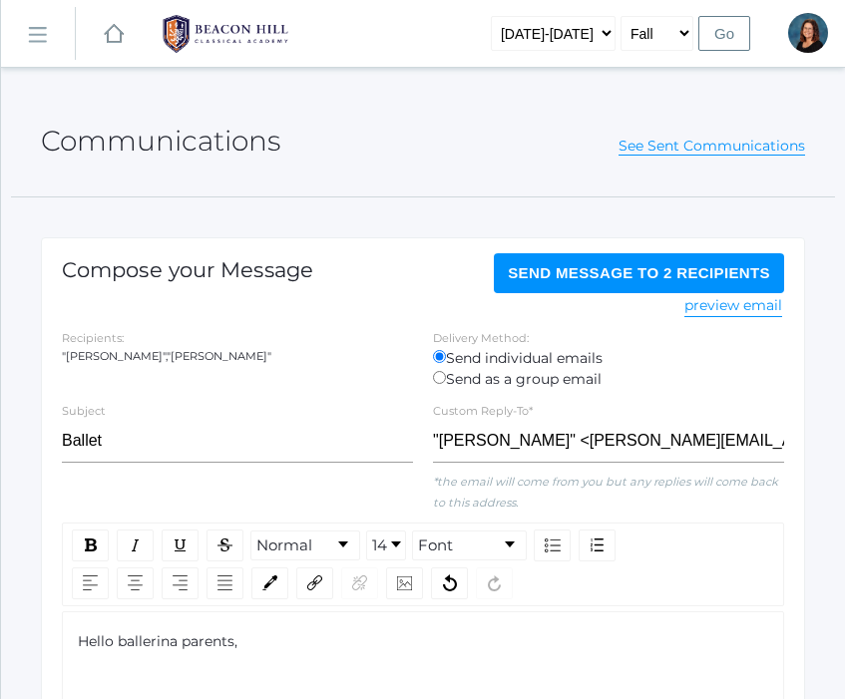
click at [560, 277] on span "Send Message to 2 recipients" at bounding box center [639, 272] width 262 height 17
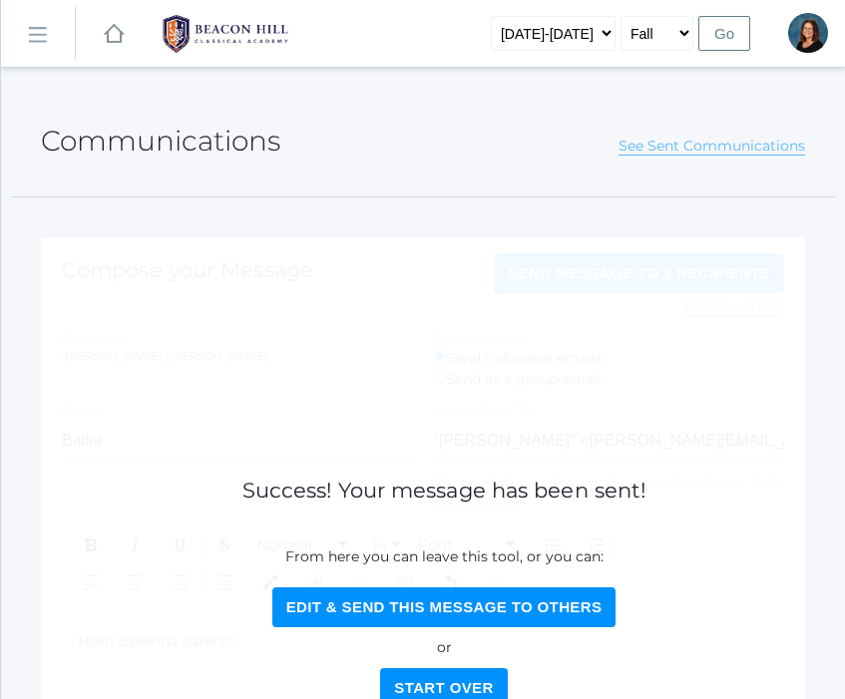
click at [638, 143] on link "See Sent Communications" at bounding box center [711, 146] width 187 height 19
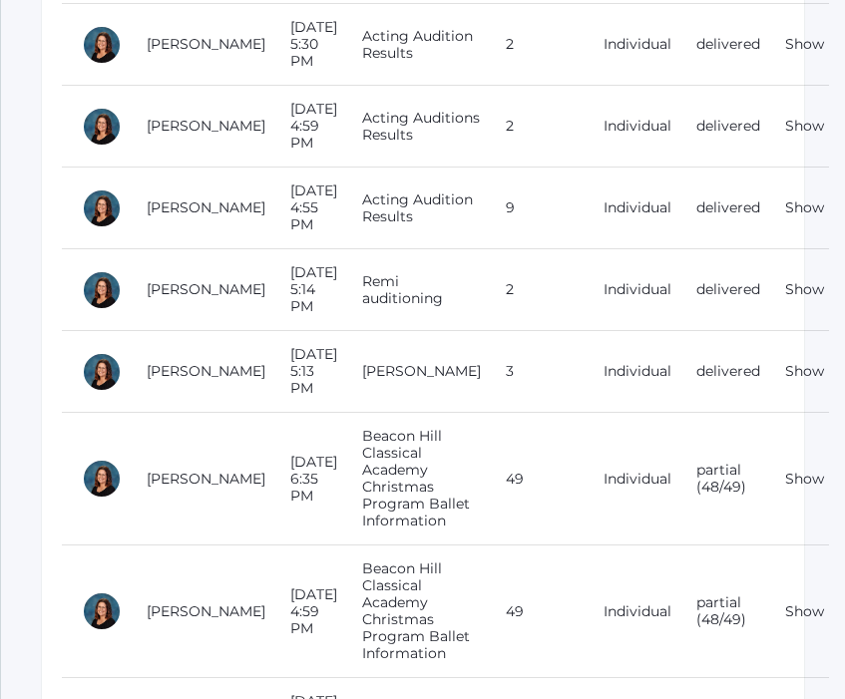
scroll to position [598, 0]
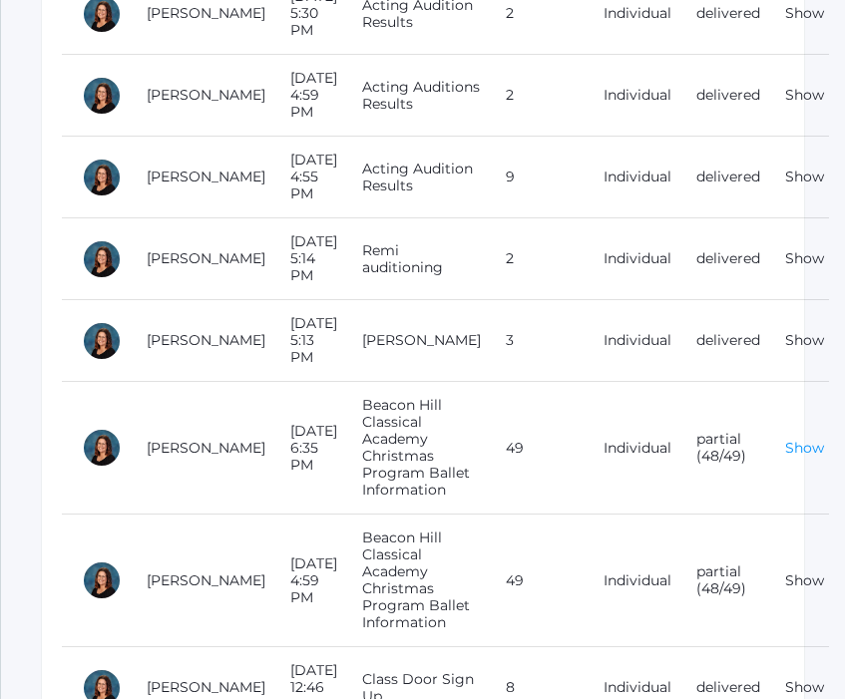
click at [785, 439] on link "Show" at bounding box center [804, 448] width 39 height 18
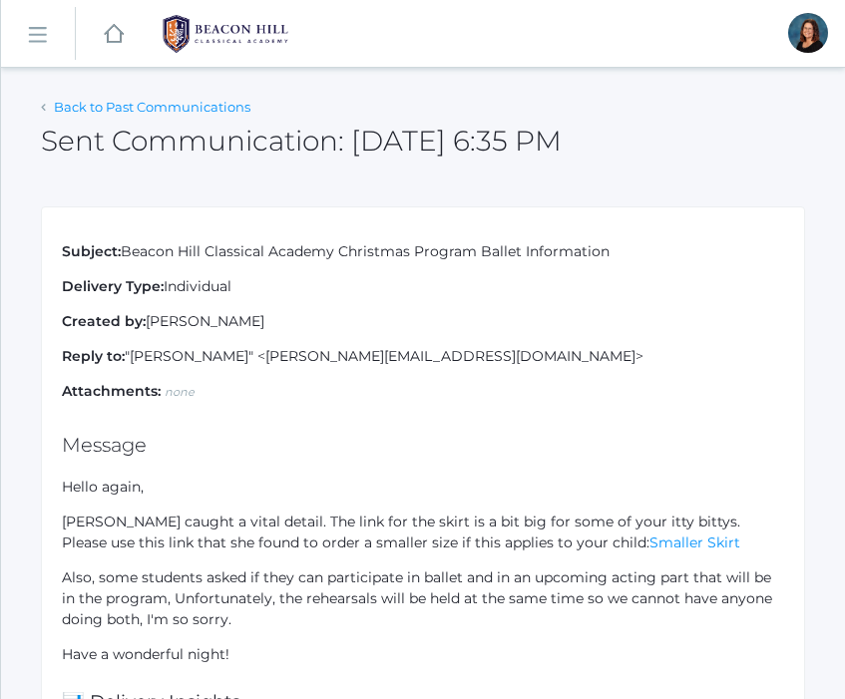
click at [67, 113] on link "Back to Past Communications" at bounding box center [152, 107] width 196 height 16
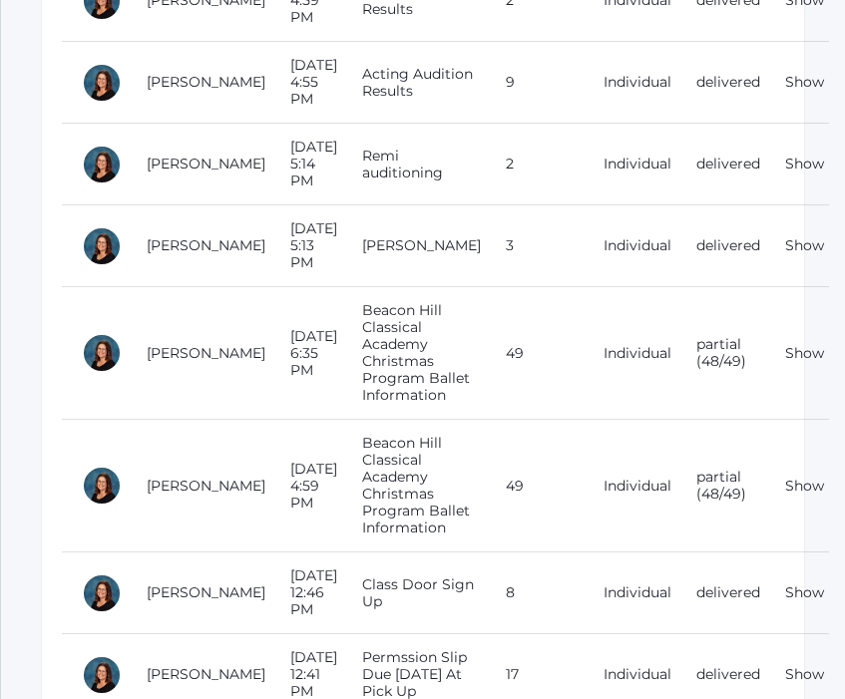
scroll to position [694, 0]
click at [785, 476] on link "Show" at bounding box center [804, 485] width 39 height 18
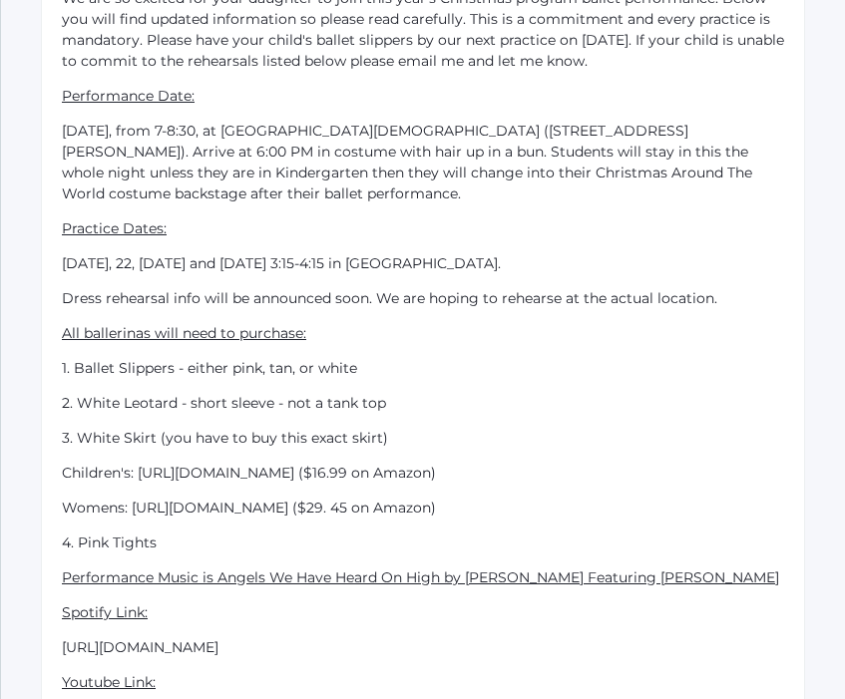
scroll to position [528, 0]
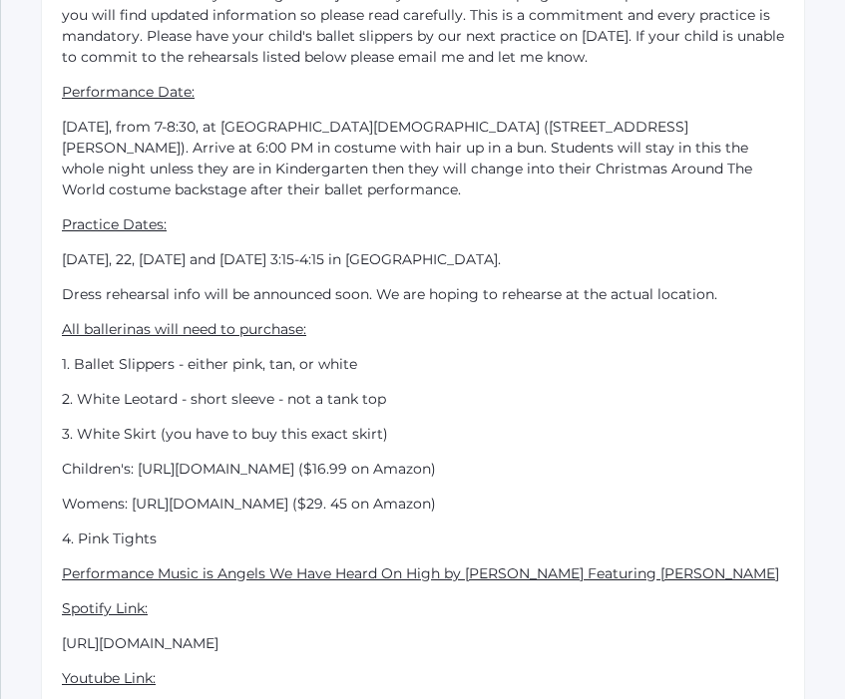
click at [502, 480] on p "Children's: [URL][DOMAIN_NAME] ($16.99 on Amazon)" at bounding box center [423, 469] width 722 height 21
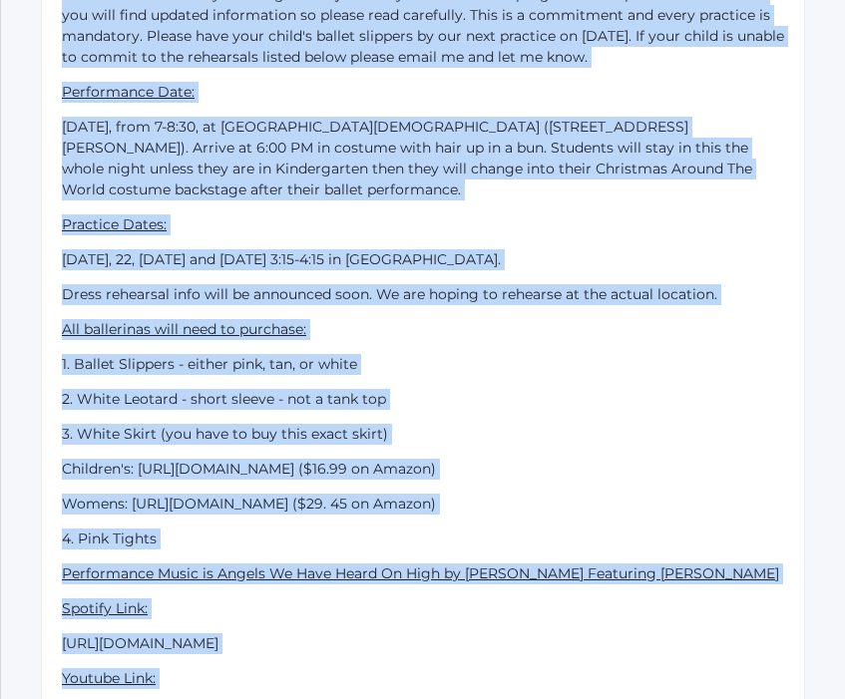
scroll to position [0, 0]
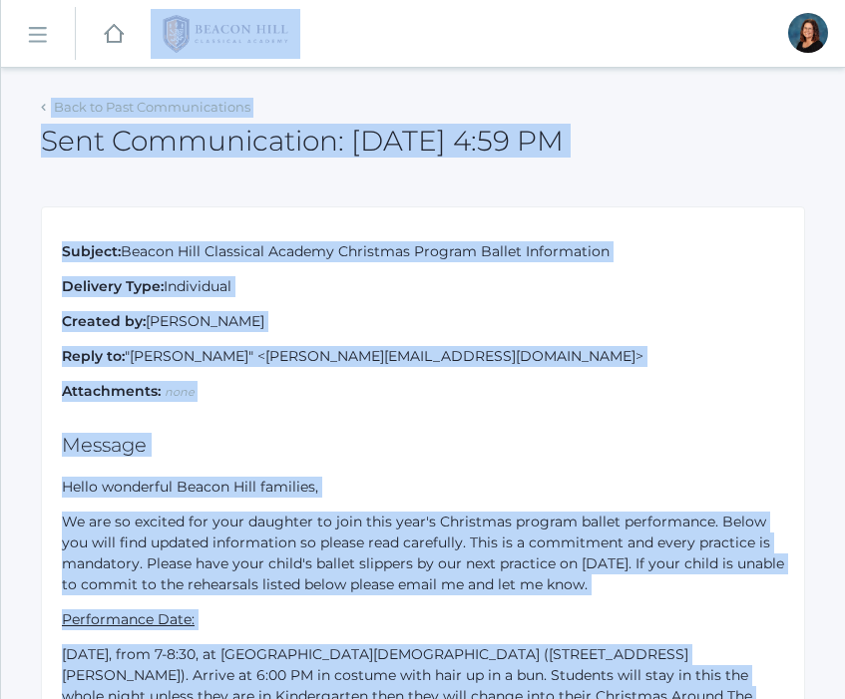
click at [31, 40] on rect at bounding box center [37, 36] width 32 height 32
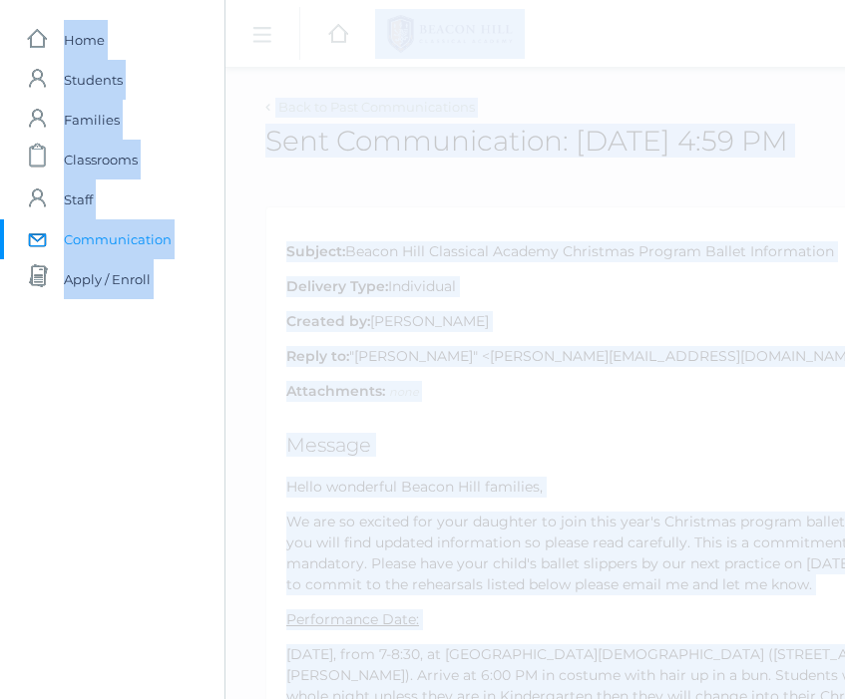
click at [73, 223] on span "Communication" at bounding box center [118, 239] width 108 height 40
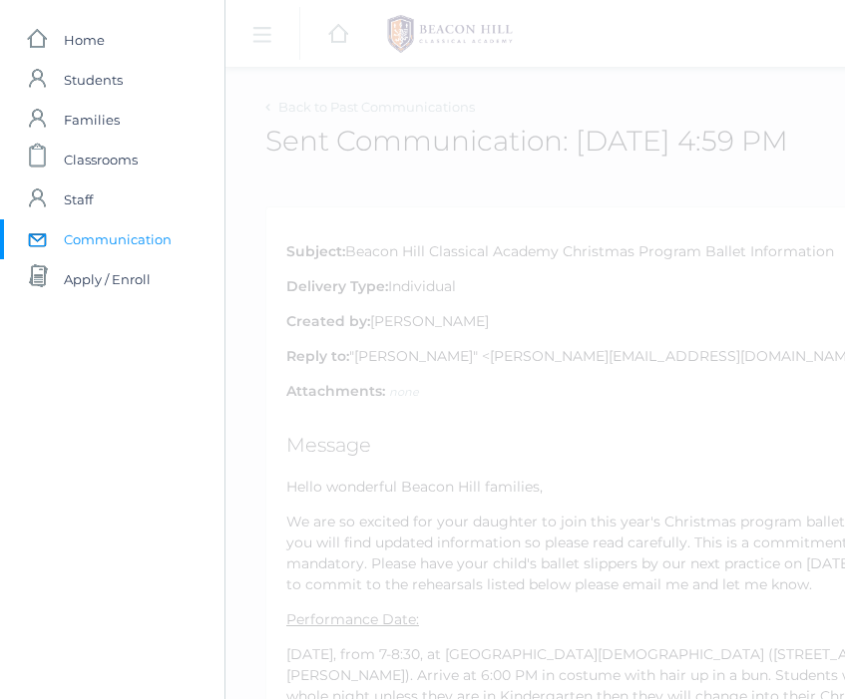
select select "Enrolled"
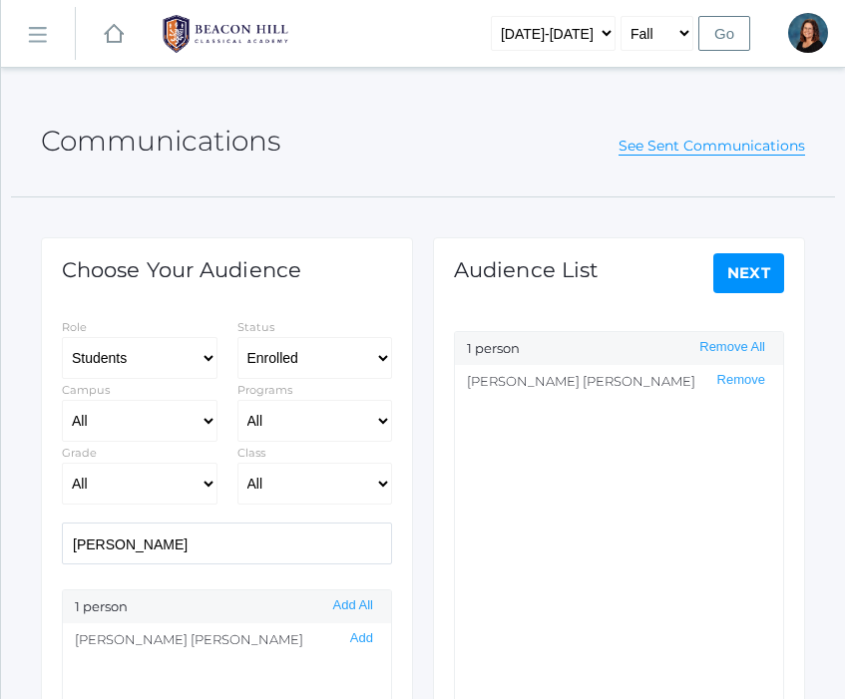
click at [86, 206] on div "Choose Your Audience Role Students Staff Status All Enrolled Limbo Campus All U…" at bounding box center [227, 596] width 392 height 798
click at [735, 265] on link "Next" at bounding box center [749, 273] width 72 height 40
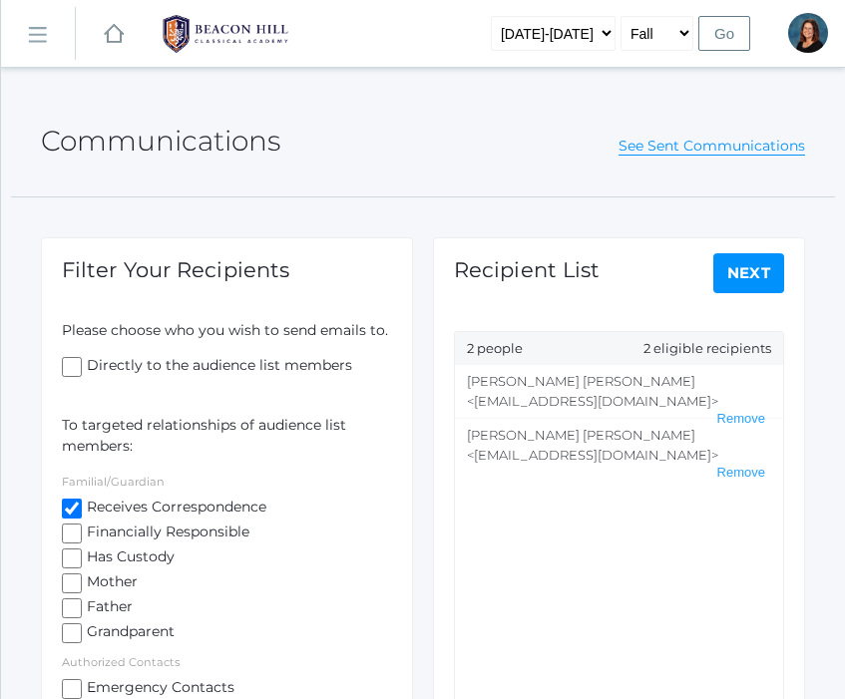
click at [752, 287] on link "Next" at bounding box center [749, 273] width 72 height 40
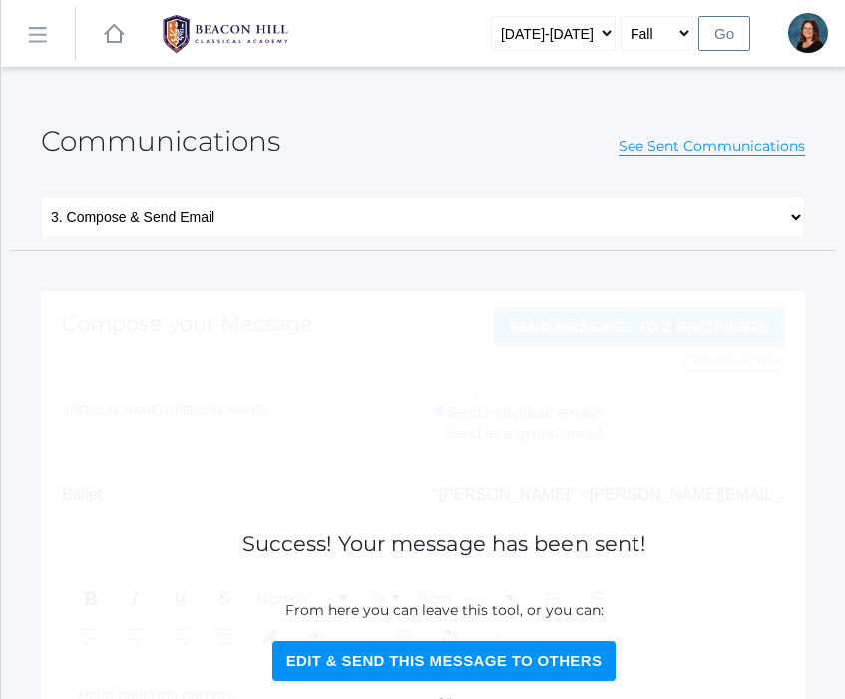
select select "1"
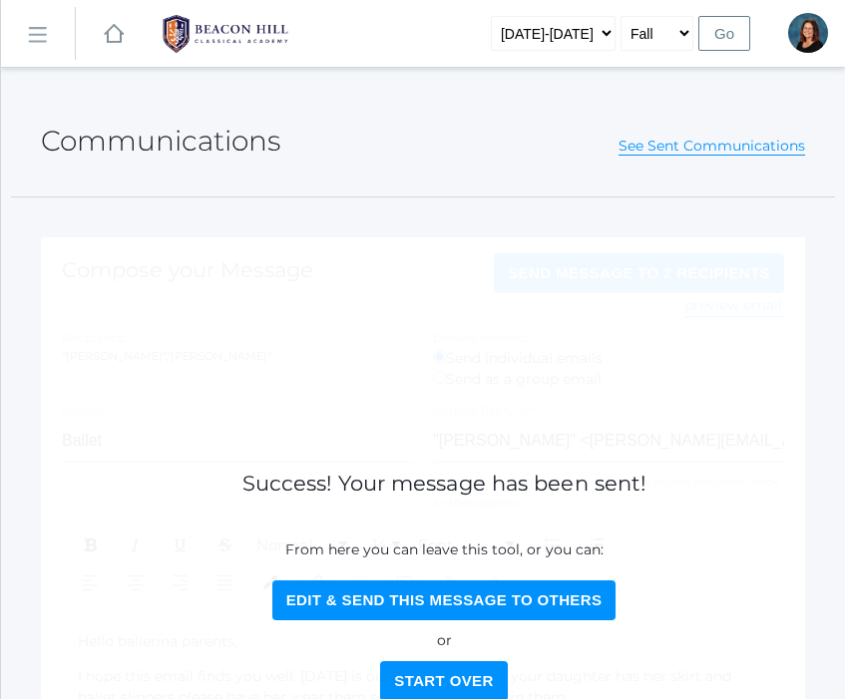
click at [451, 675] on button "Start Over" at bounding box center [443, 681] width 127 height 40
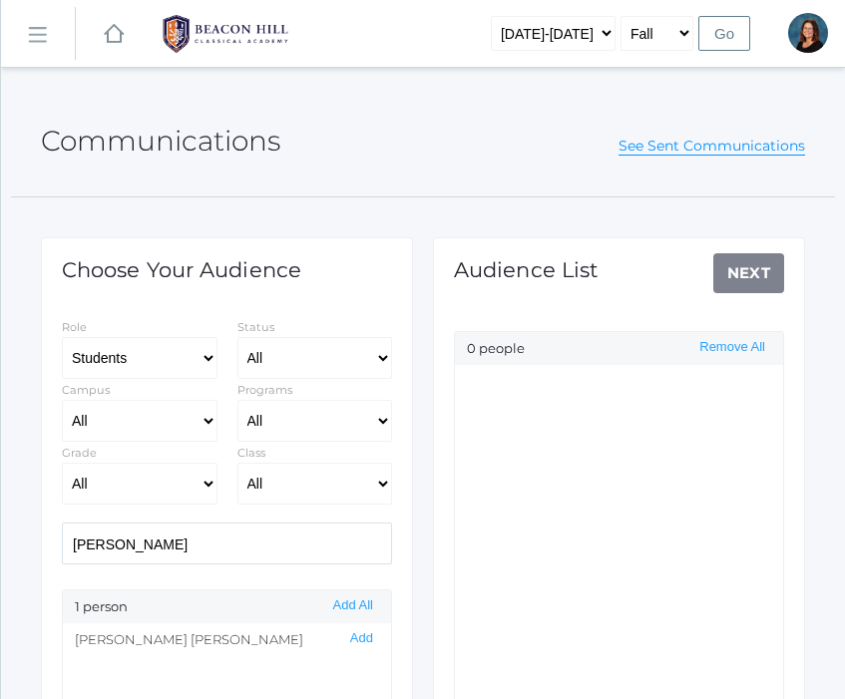
click at [751, 269] on div "Audience List Next 0 people Remove All" at bounding box center [619, 487] width 372 height 500
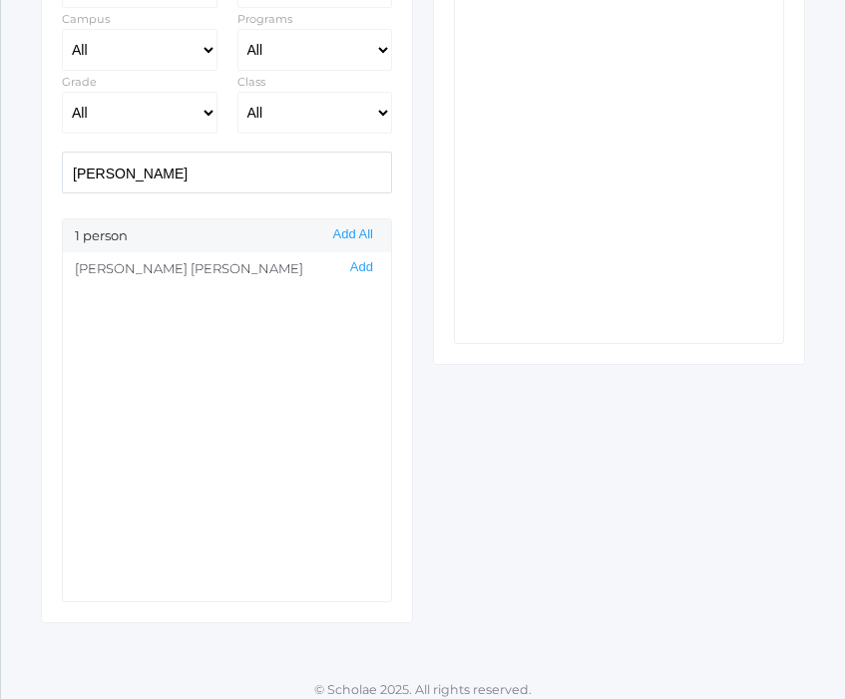
scroll to position [373, 0]
click at [362, 263] on button "Add" at bounding box center [361, 265] width 35 height 17
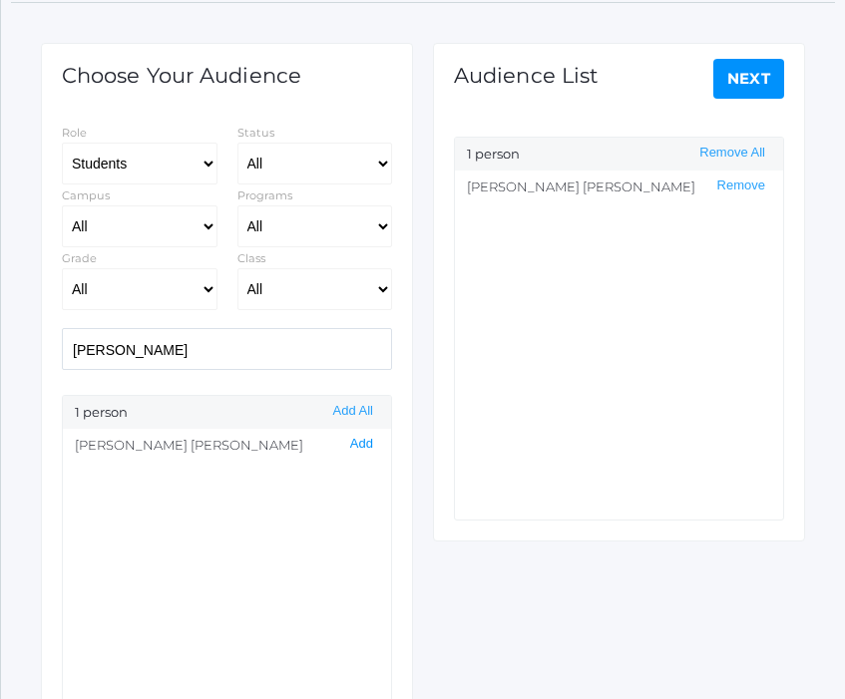
scroll to position [100, 0]
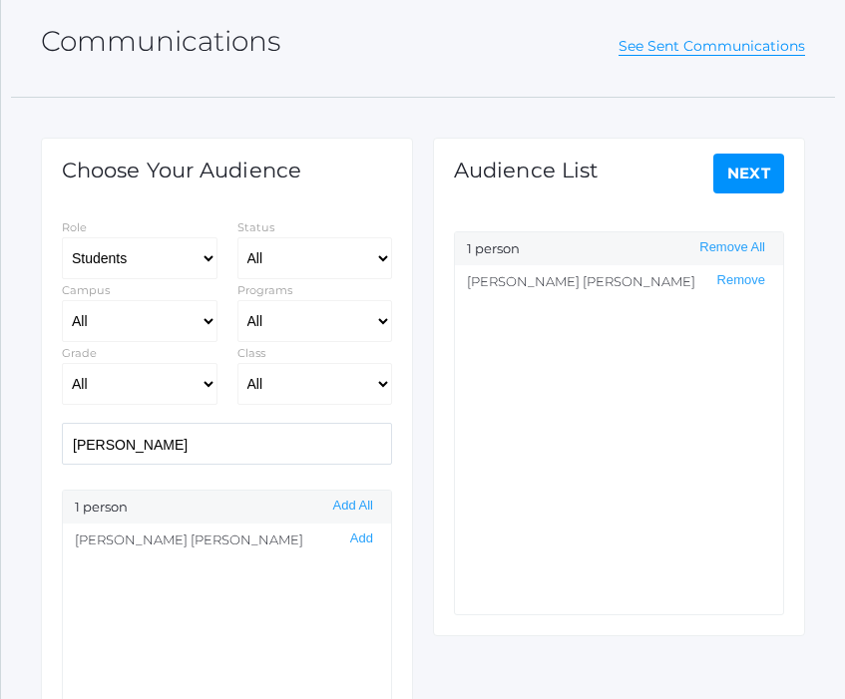
click at [750, 172] on link "Next" at bounding box center [749, 174] width 72 height 40
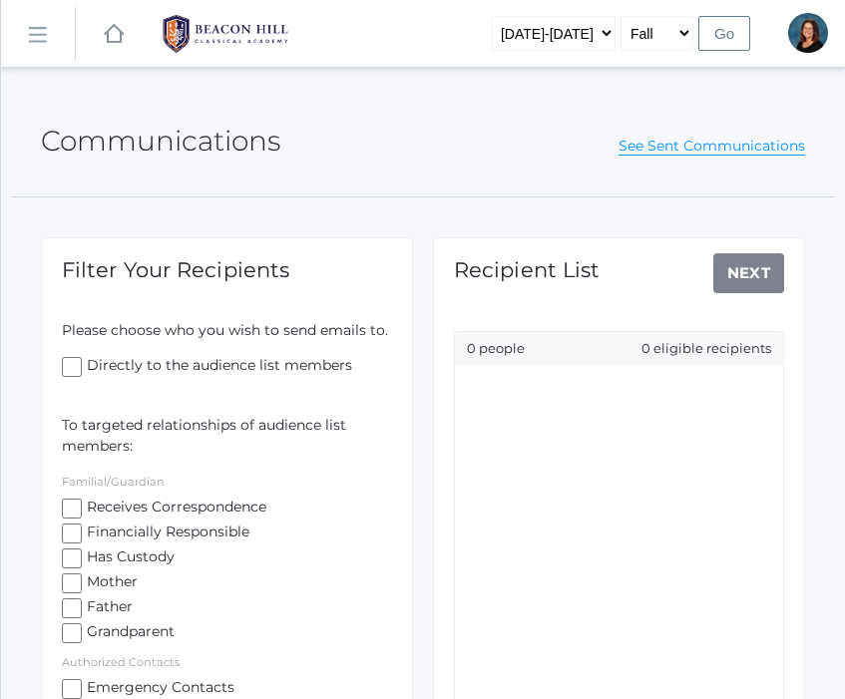
click at [101, 506] on span "Receives Correspondence" at bounding box center [174, 509] width 185 height 25
click at [82, 506] on input "Receives Correspondence" at bounding box center [72, 509] width 20 height 20
checkbox input "true"
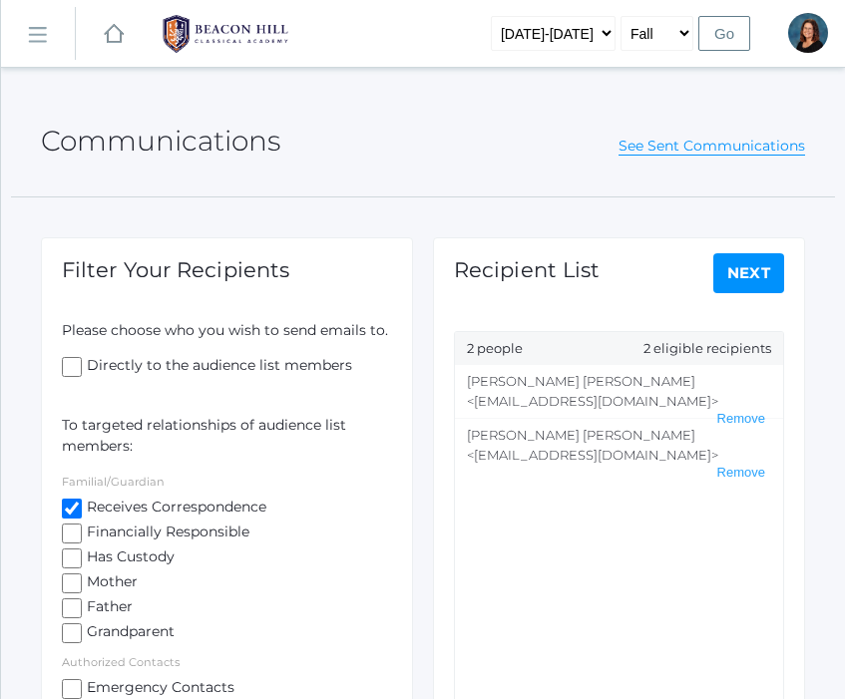
click at [769, 271] on link "Next" at bounding box center [749, 273] width 72 height 40
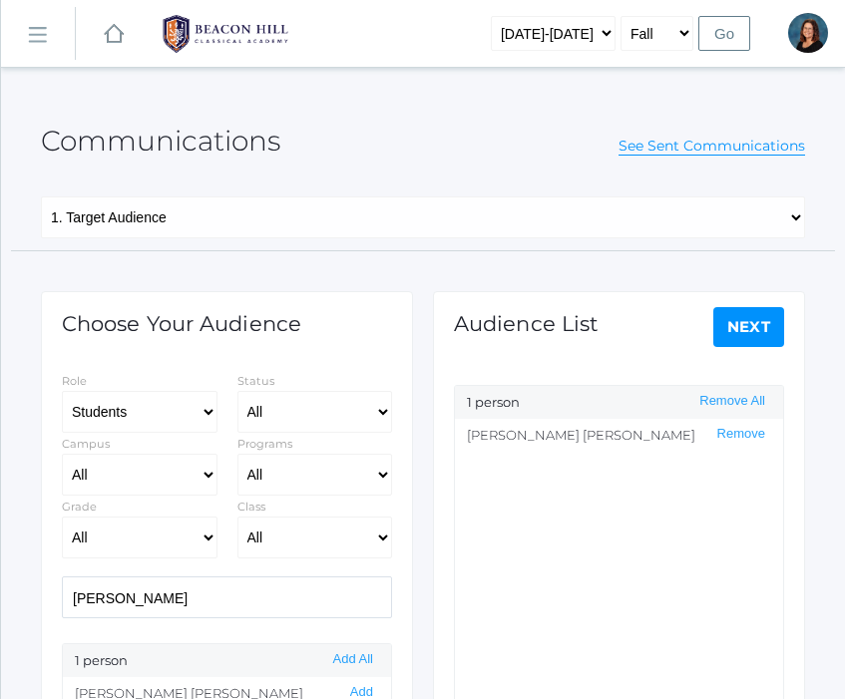
select select "1"
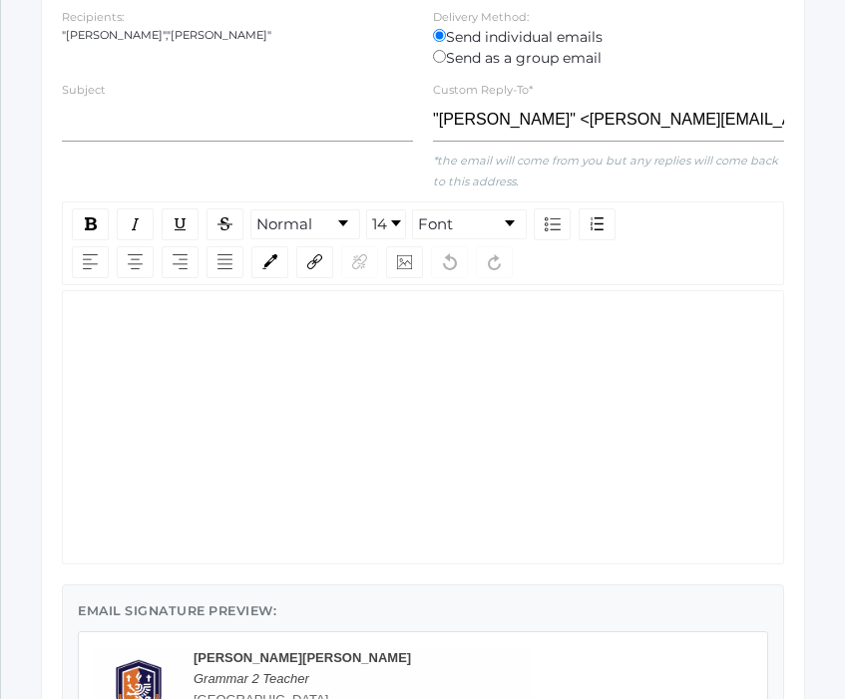
scroll to position [322, 0]
click at [242, 506] on div "rdw-wrapper" at bounding box center [423, 426] width 722 height 274
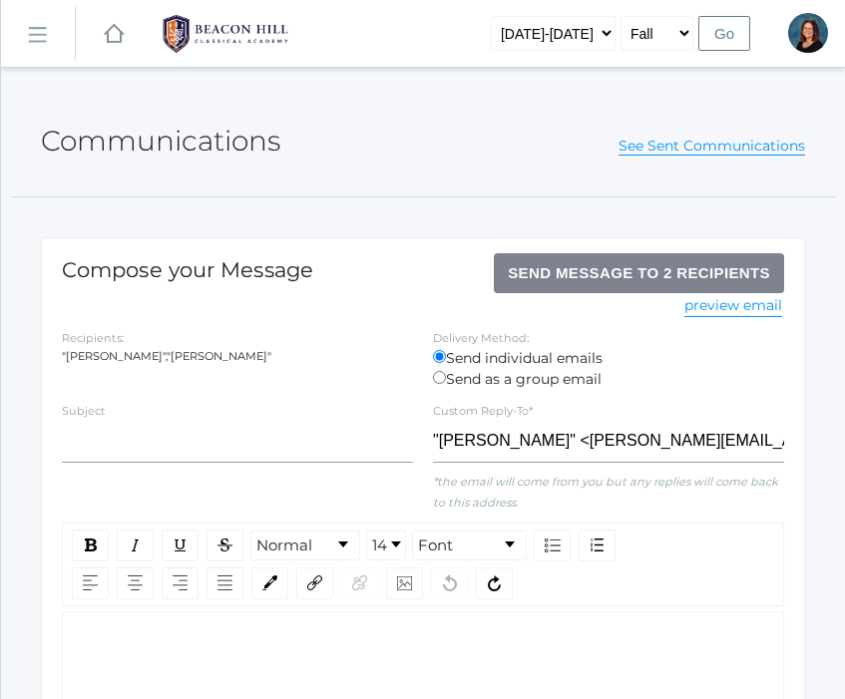
click at [661, 157] on div "Communications See Sent Communications" at bounding box center [423, 130] width 764 height 74
click at [657, 139] on link "See Sent Communications" at bounding box center [711, 146] width 187 height 19
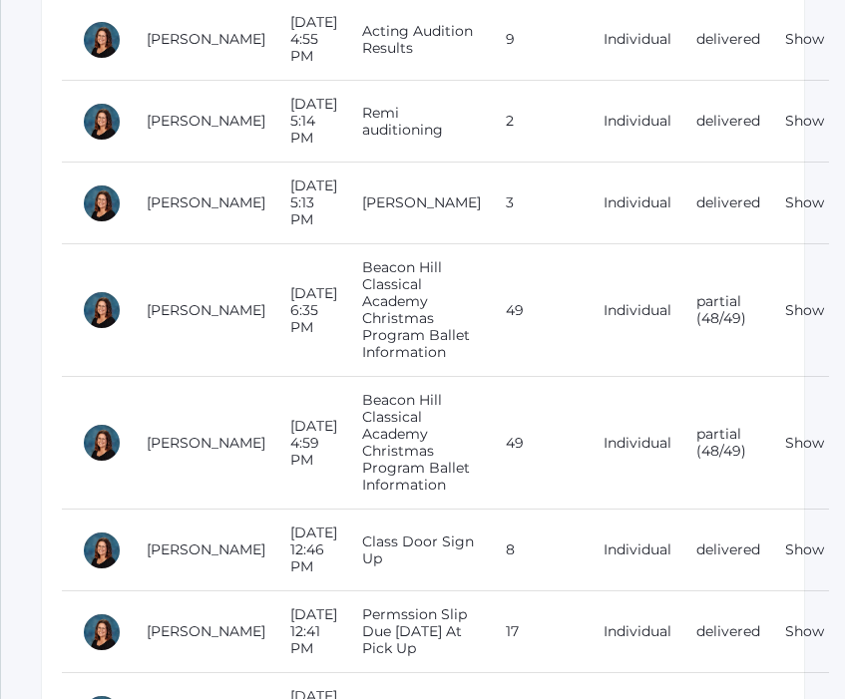
scroll to position [737, 0]
click at [785, 433] on link "Show" at bounding box center [804, 442] width 39 height 18
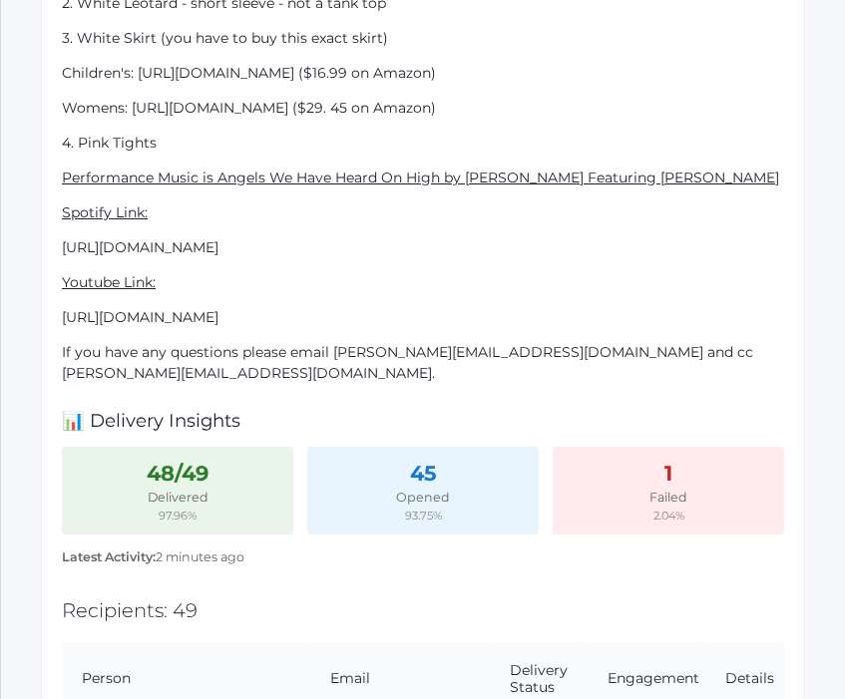
scroll to position [891, 0]
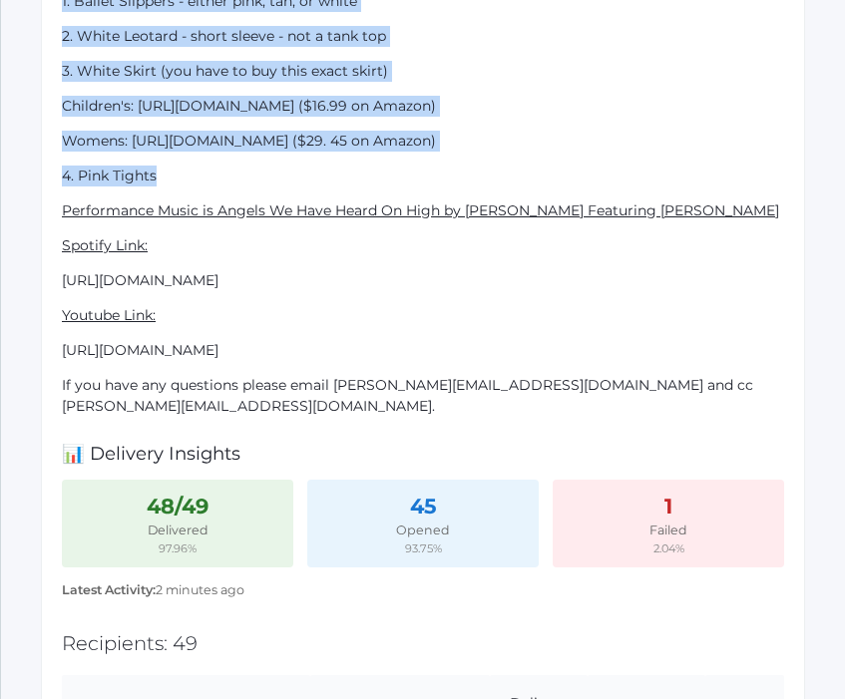
drag, startPoint x: 61, startPoint y: 483, endPoint x: 491, endPoint y: 201, distance: 513.7
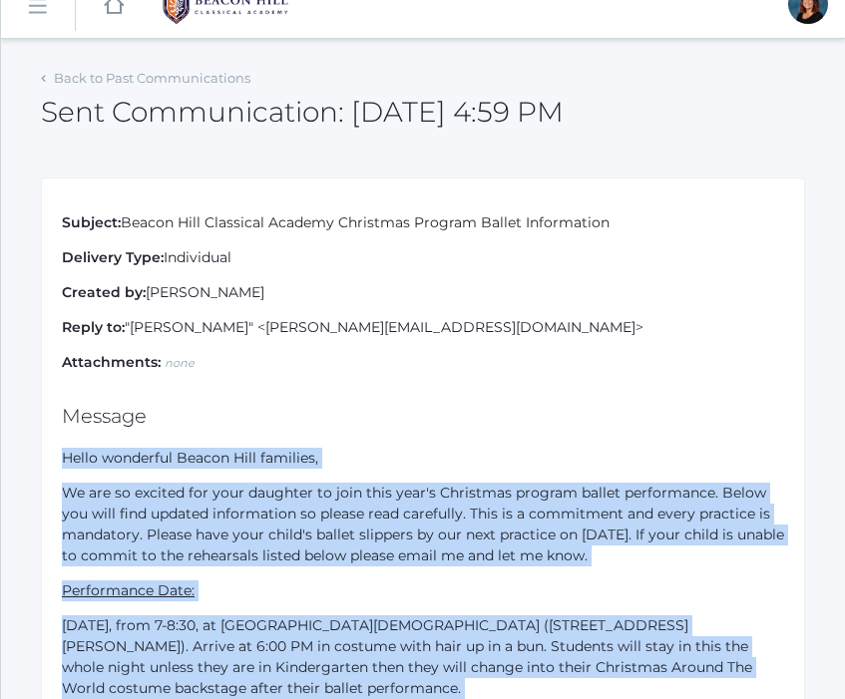
scroll to position [0, 0]
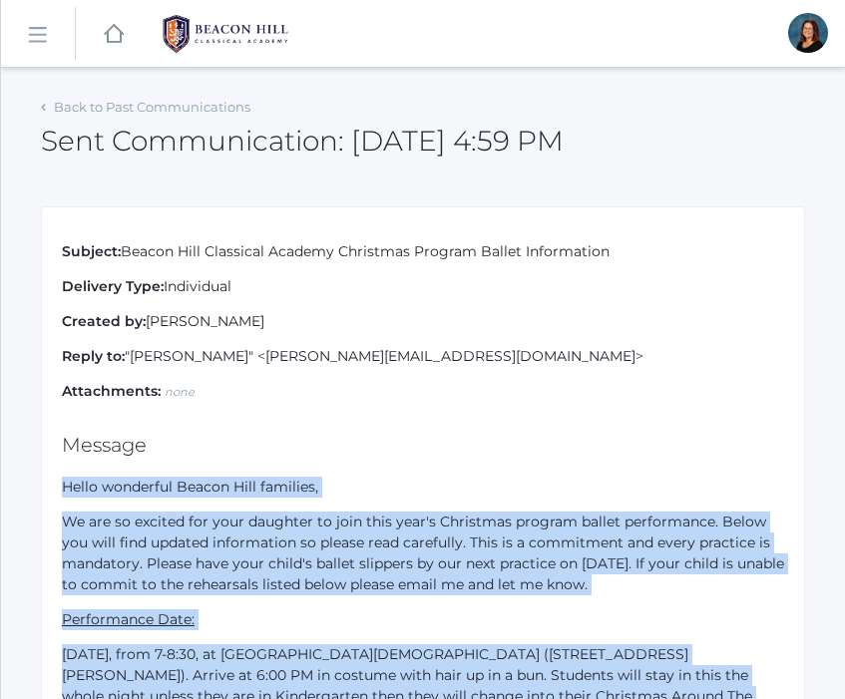
click at [34, 36] on rect at bounding box center [37, 36] width 32 height 32
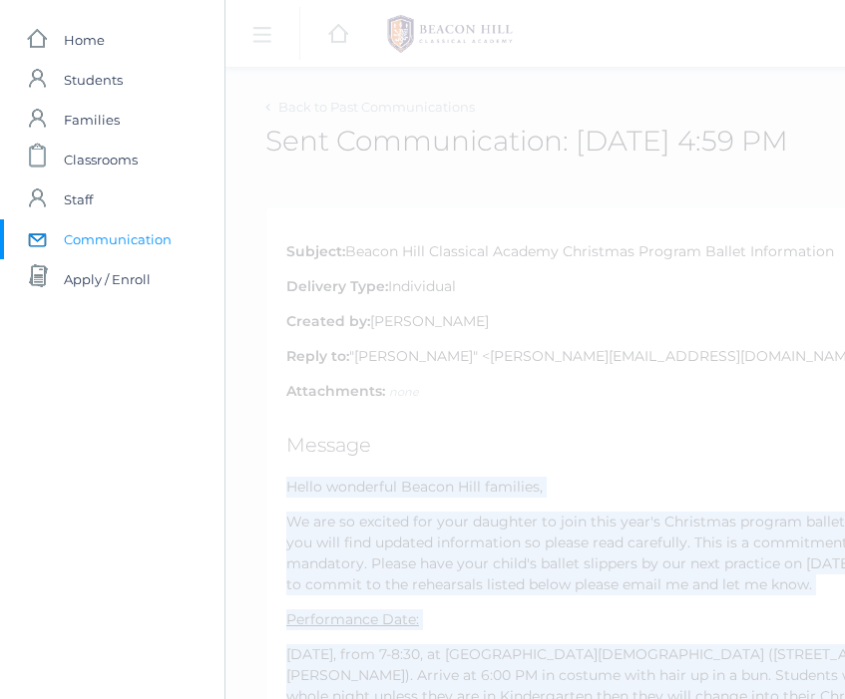
click at [68, 241] on span "Communication" at bounding box center [118, 239] width 108 height 40
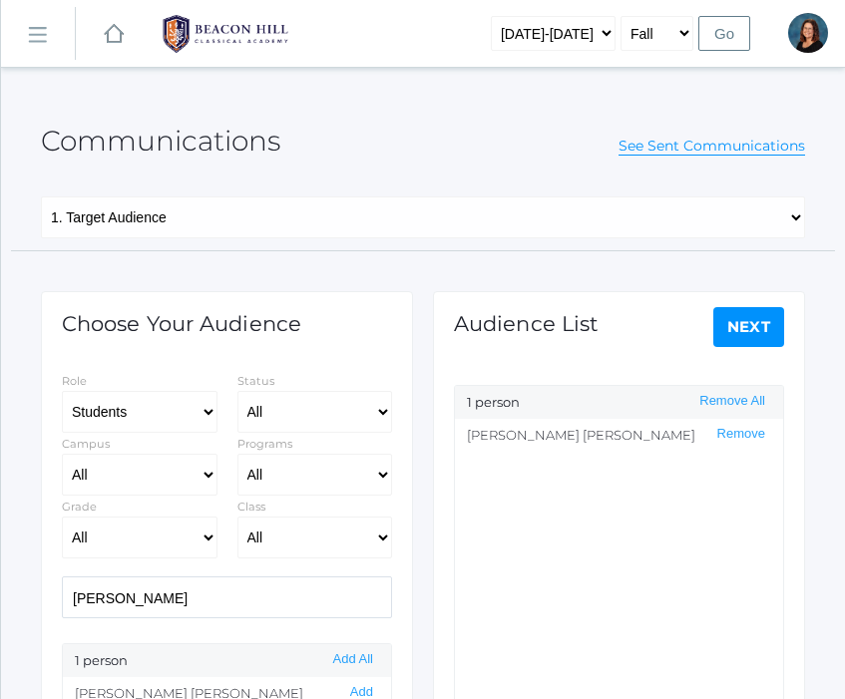
select select "Enrolled"
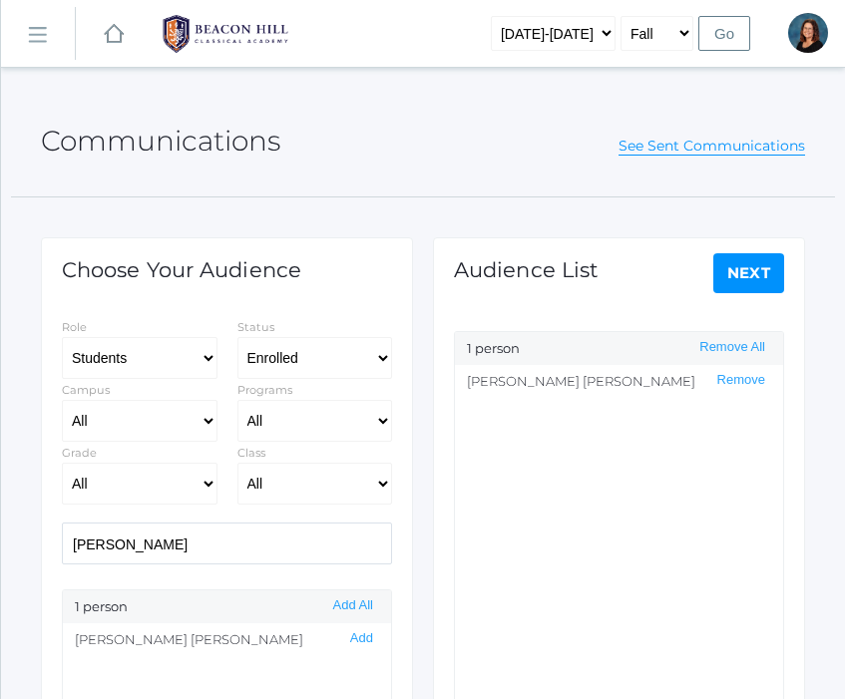
click at [748, 274] on link "Next" at bounding box center [749, 273] width 72 height 40
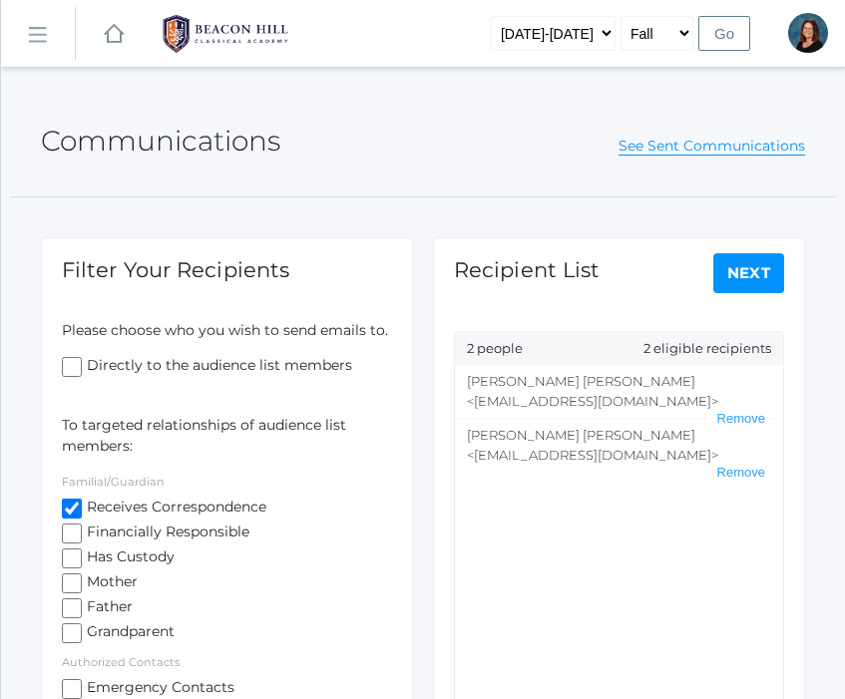
click at [751, 273] on link "Next" at bounding box center [749, 273] width 72 height 40
select select "1"
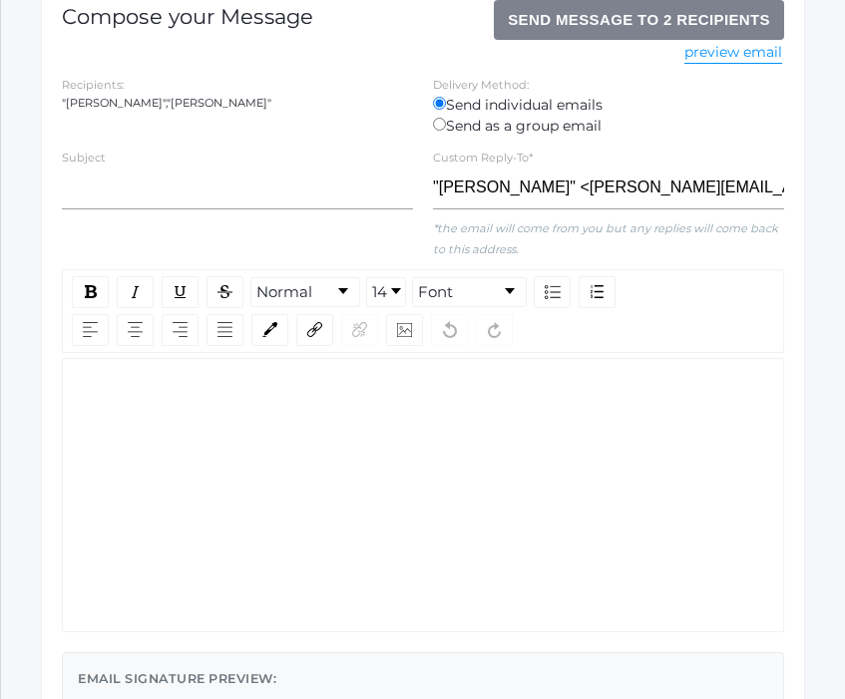
scroll to position [256, 0]
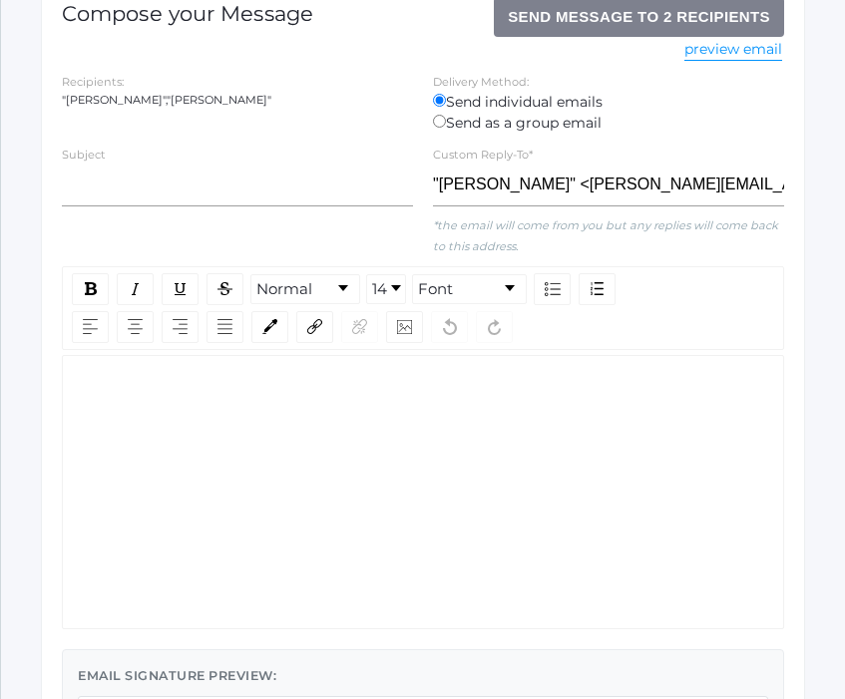
click at [352, 514] on div "rdw-wrapper" at bounding box center [423, 492] width 722 height 274
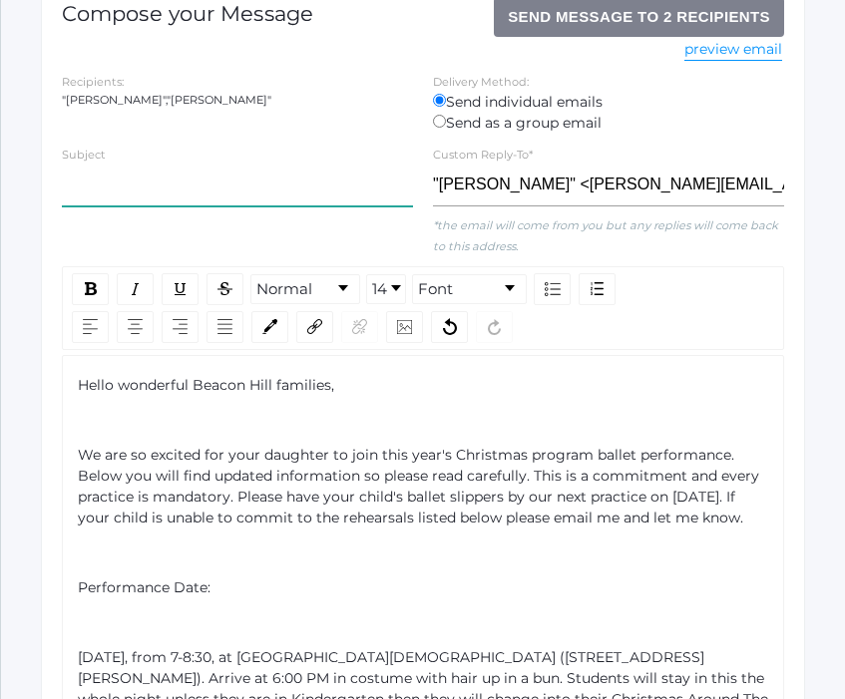
click at [228, 192] on input "text" at bounding box center [237, 186] width 351 height 42
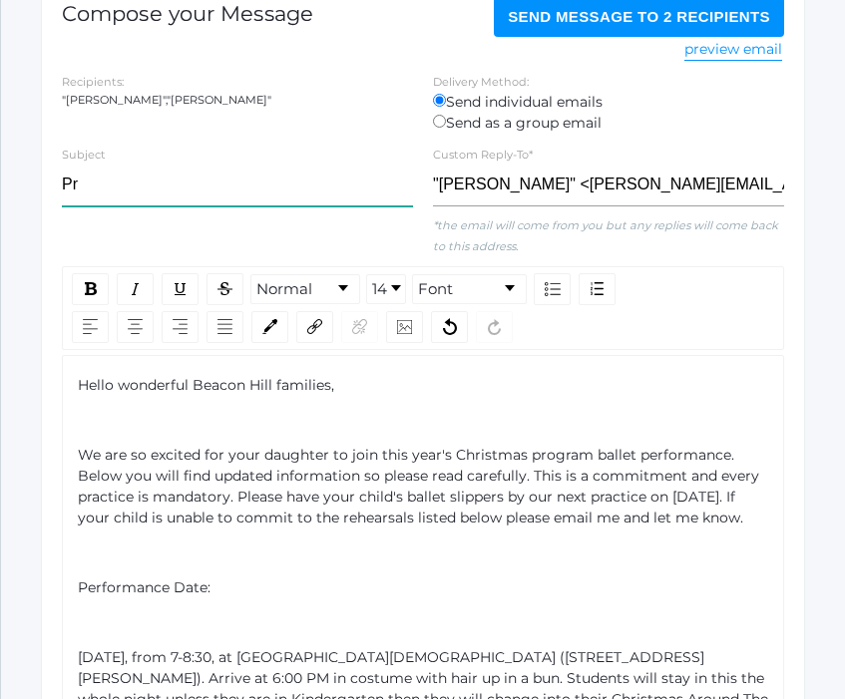
type input "P"
type input "Here is the previous ballet email"
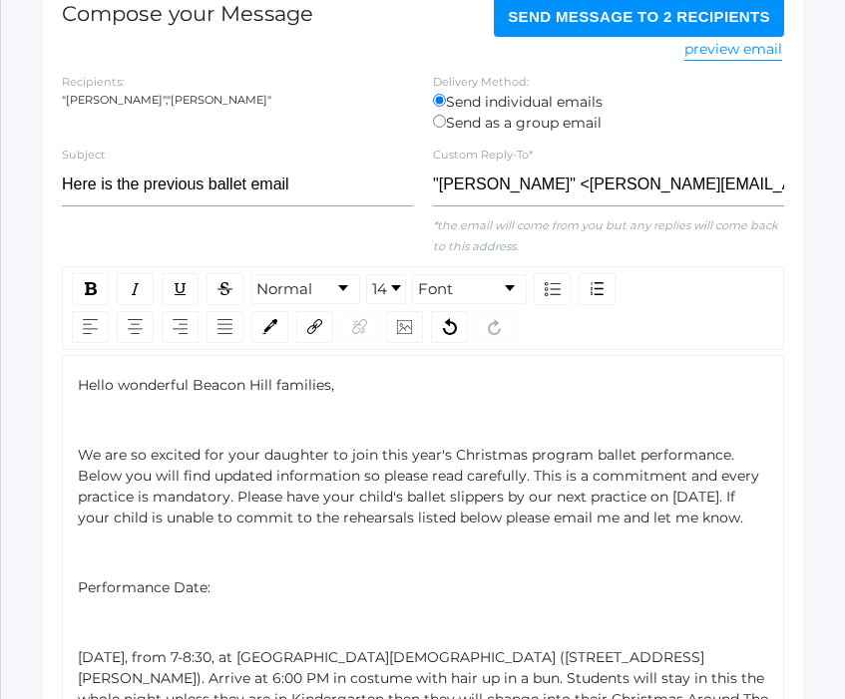
click at [107, 446] on span "We are so excited for your daughter to join this year's Christmas program balle…" at bounding box center [420, 486] width 685 height 81
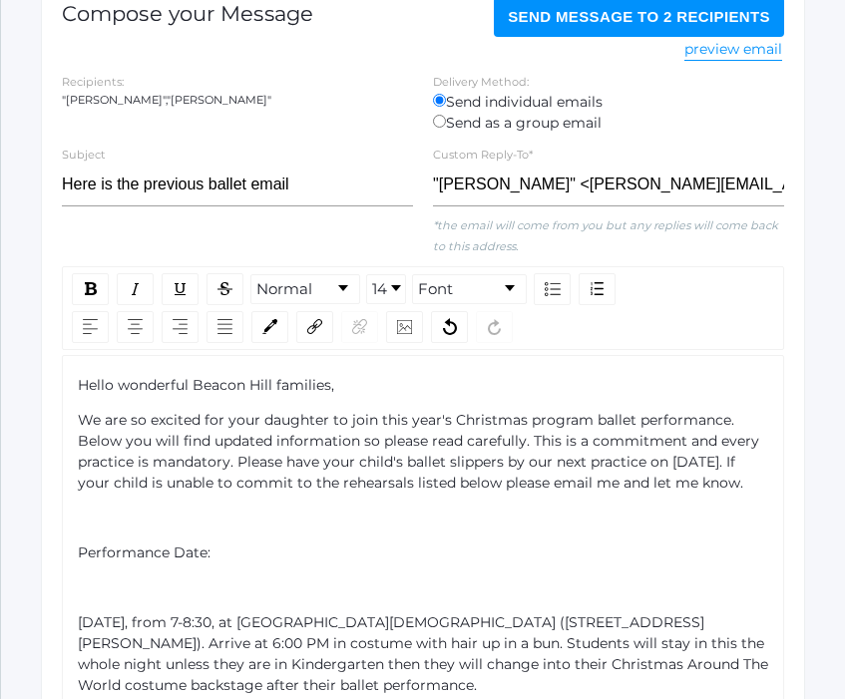
click at [79, 554] on span "Performance Date:" at bounding box center [144, 553] width 133 height 18
click at [78, 617] on span "[DATE], from 7-8:30, at [GEOGRAPHIC_DATA][DEMOGRAPHIC_DATA] ([STREET_ADDRESS][P…" at bounding box center [425, 653] width 694 height 81
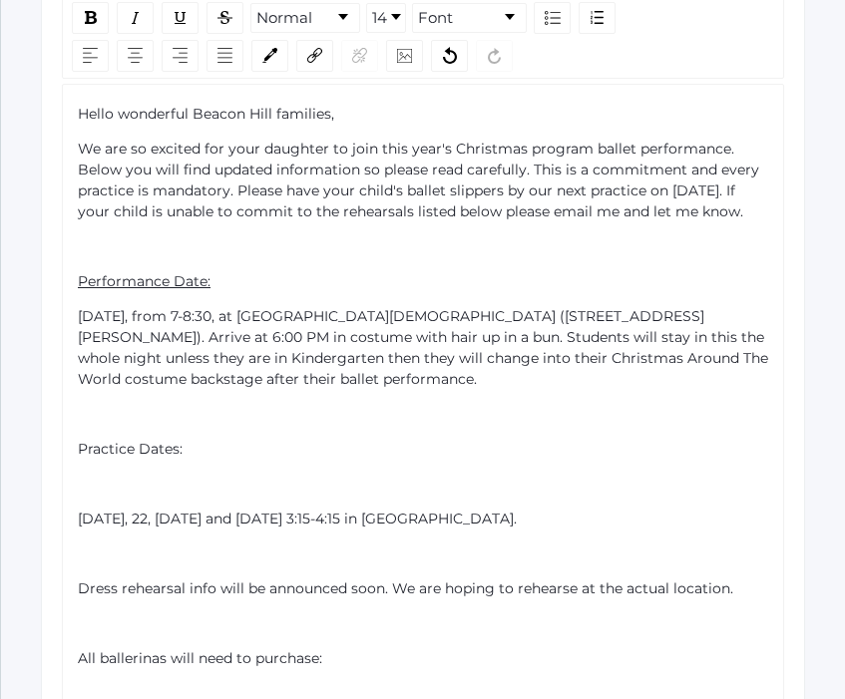
scroll to position [532, 0]
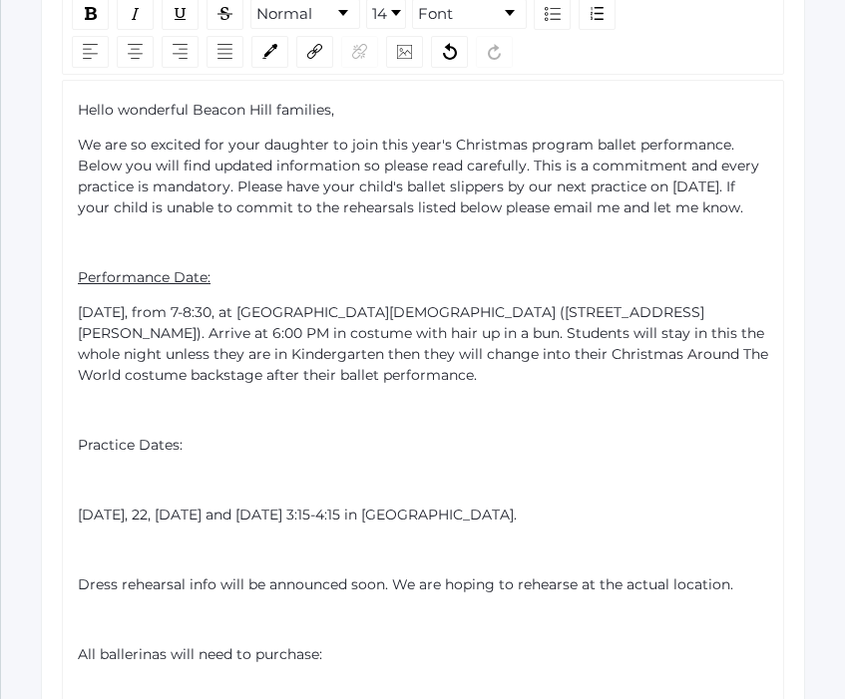
click at [100, 449] on span "Practice Dates:" at bounding box center [130, 445] width 105 height 18
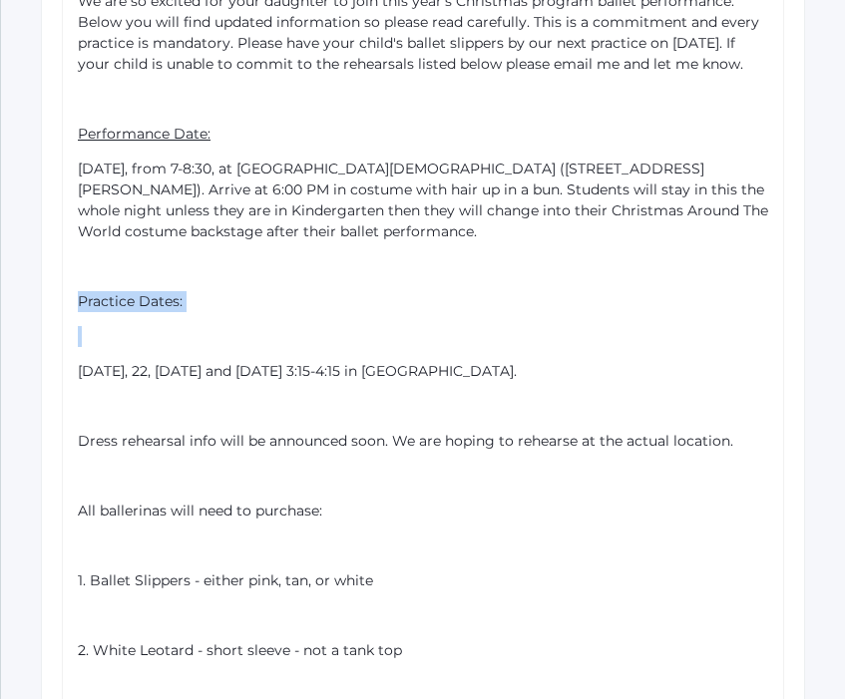
scroll to position [676, 0]
drag, startPoint x: 744, startPoint y: 468, endPoint x: 62, endPoint y: 286, distance: 705.9
click at [62, 286] on div "Hello wonderful Beacon Hill families, We are so excited for your daughter to jo…" at bounding box center [423, 447] width 722 height 1024
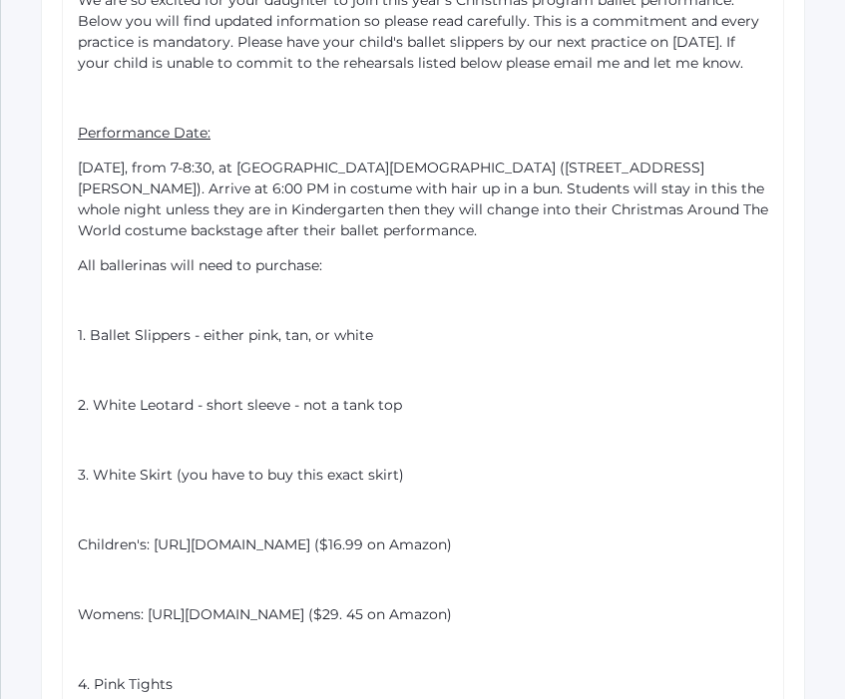
click at [124, 262] on span "All ballerinas will need to purchase:" at bounding box center [200, 265] width 244 height 18
click at [70, 335] on div "Hello wonderful Beacon Hill families, We are so excited for your daughter to jo…" at bounding box center [423, 325] width 722 height 780
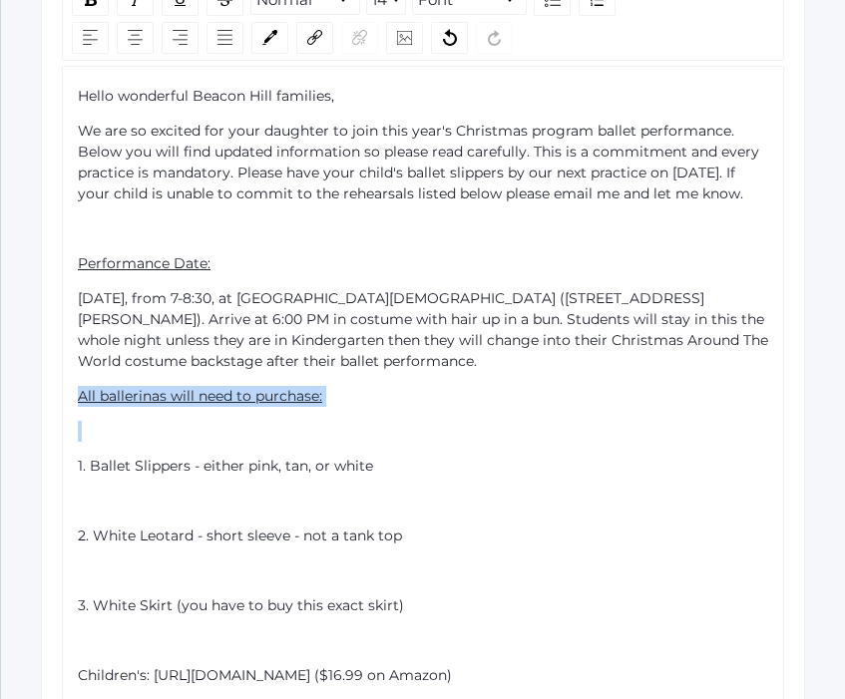
scroll to position [600, 0]
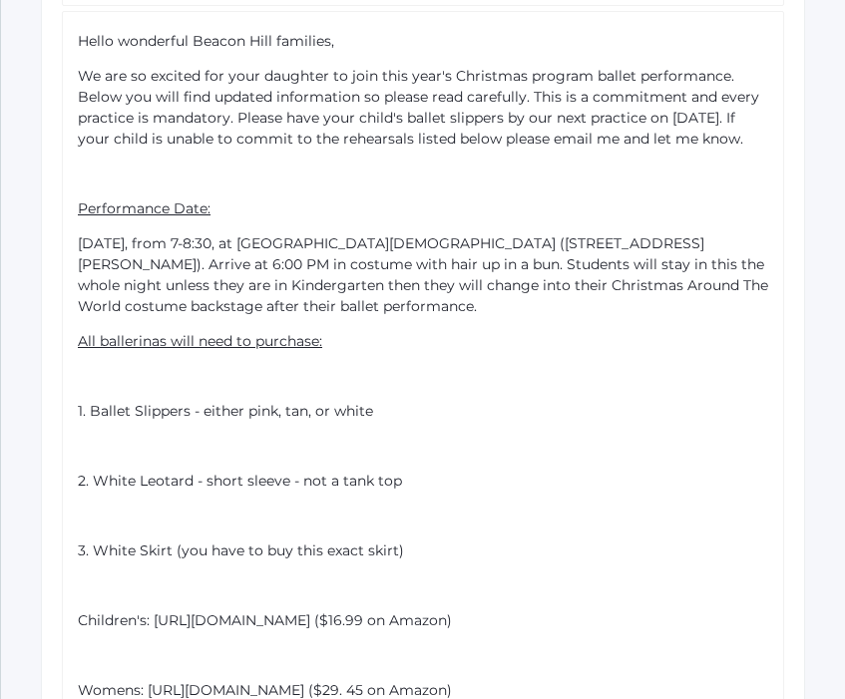
click at [86, 436] on div "rdw-editor" at bounding box center [423, 446] width 691 height 21
click at [79, 407] on span "1. Ballet Slippers - either pink, tan, or white" at bounding box center [225, 411] width 295 height 18
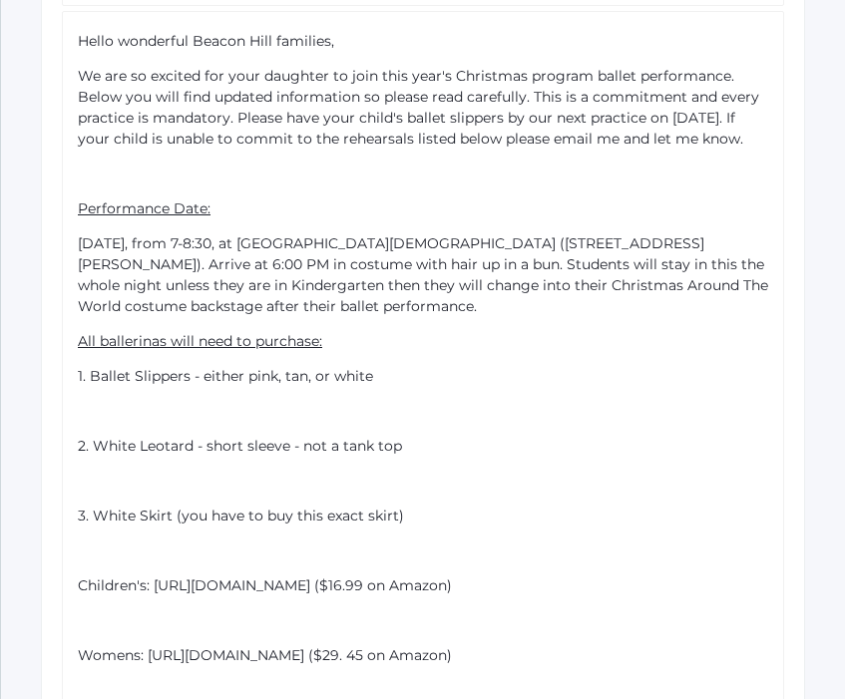
click at [79, 452] on span "2. White Leotard - short sleeve - not a tank top" at bounding box center [240, 446] width 324 height 18
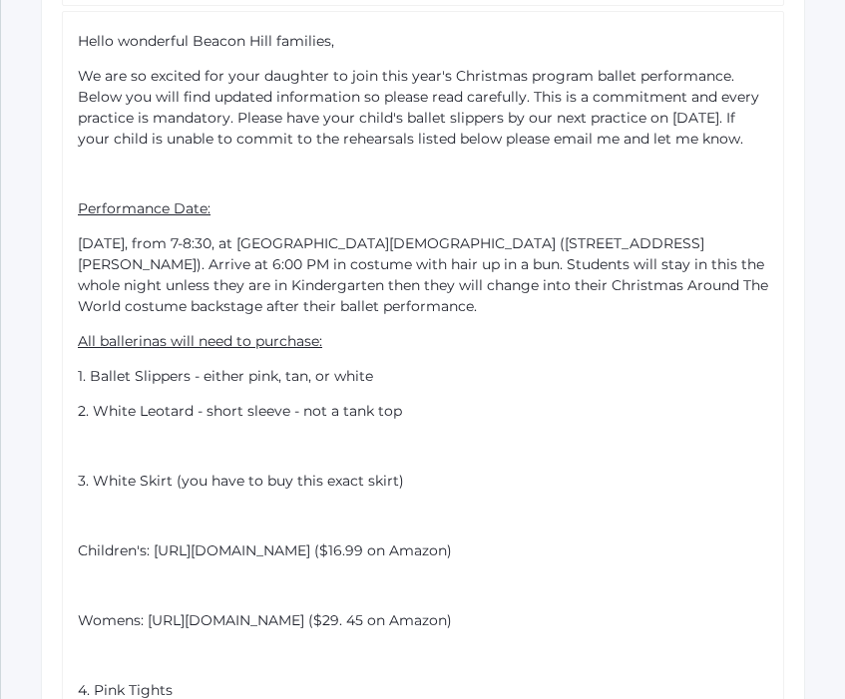
click at [79, 486] on span "3. White Skirt (you have to buy this exact skirt)" at bounding box center [241, 481] width 326 height 18
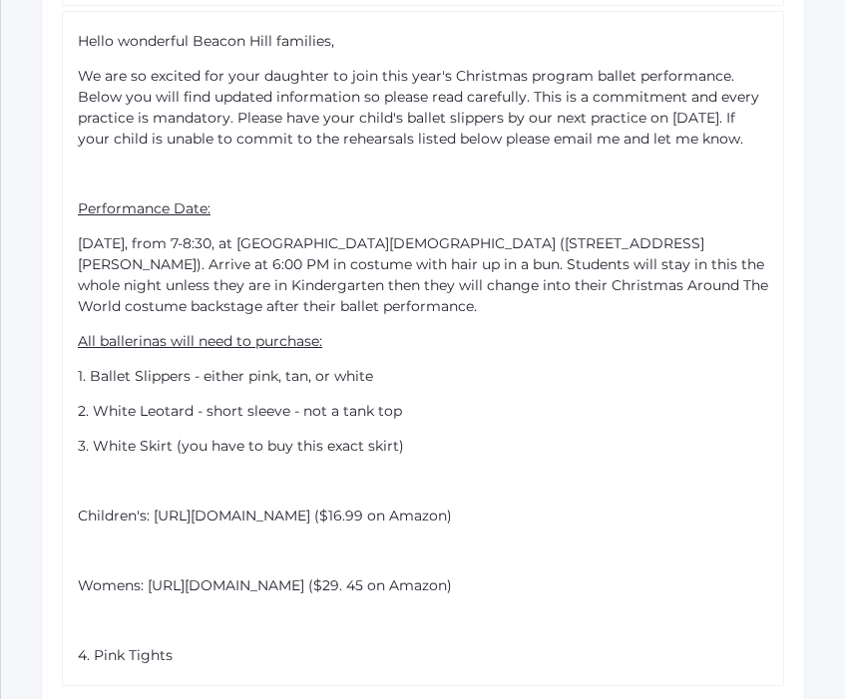
click at [131, 522] on span "Children's: [URL][DOMAIN_NAME] ($16.99 on Amazon)" at bounding box center [265, 516] width 374 height 18
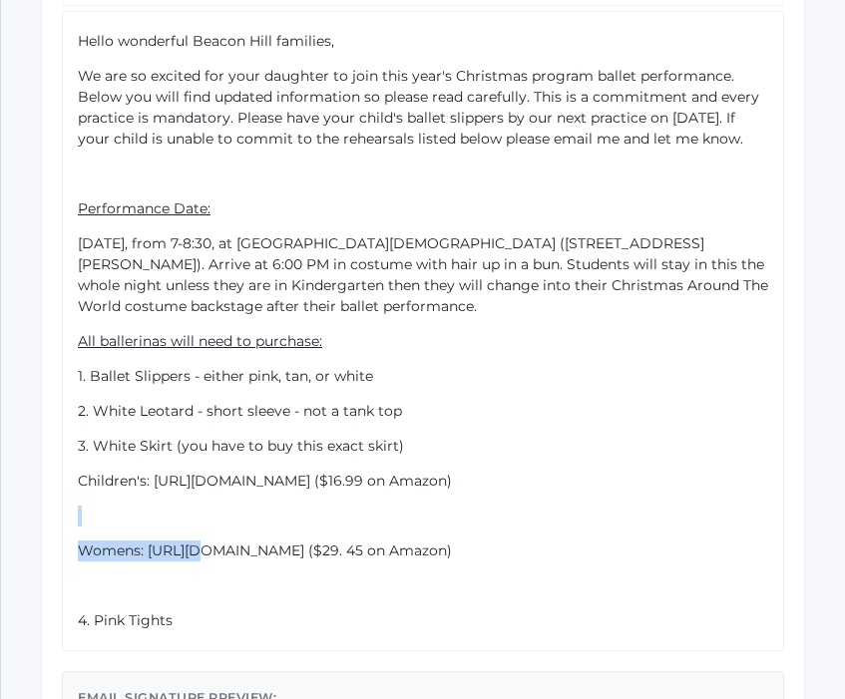
drag, startPoint x: 135, startPoint y: 551, endPoint x: 68, endPoint y: 508, distance: 79.4
click at [68, 508] on div "Hello wonderful Beacon Hill families, We are so excited for your daughter to jo…" at bounding box center [423, 331] width 722 height 640
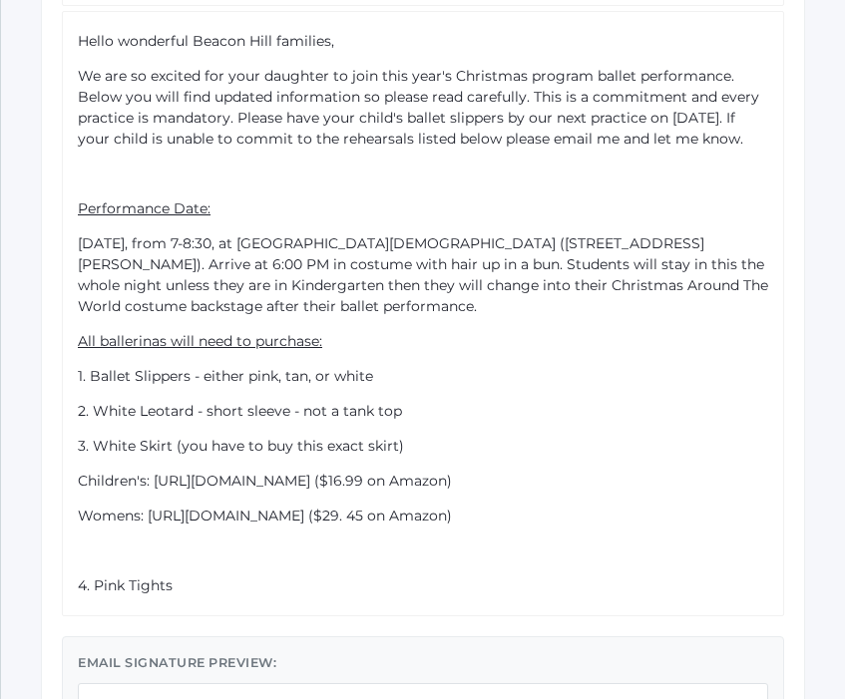
click at [78, 583] on span "4. Pink Tights" at bounding box center [125, 585] width 95 height 18
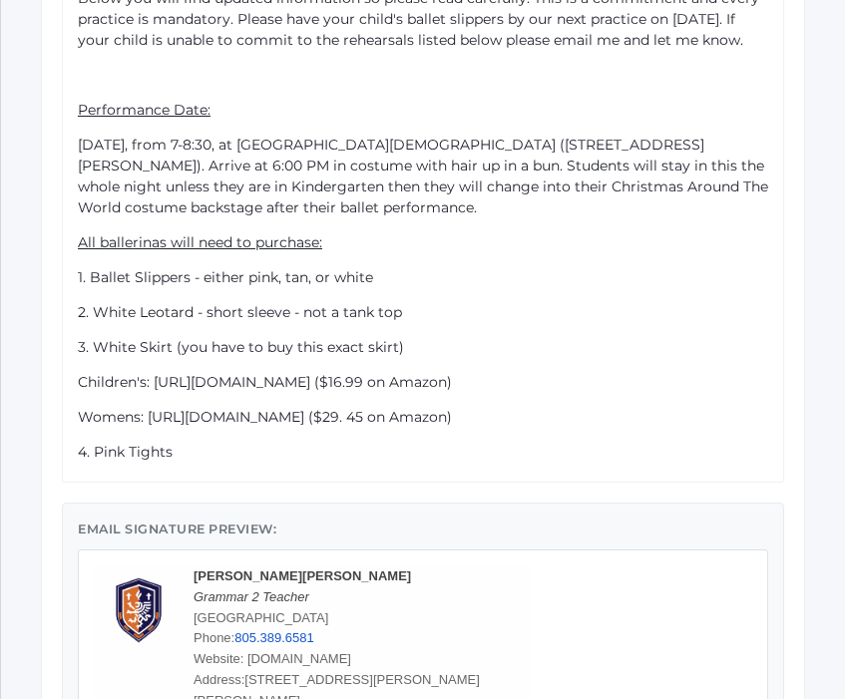
scroll to position [740, 0]
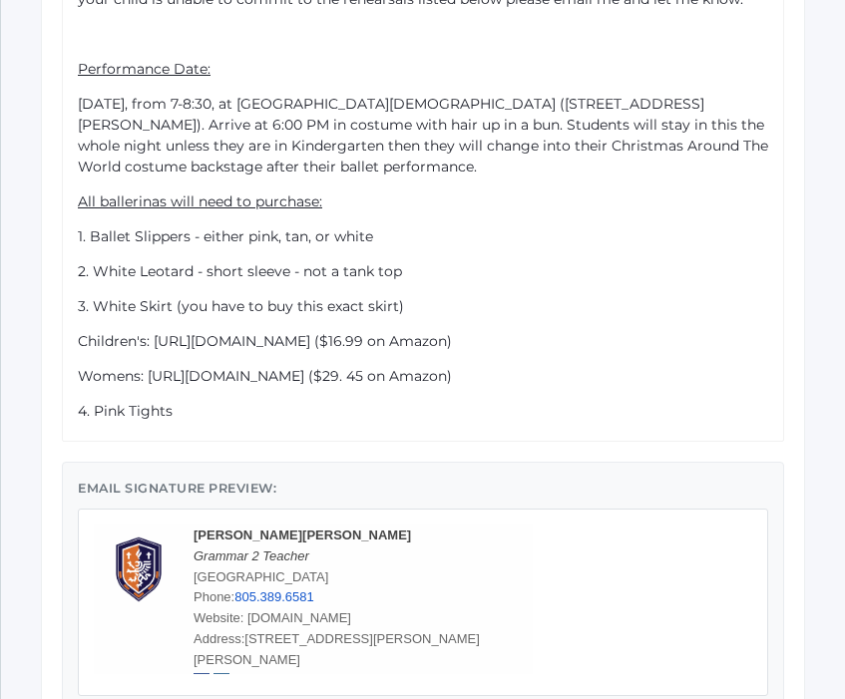
click at [247, 392] on div "Hello wonderful Beacon Hill families, We are so excited for your daughter to jo…" at bounding box center [423, 156] width 691 height 531
click at [247, 414] on div "4. Pink Tights" at bounding box center [423, 411] width 691 height 21
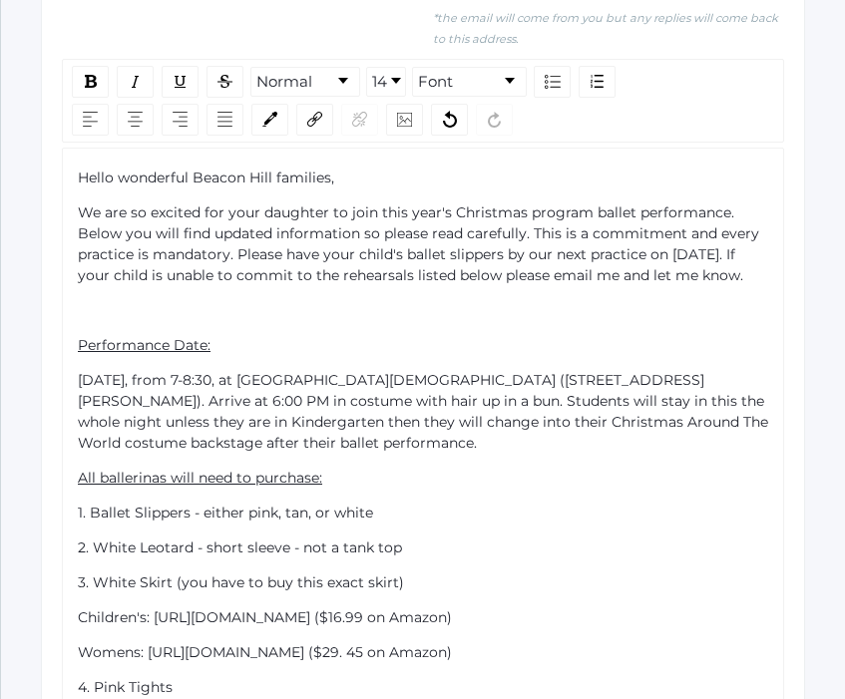
scroll to position [465, 0]
click at [77, 342] on div "Hello wonderful Beacon Hill families, We are so excited for your daughter to jo…" at bounding box center [423, 467] width 692 height 600
click at [81, 345] on span "Performance Date:" at bounding box center [144, 344] width 133 height 18
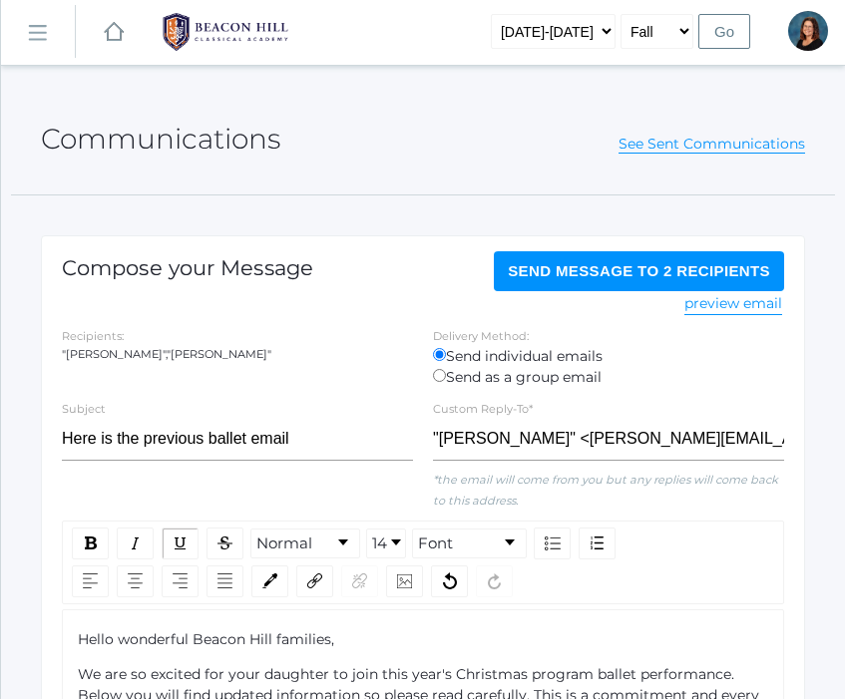
scroll to position [0, 0]
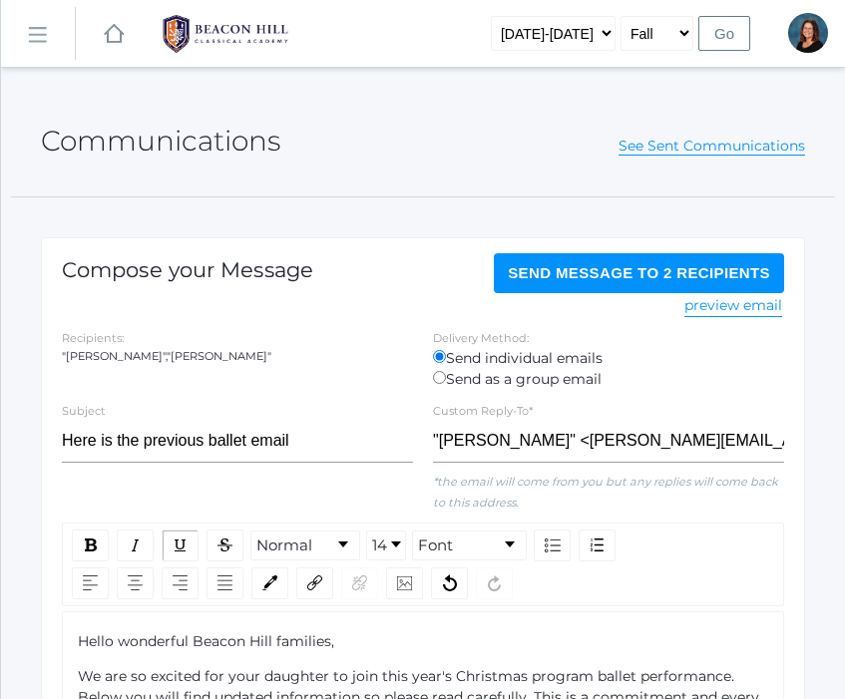
click at [632, 274] on span "Send Message to 2 recipients" at bounding box center [639, 272] width 262 height 17
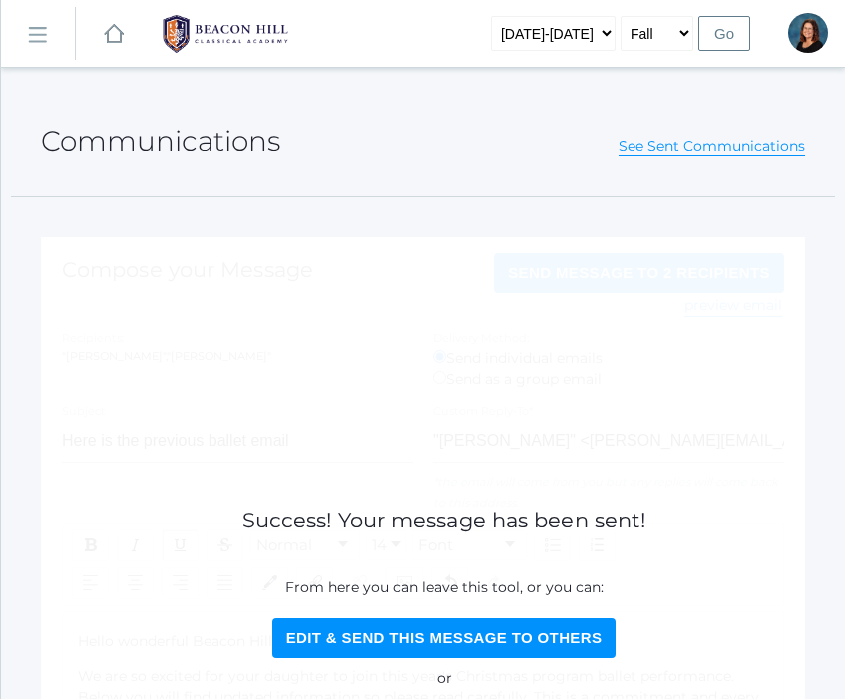
click at [36, 39] on rect at bounding box center [37, 36] width 32 height 32
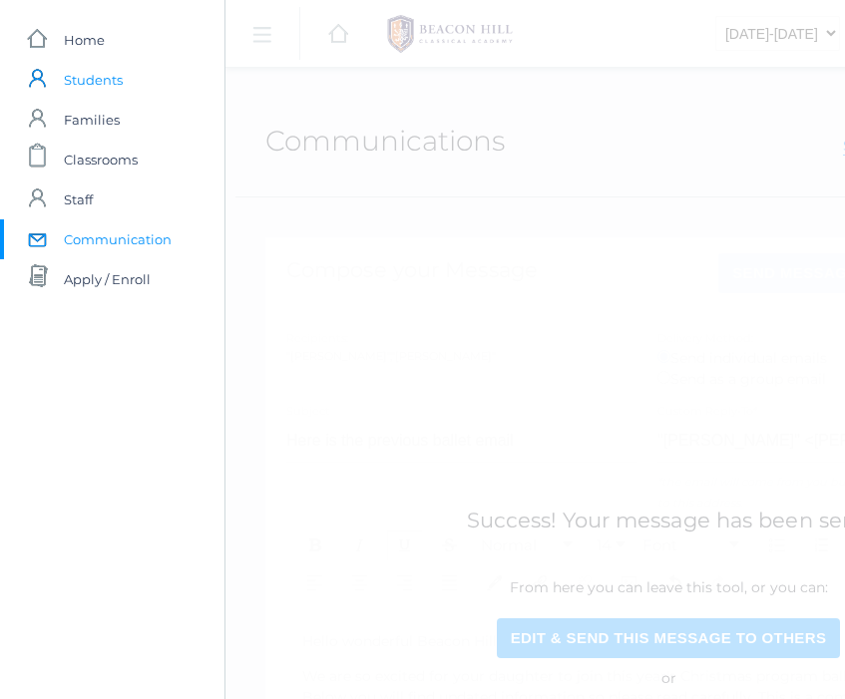
click at [90, 85] on span "Students" at bounding box center [93, 80] width 59 height 40
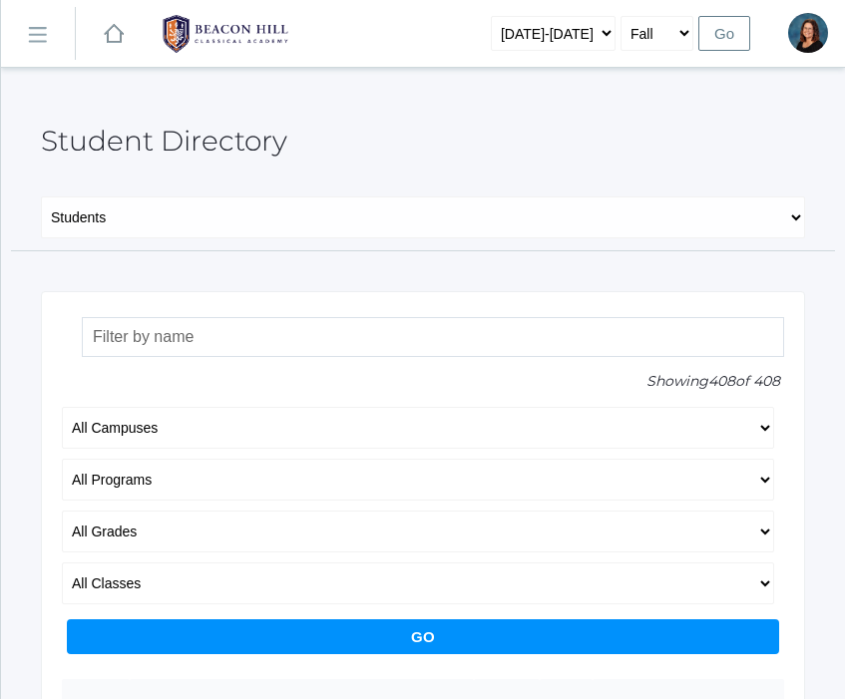
click at [176, 338] on input "search" at bounding box center [433, 337] width 702 height 40
click at [204, 338] on input "[PERSON_NAME]" at bounding box center [433, 337] width 702 height 40
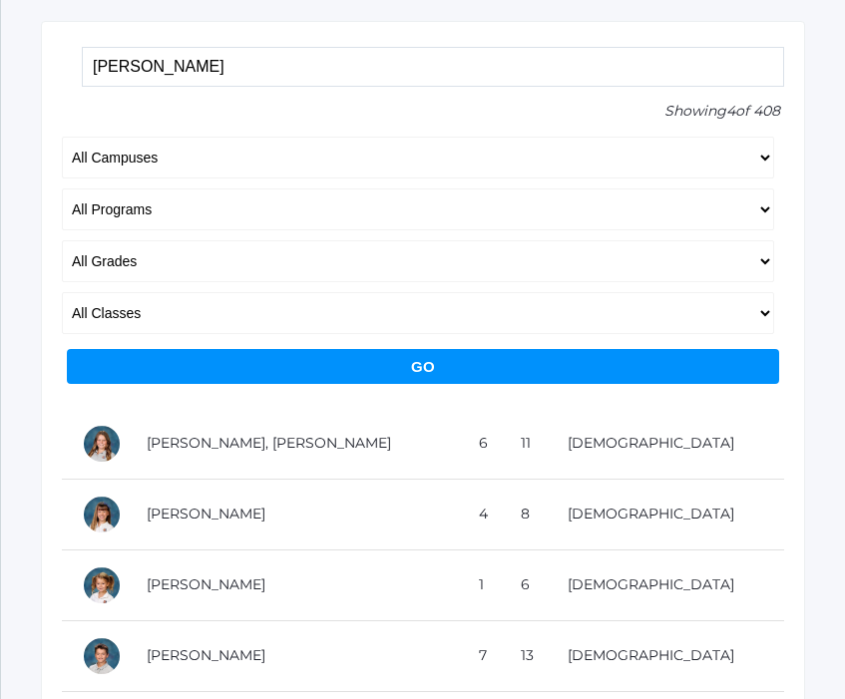
scroll to position [296, 0]
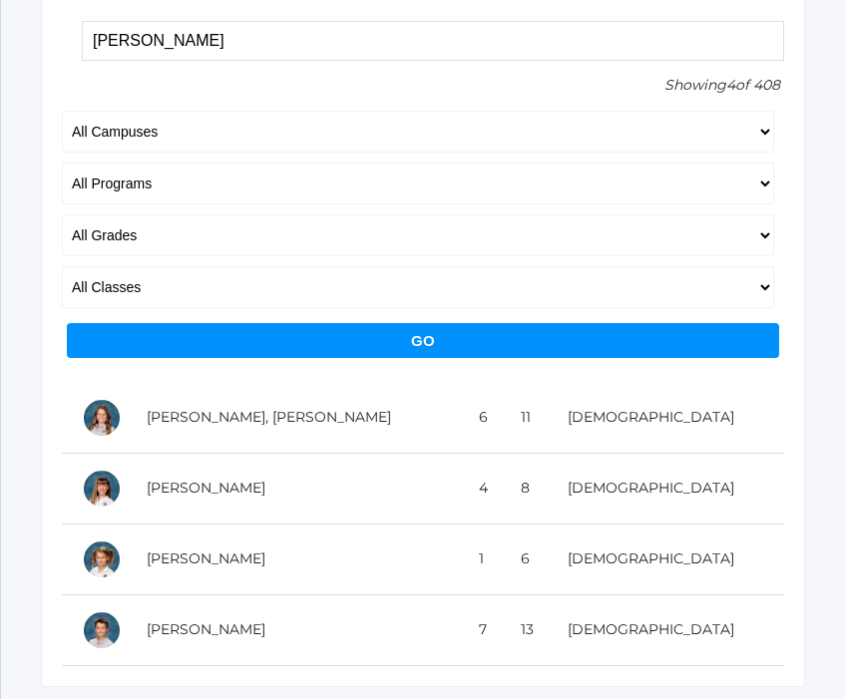
click at [303, 40] on input "[PERSON_NAME]" at bounding box center [433, 41] width 702 height 40
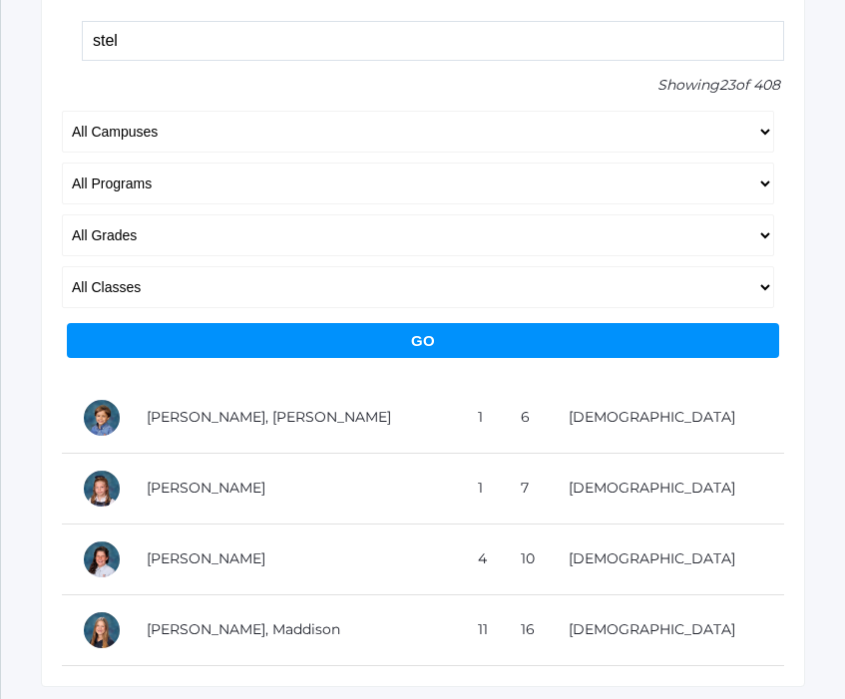
scroll to position [141, 0]
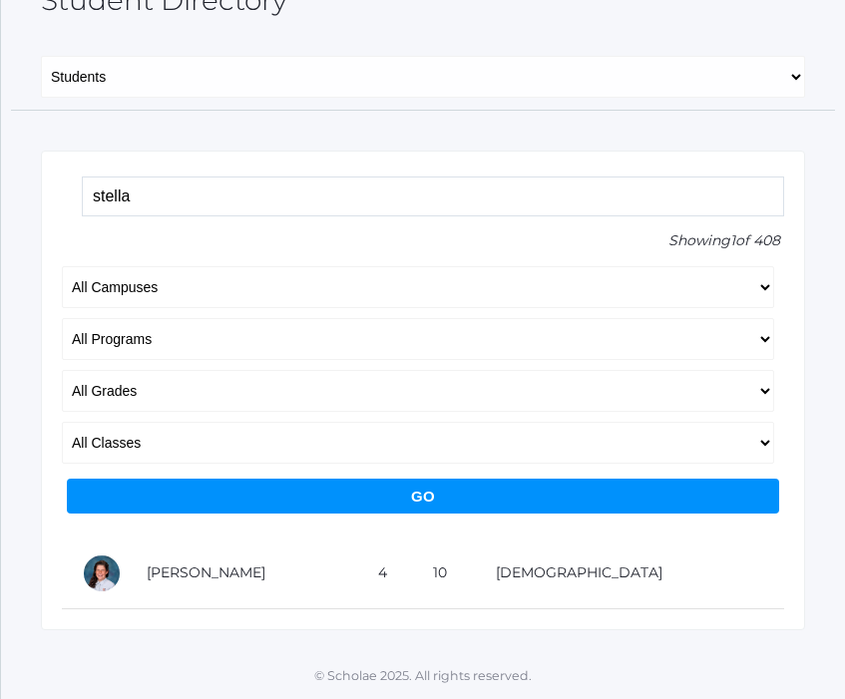
type input "stella"
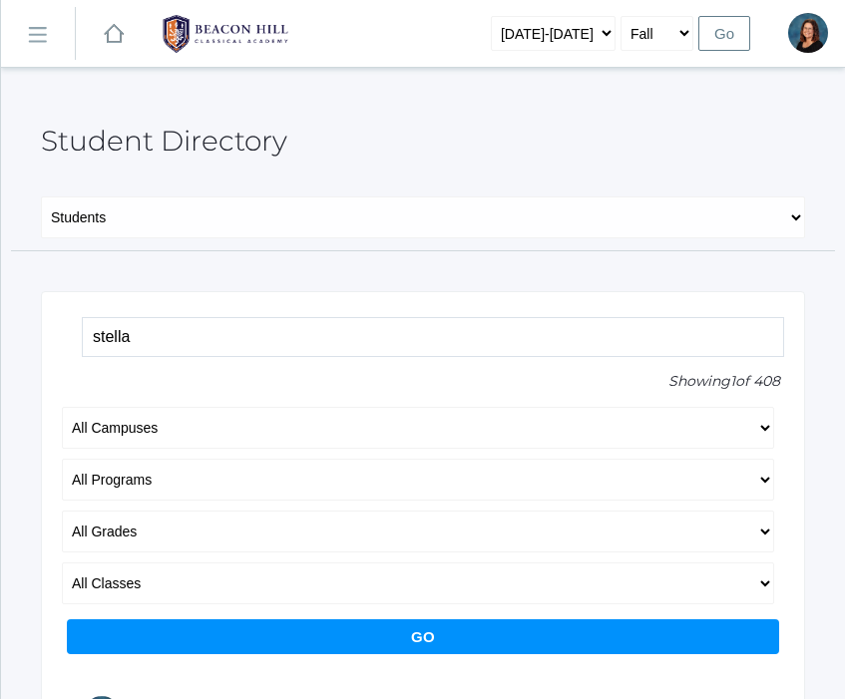
click at [33, 37] on rect at bounding box center [37, 36] width 32 height 32
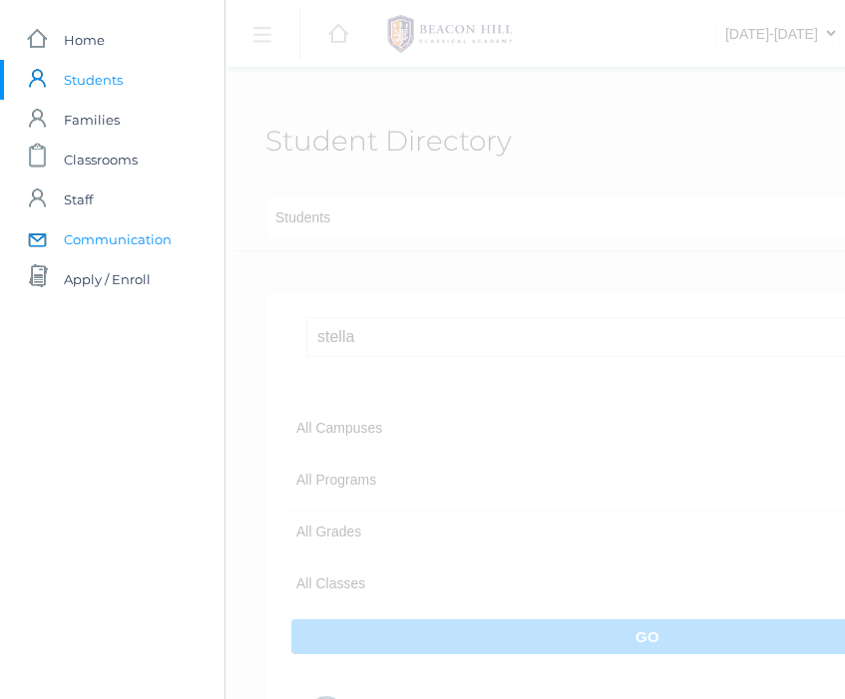
click at [73, 231] on span "Communication" at bounding box center [118, 239] width 108 height 40
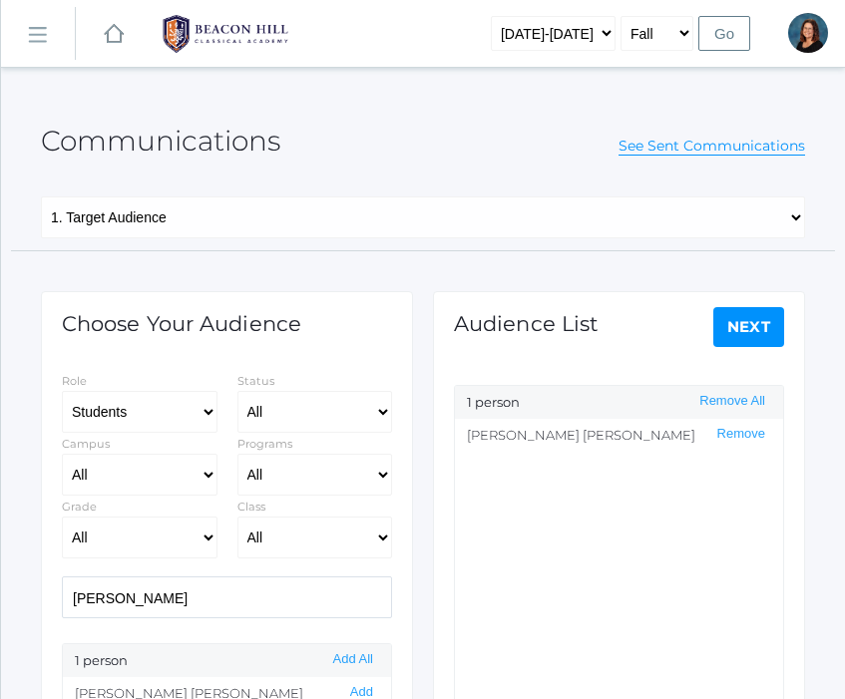
select select "Enrolled"
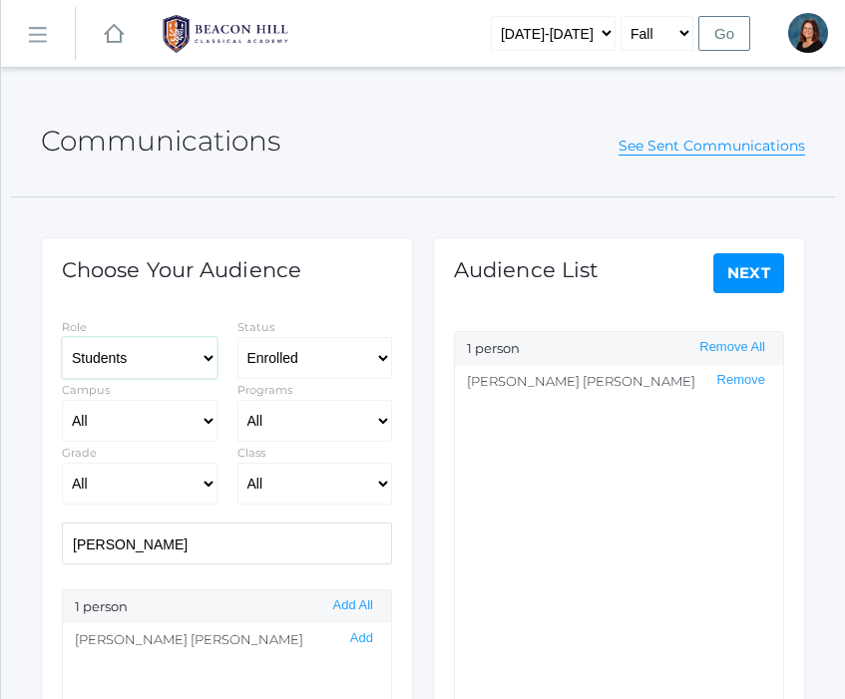
click at [164, 356] on select "Students Staff" at bounding box center [140, 358] width 156 height 42
select select "1"
click at [62, 337] on select "Students Staff" at bounding box center [140, 358] width 156 height 42
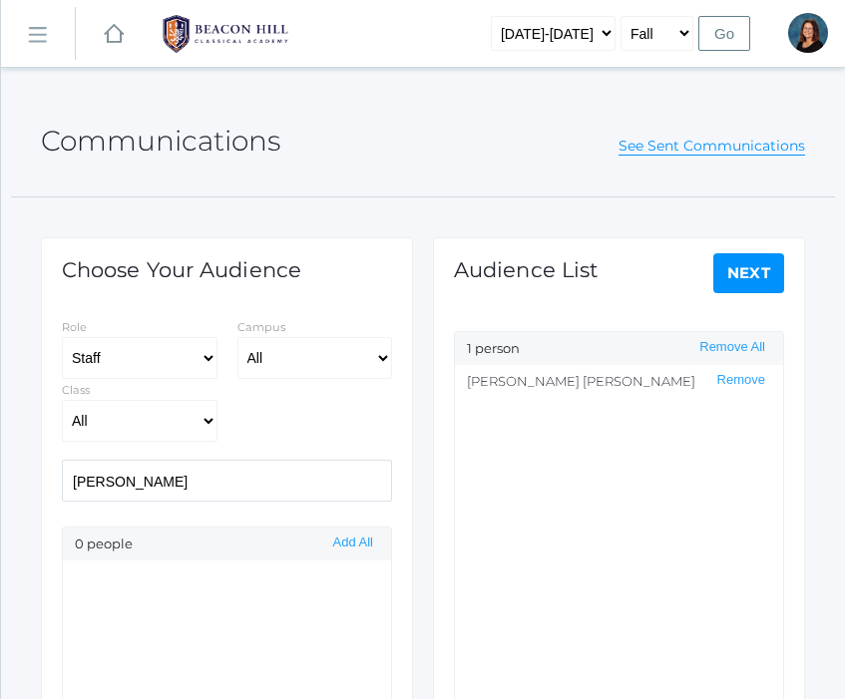
click at [156, 481] on input "[PERSON_NAME]" at bounding box center [227, 481] width 330 height 42
click at [359, 571] on button "Add" at bounding box center [361, 575] width 35 height 17
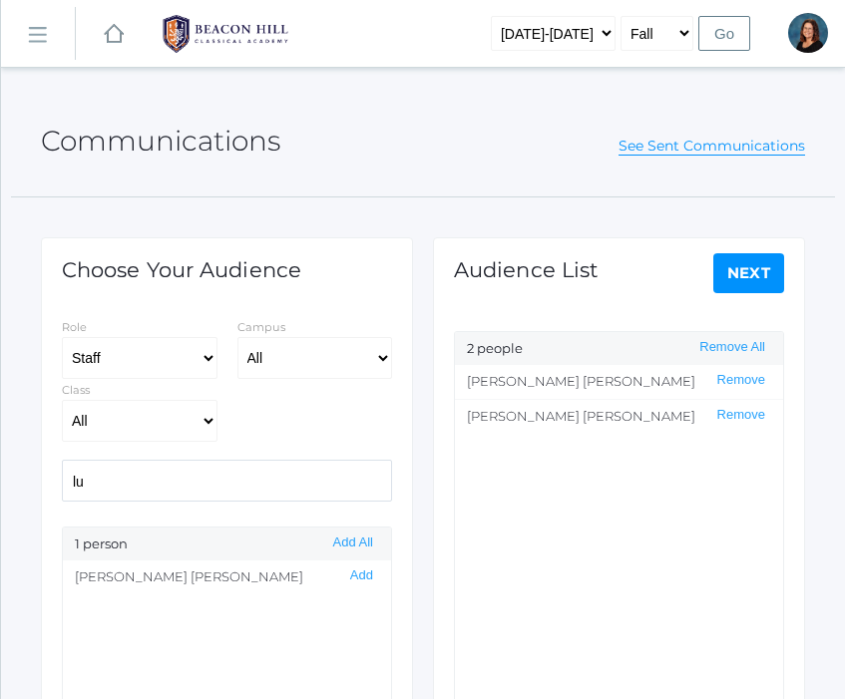
click at [239, 478] on input "lu" at bounding box center [227, 481] width 330 height 42
type input "just"
click at [364, 577] on button "Add" at bounding box center [361, 575] width 35 height 17
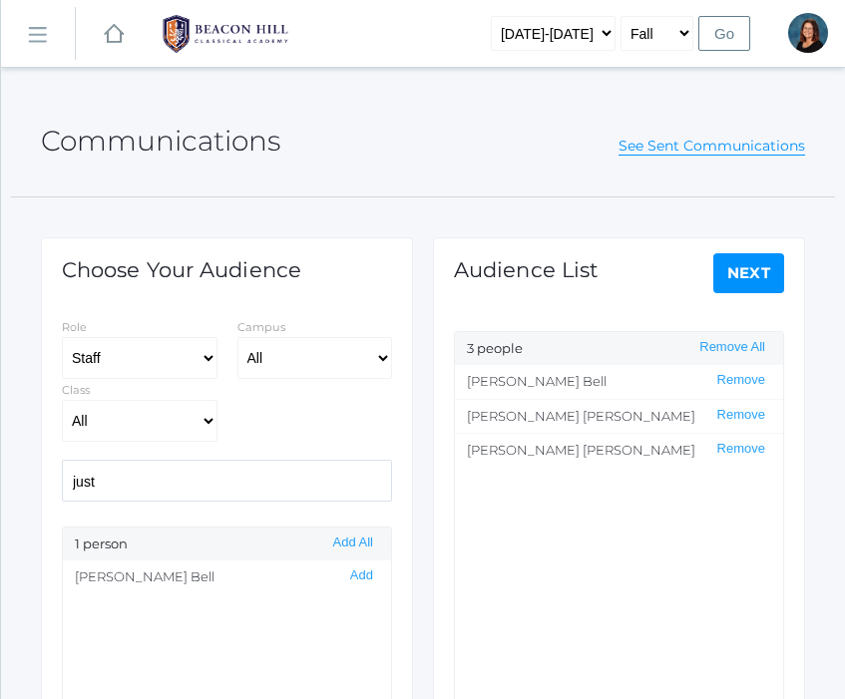
click at [730, 281] on link "Next" at bounding box center [749, 273] width 72 height 40
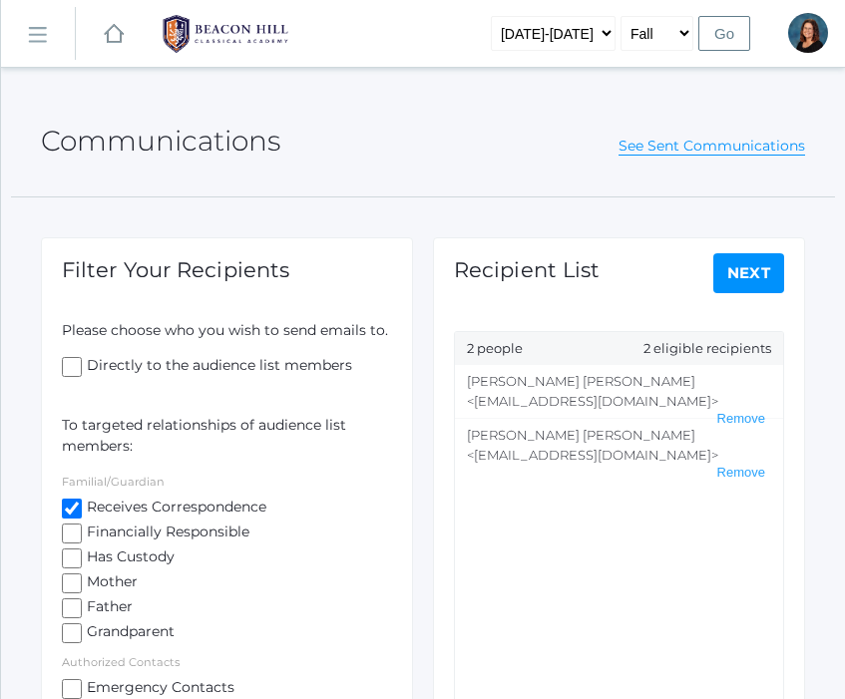
click at [69, 367] on input "Directly to the audience list members" at bounding box center [72, 367] width 20 height 20
checkbox input "true"
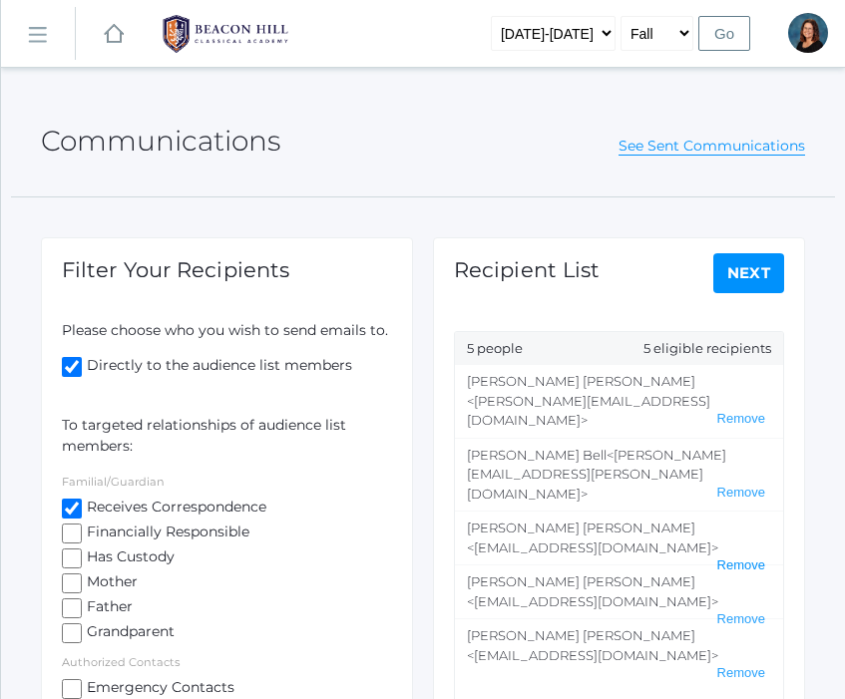
click at [729, 558] on button "Remove" at bounding box center [741, 566] width 60 height 17
click at [740, 611] on button "Remove" at bounding box center [741, 619] width 60 height 17
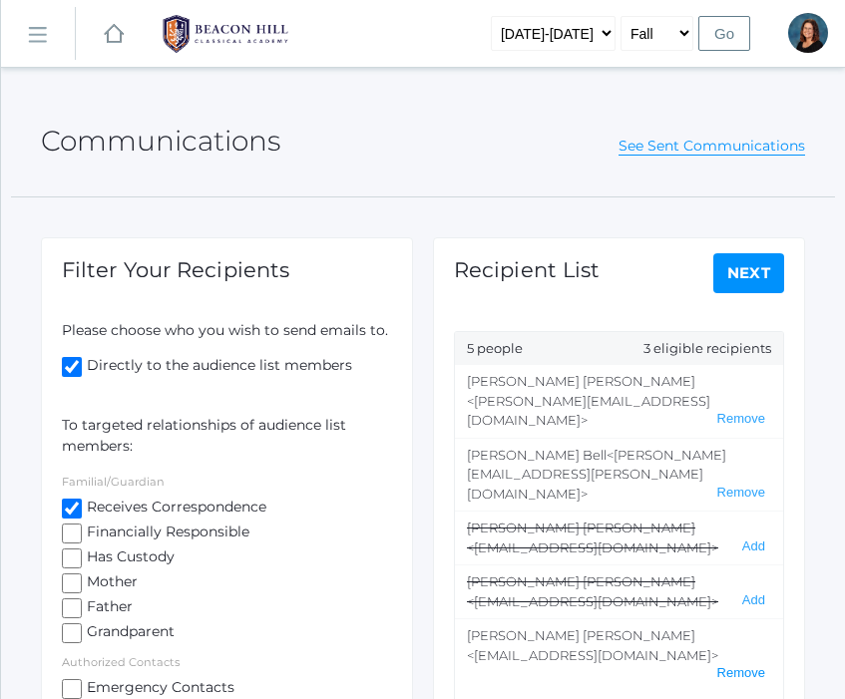
click at [740, 665] on button "Remove" at bounding box center [741, 673] width 60 height 17
click at [742, 275] on link "Next" at bounding box center [749, 273] width 72 height 40
select select "1"
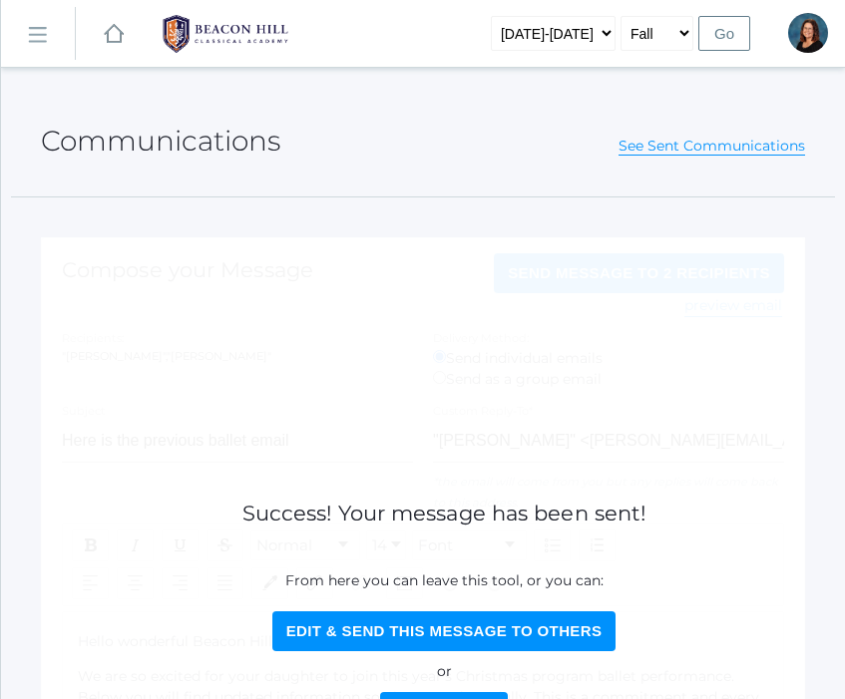
scroll to position [161, 0]
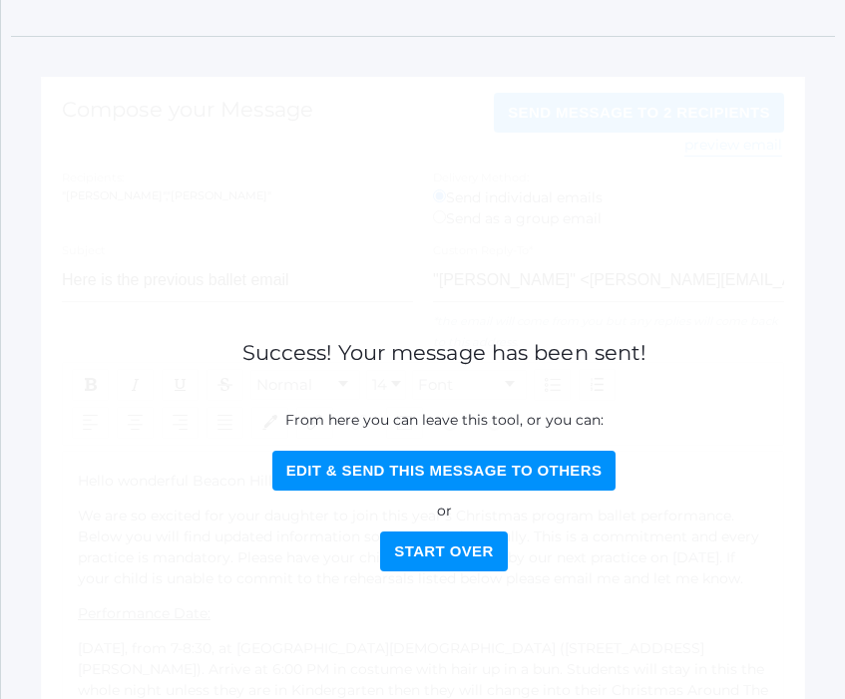
click at [423, 545] on button "Start Over" at bounding box center [443, 552] width 127 height 40
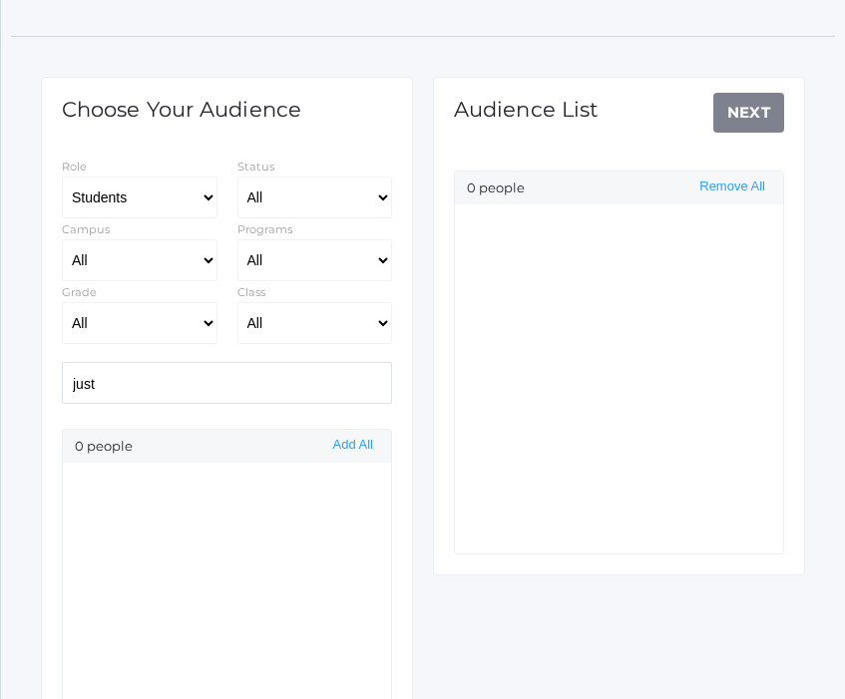
click at [287, 390] on input "just" at bounding box center [227, 383] width 330 height 42
